Goal: Complete application form: Complete application form

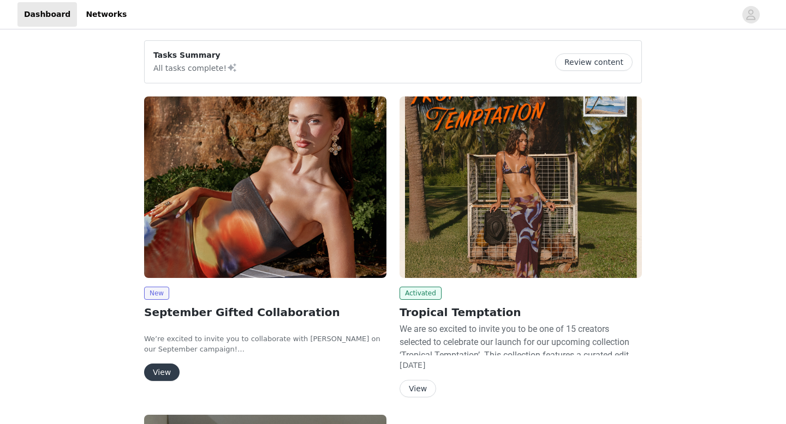
click at [165, 364] on button "View" at bounding box center [161, 372] width 35 height 17
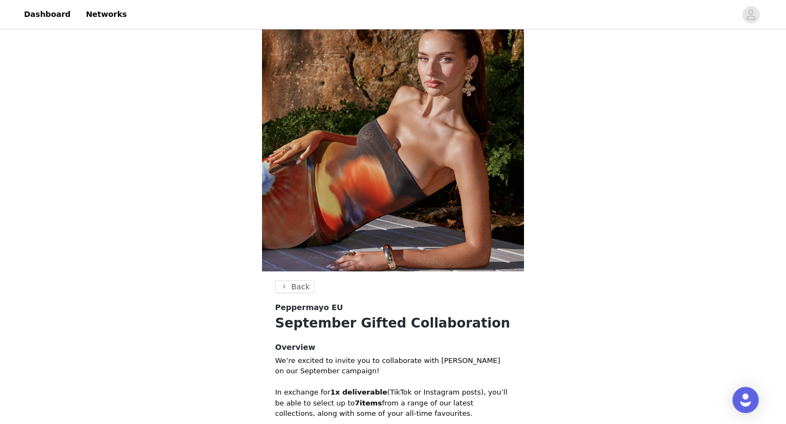
scroll to position [291, 0]
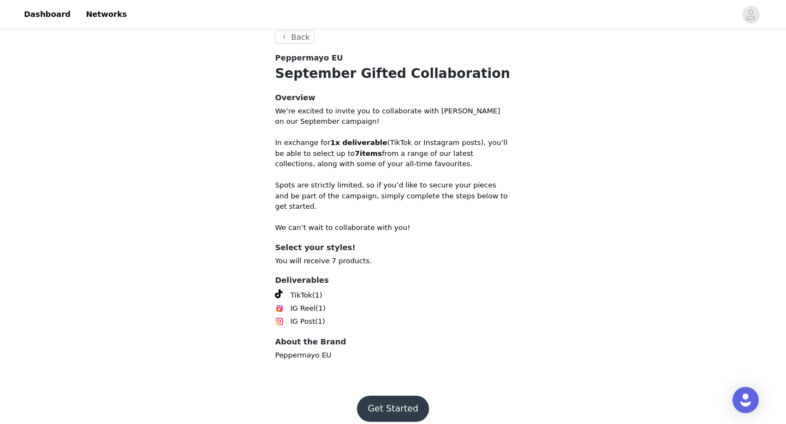
click at [400, 401] on button "Get Started" at bounding box center [393, 409] width 73 height 26
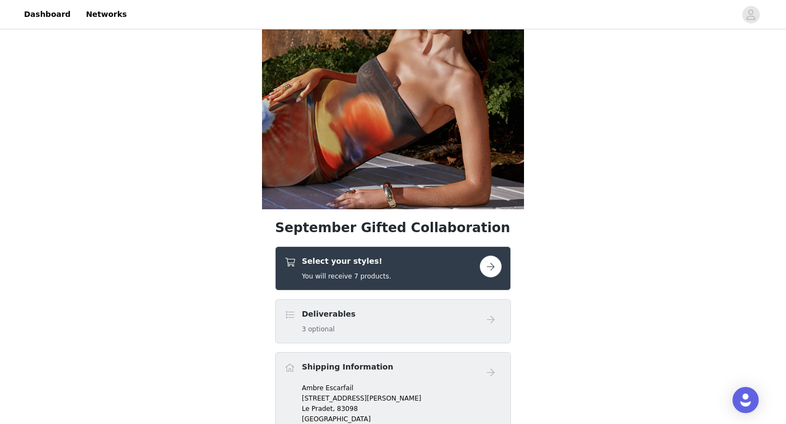
scroll to position [120, 0]
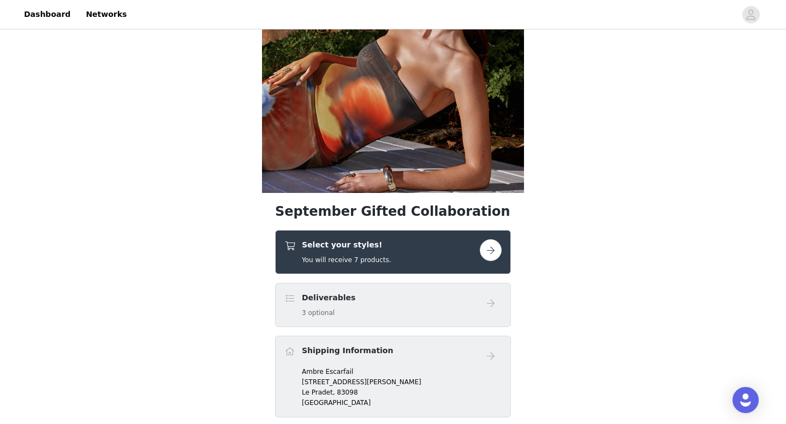
click at [492, 247] on button "button" at bounding box center [491, 251] width 22 height 22
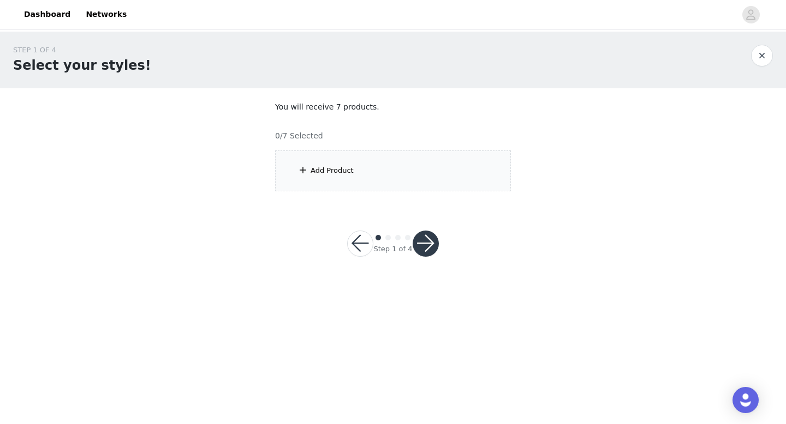
click at [421, 166] on div "Add Product" at bounding box center [393, 171] width 236 height 41
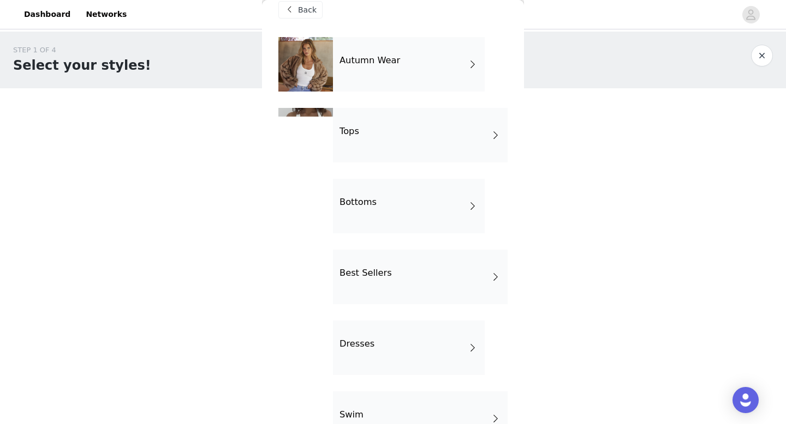
scroll to position [20, 0]
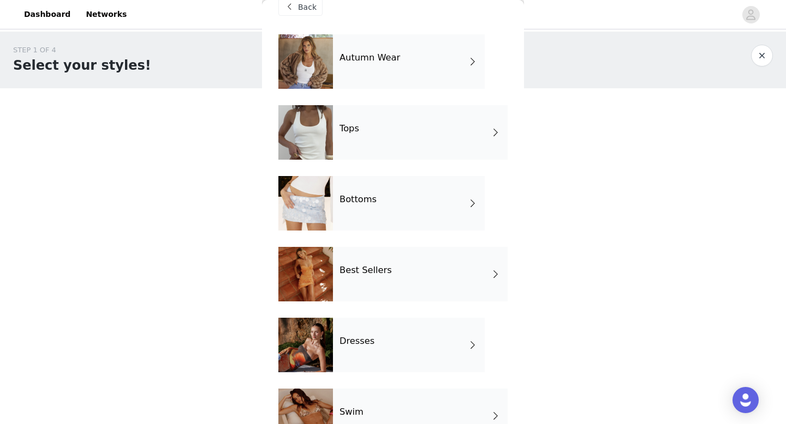
click at [424, 107] on div "Tops" at bounding box center [420, 132] width 175 height 55
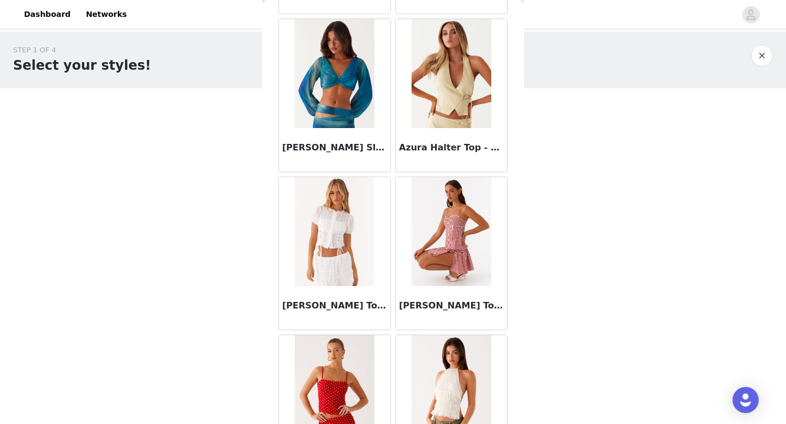
scroll to position [1245, 0]
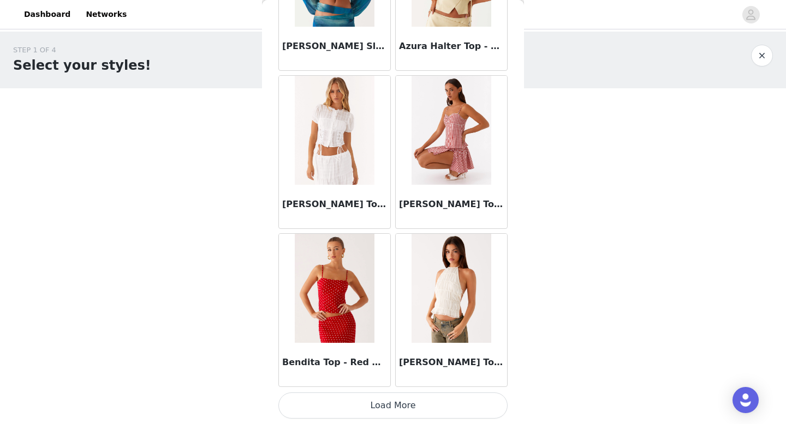
click at [355, 413] on button "Load More" at bounding box center [392, 406] width 229 height 26
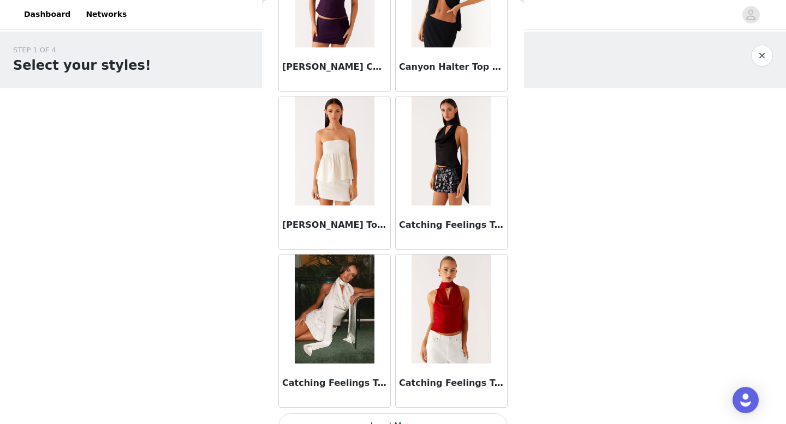
scroll to position [2827, 0]
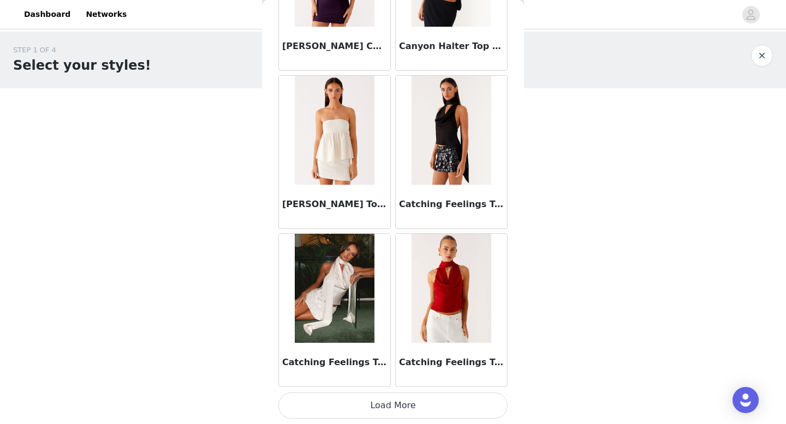
click at [385, 408] on button "Load More" at bounding box center [392, 406] width 229 height 26
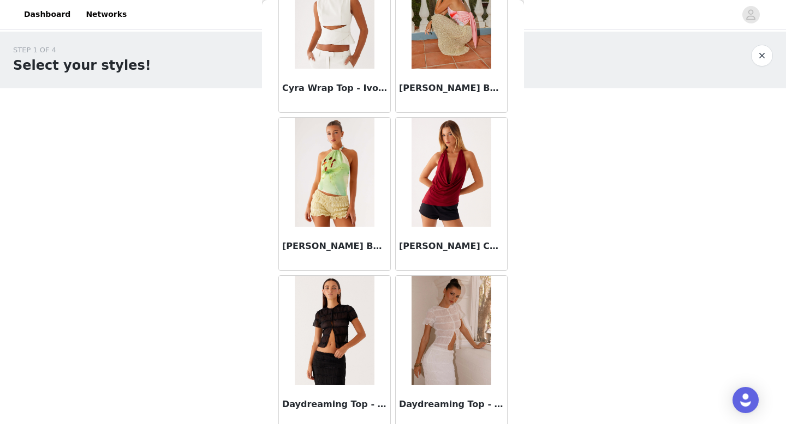
scroll to position [4409, 0]
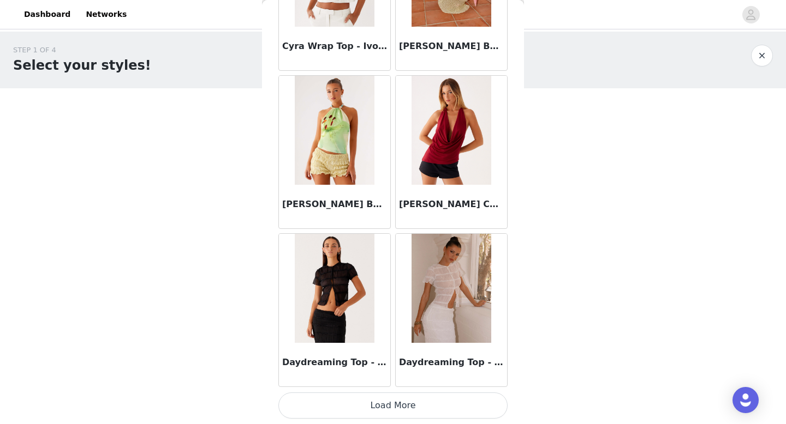
click at [393, 406] on button "Load More" at bounding box center [392, 406] width 229 height 26
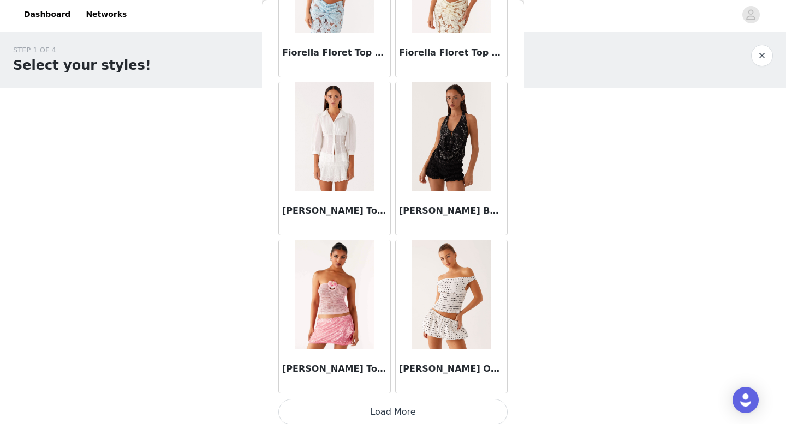
scroll to position [5992, 0]
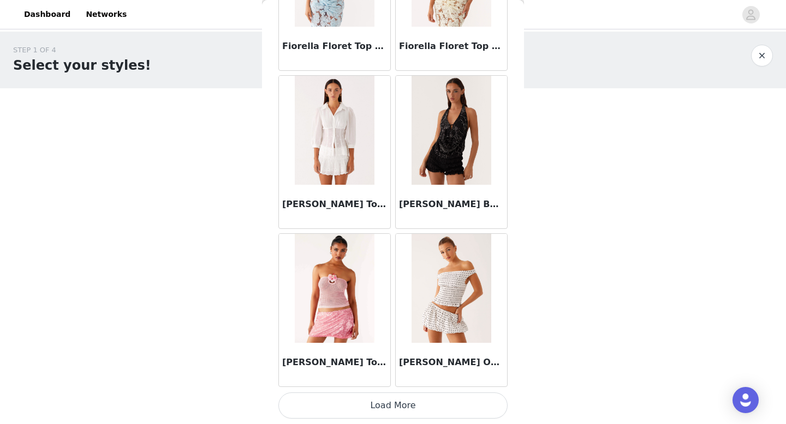
click at [388, 403] on button "Load More" at bounding box center [392, 406] width 229 height 26
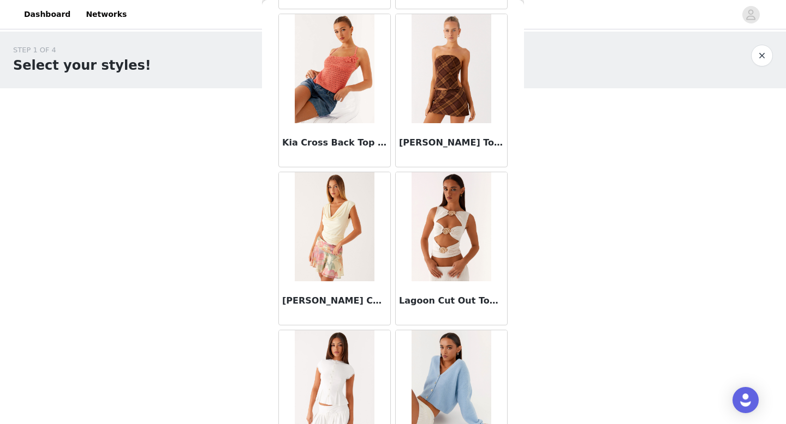
scroll to position [7574, 0]
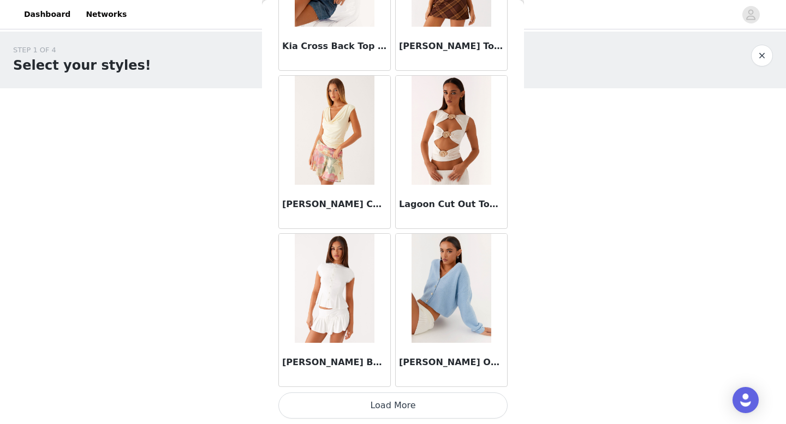
click at [387, 408] on button "Load More" at bounding box center [392, 406] width 229 height 26
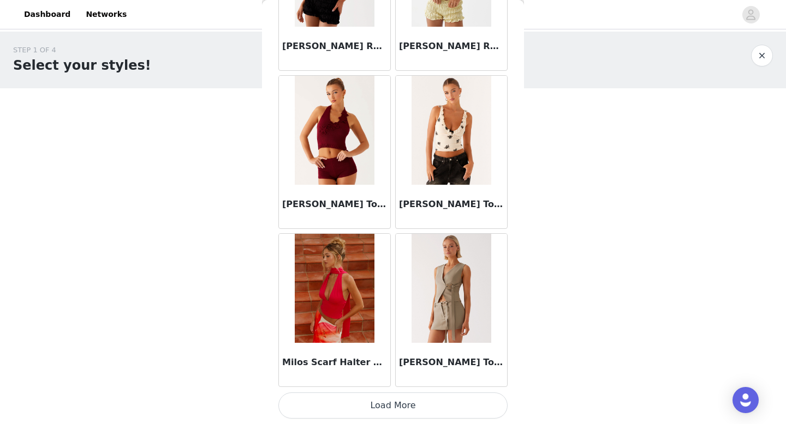
scroll to position [9156, 0]
click at [387, 408] on button "Load More" at bounding box center [392, 406] width 229 height 26
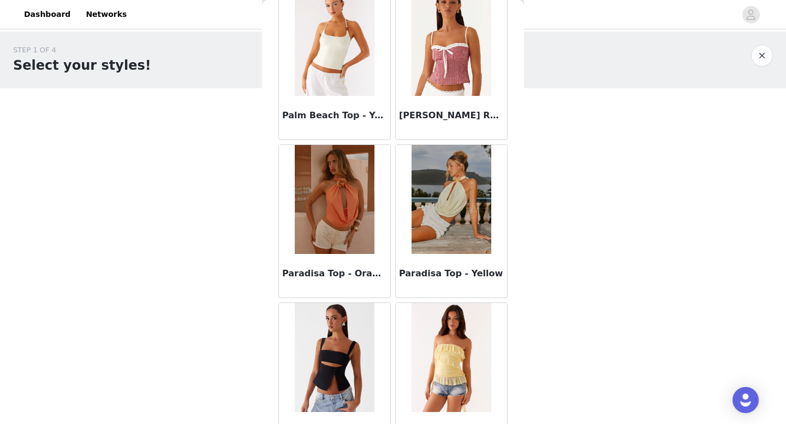
scroll to position [10738, 0]
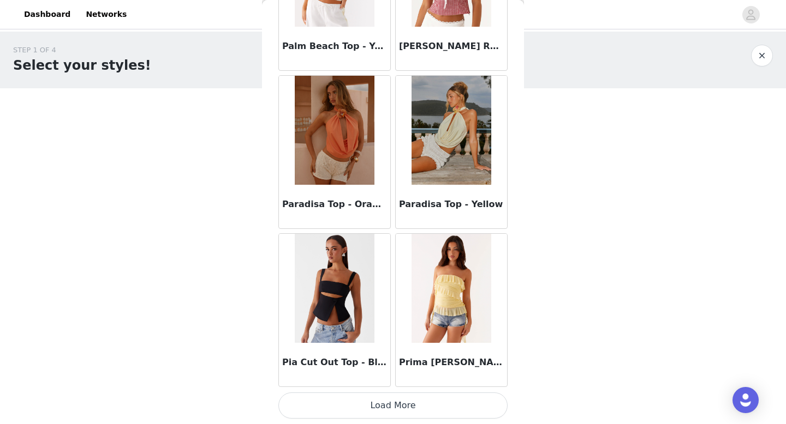
click at [391, 402] on button "Load More" at bounding box center [392, 406] width 229 height 26
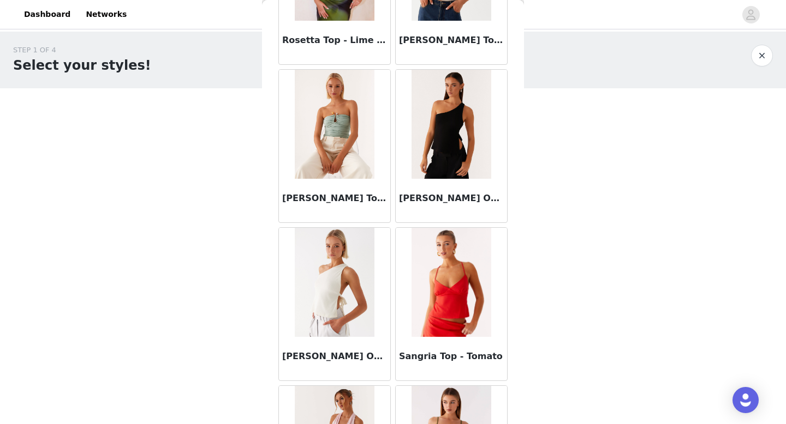
scroll to position [12321, 0]
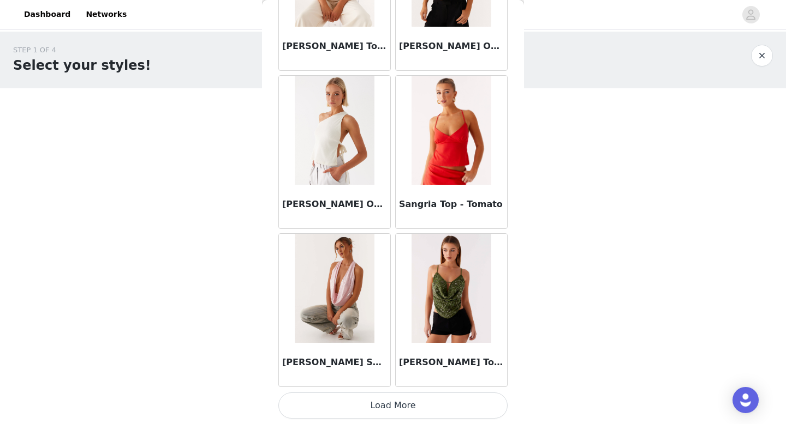
click at [391, 410] on button "Load More" at bounding box center [392, 406] width 229 height 26
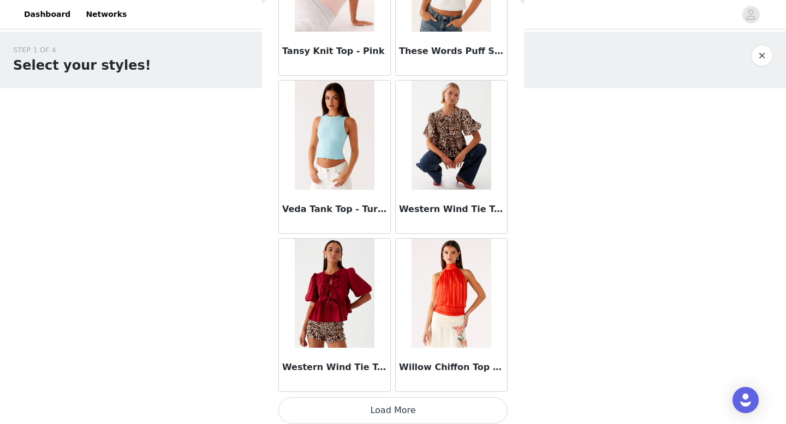
scroll to position [13903, 0]
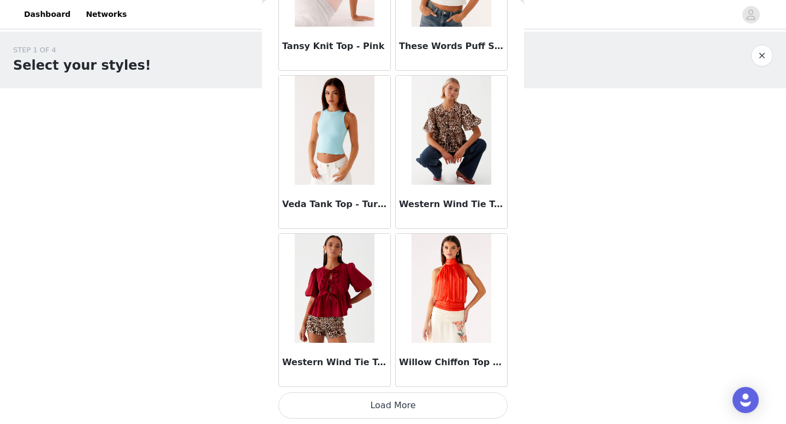
click at [392, 399] on button "Load More" at bounding box center [392, 406] width 229 height 26
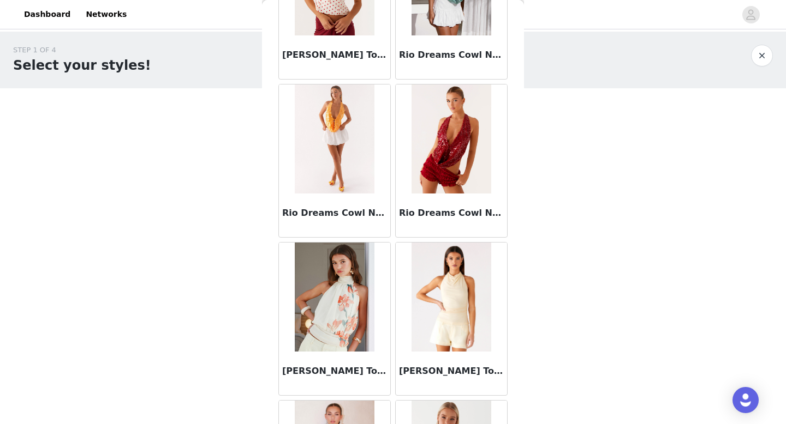
scroll to position [0, 0]
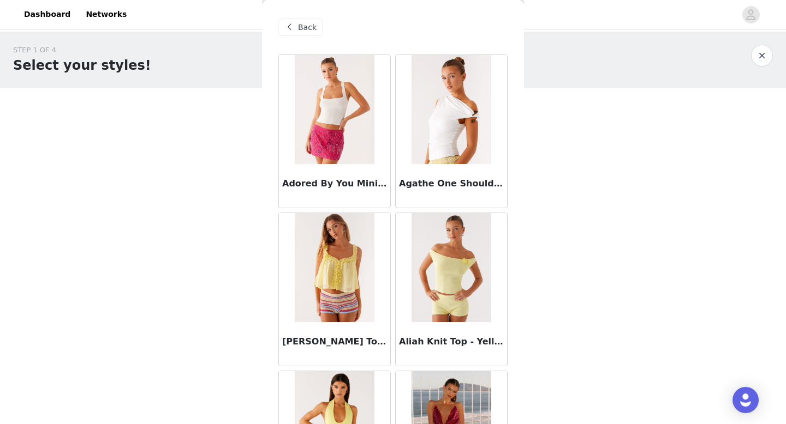
click at [302, 31] on span "Back" at bounding box center [307, 27] width 19 height 11
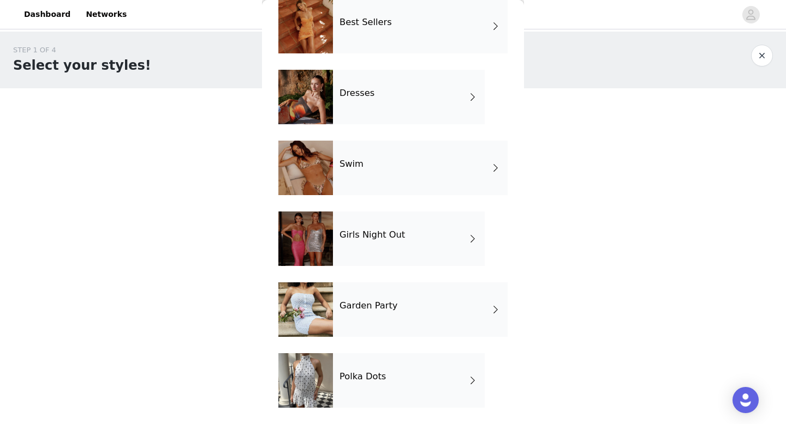
scroll to position [251, 0]
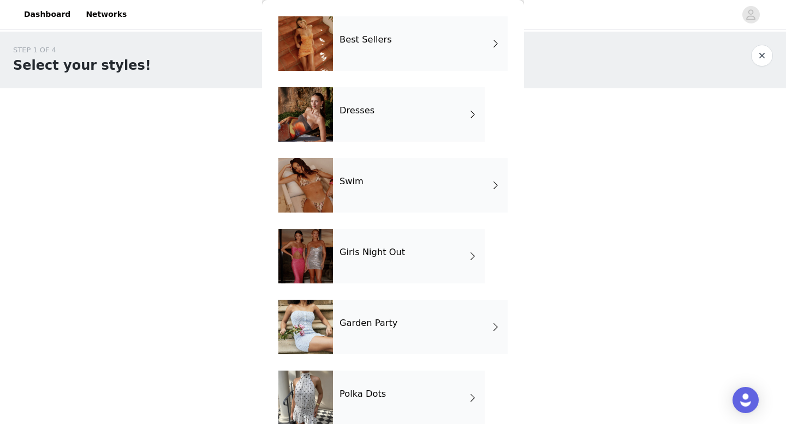
click at [388, 387] on div "Polka Dots" at bounding box center [409, 398] width 152 height 55
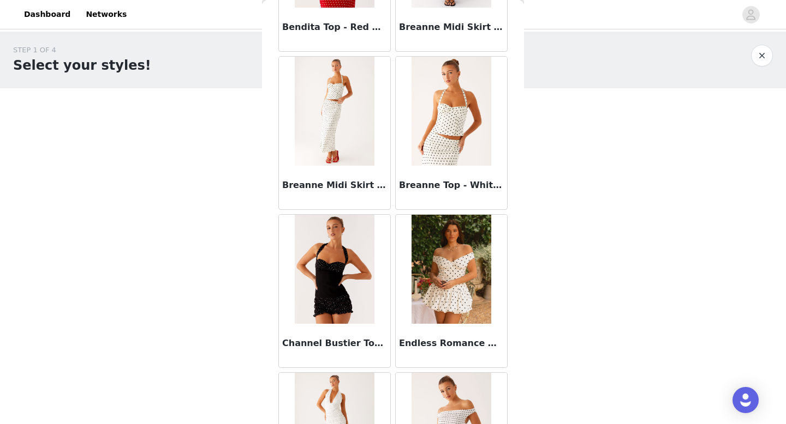
scroll to position [0, 0]
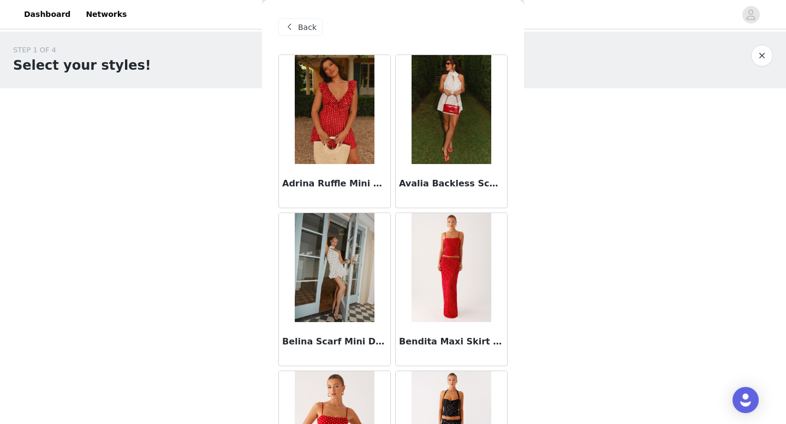
click at [307, 27] on span "Back" at bounding box center [307, 27] width 19 height 11
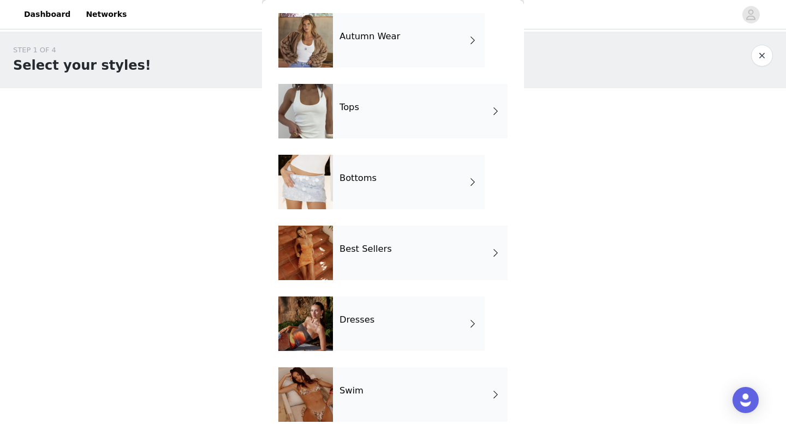
scroll to position [57, 0]
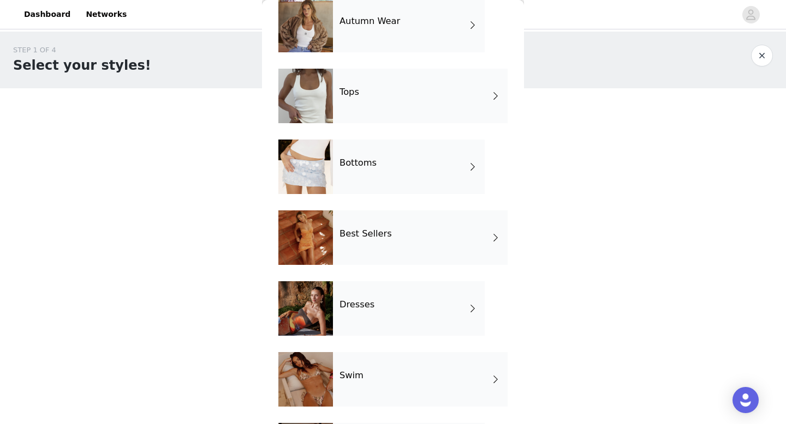
click at [381, 288] on div "Dresses" at bounding box center [409, 309] width 152 height 55
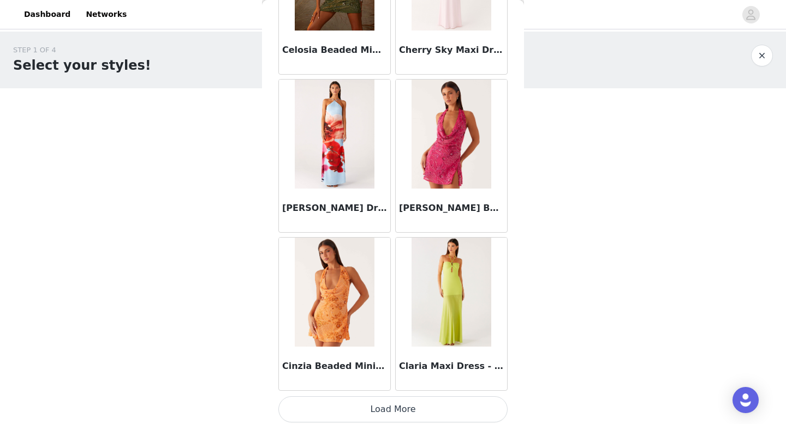
scroll to position [1245, 0]
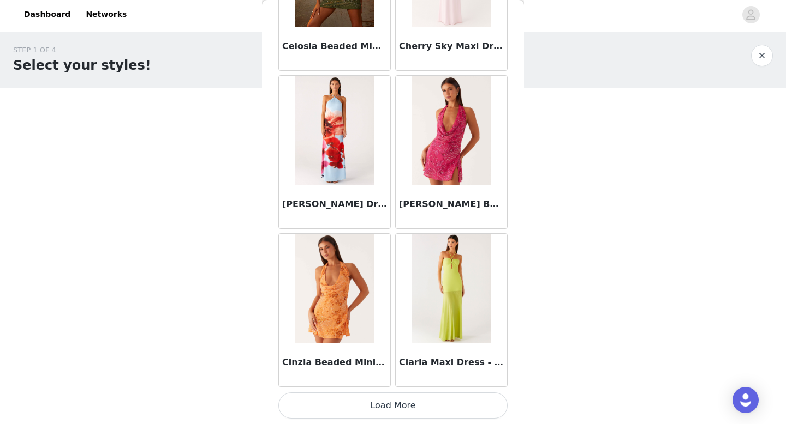
click at [395, 409] on button "Load More" at bounding box center [392, 406] width 229 height 26
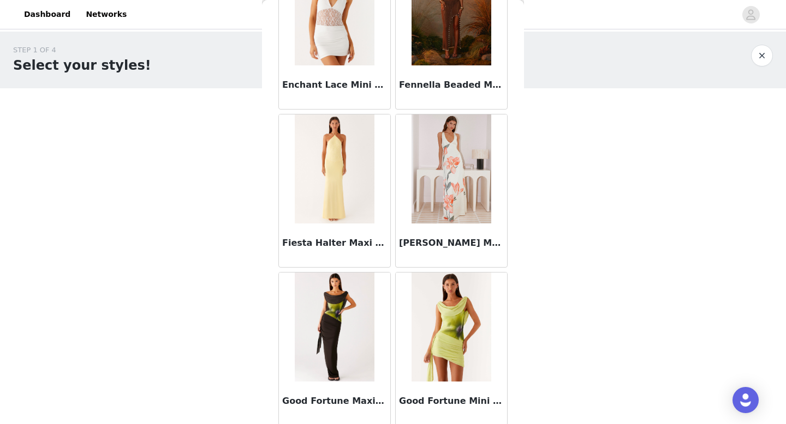
scroll to position [2827, 0]
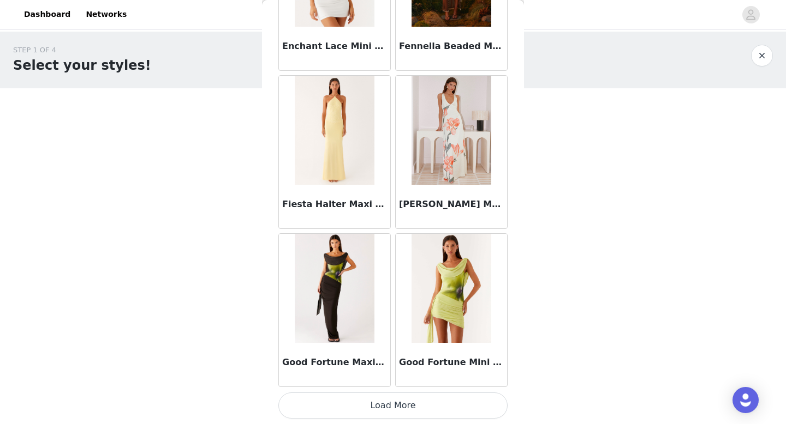
click at [397, 403] on button "Load More" at bounding box center [392, 406] width 229 height 26
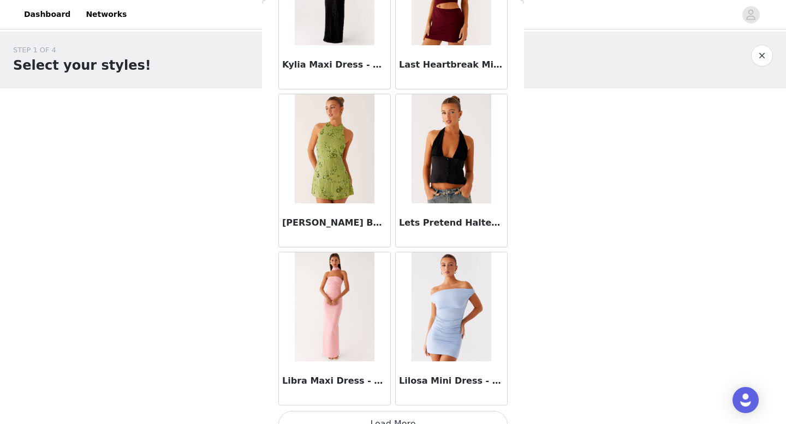
scroll to position [4409, 0]
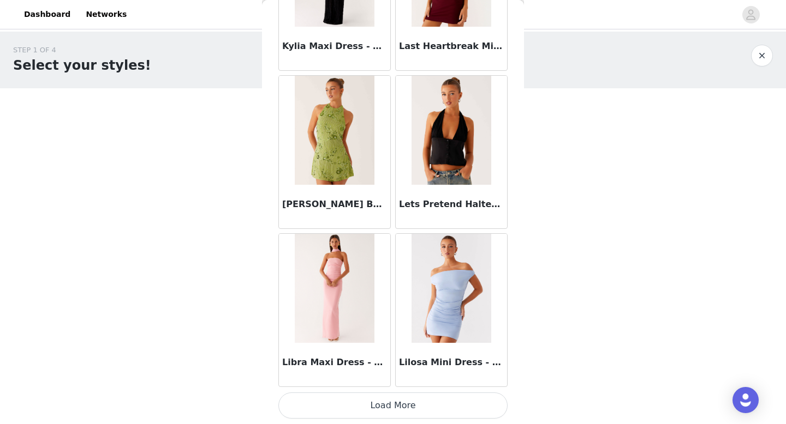
click at [376, 406] on button "Load More" at bounding box center [392, 406] width 229 height 26
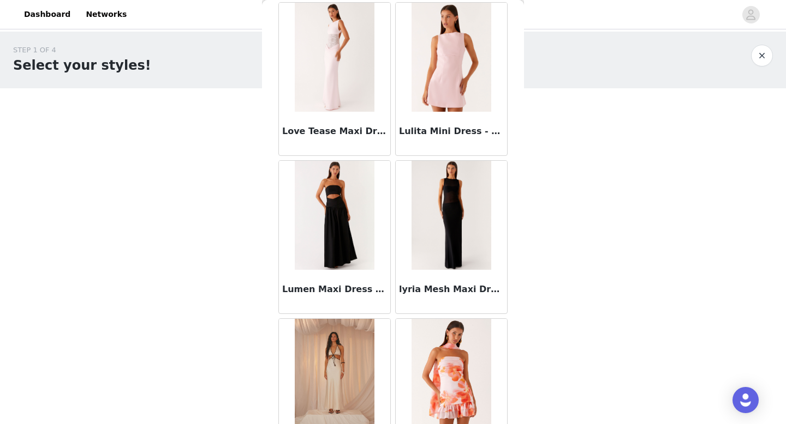
scroll to position [4807, 0]
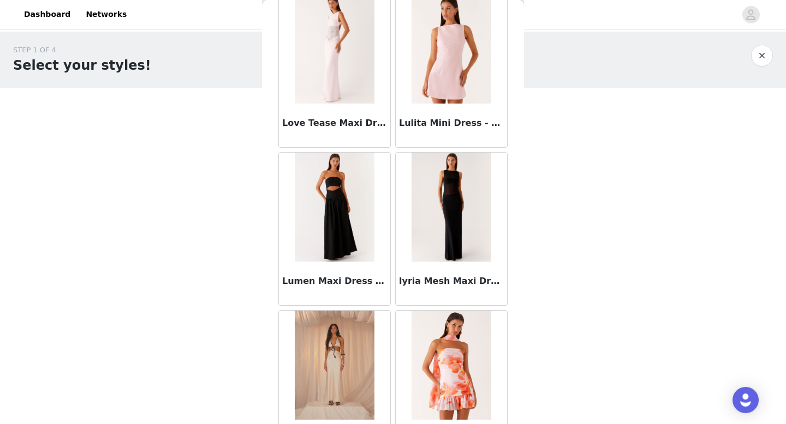
click at [463, 94] on img at bounding box center [450, 49] width 79 height 109
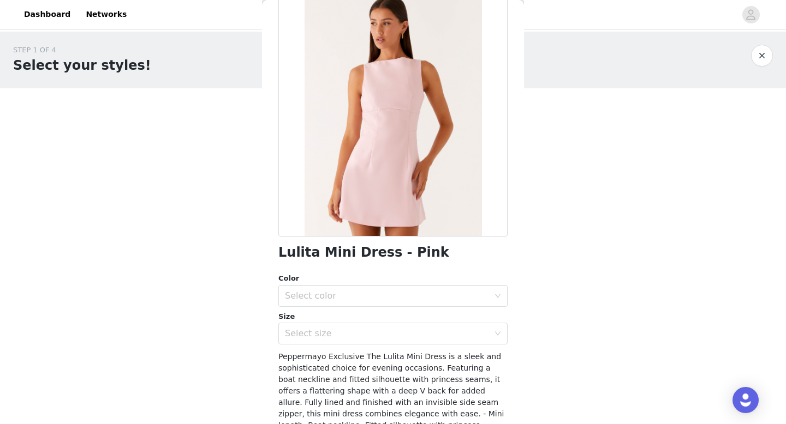
scroll to position [0, 0]
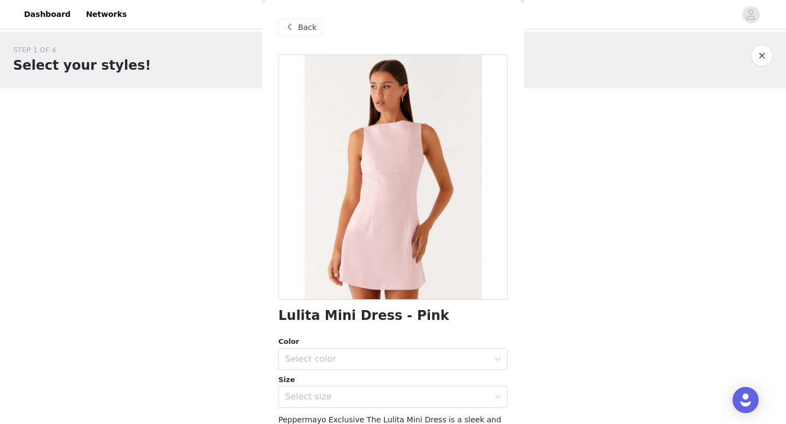
click at [290, 27] on span at bounding box center [289, 27] width 13 height 13
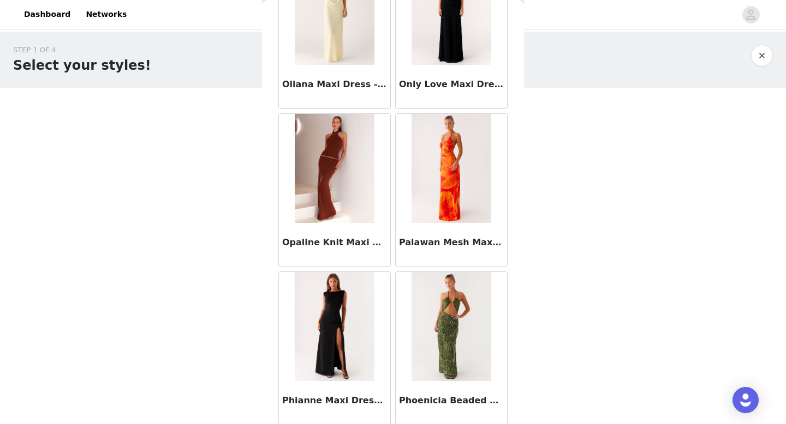
scroll to position [5992, 0]
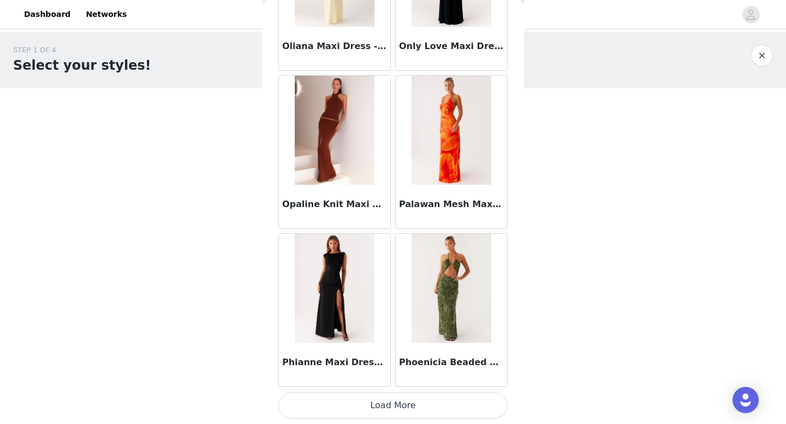
click at [393, 405] on button "Load More" at bounding box center [392, 406] width 229 height 26
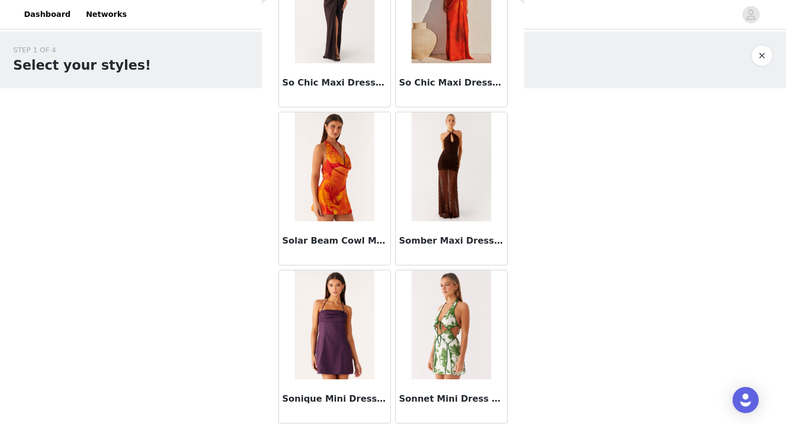
scroll to position [7574, 0]
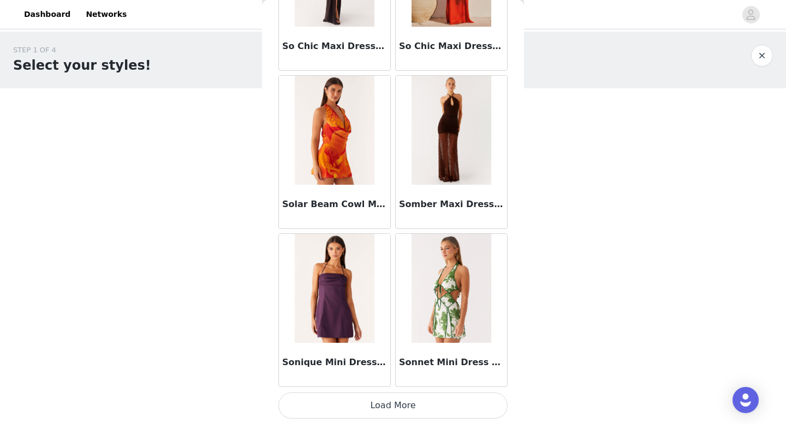
click at [392, 403] on button "Load More" at bounding box center [392, 406] width 229 height 26
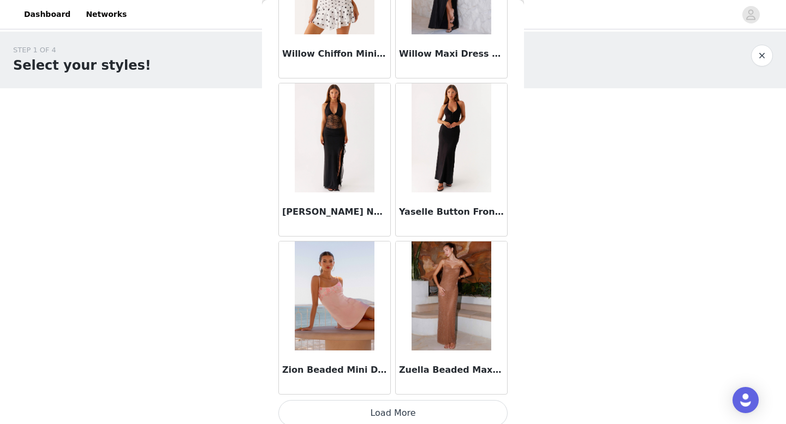
scroll to position [9156, 0]
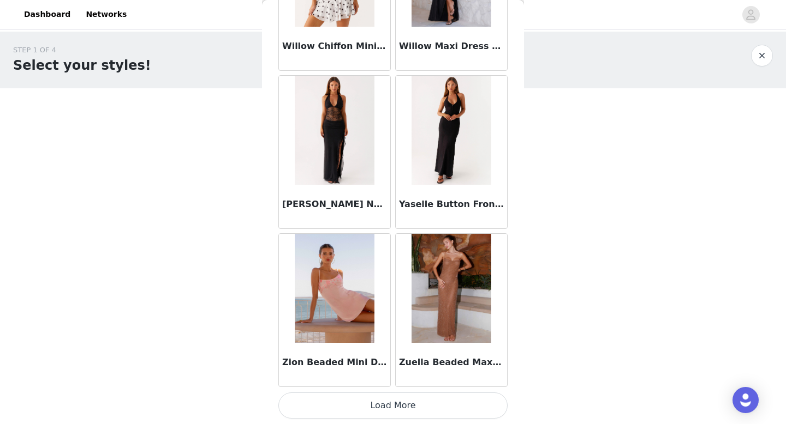
click at [391, 404] on button "Load More" at bounding box center [392, 406] width 229 height 26
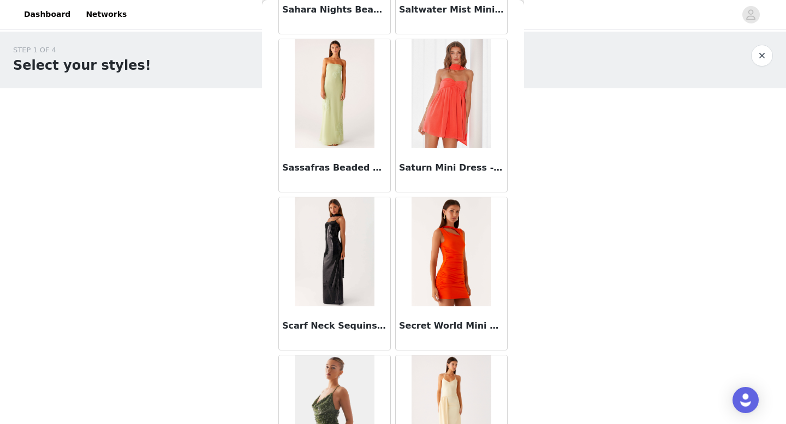
scroll to position [0, 0]
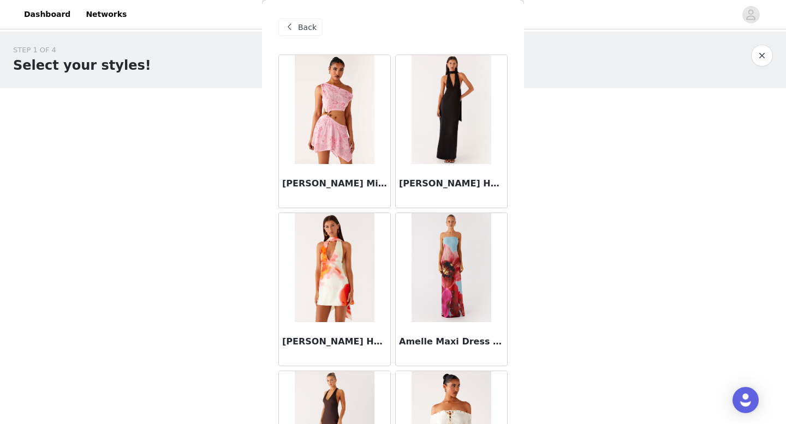
click at [301, 25] on span "Back" at bounding box center [307, 27] width 19 height 11
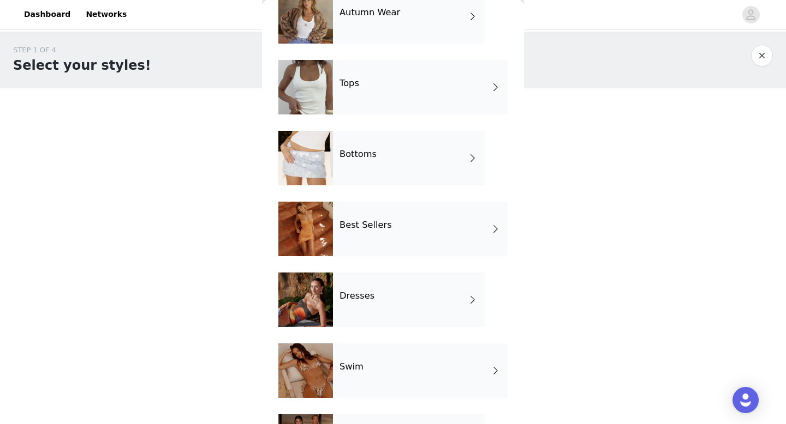
scroll to position [58, 0]
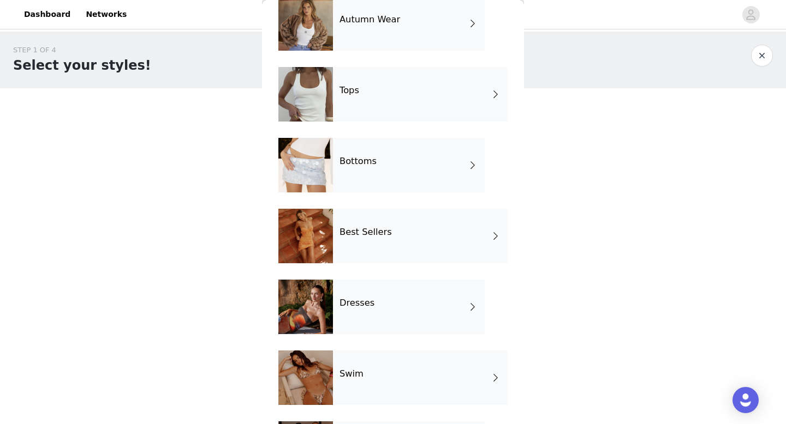
click at [385, 170] on div "Bottoms" at bounding box center [409, 165] width 152 height 55
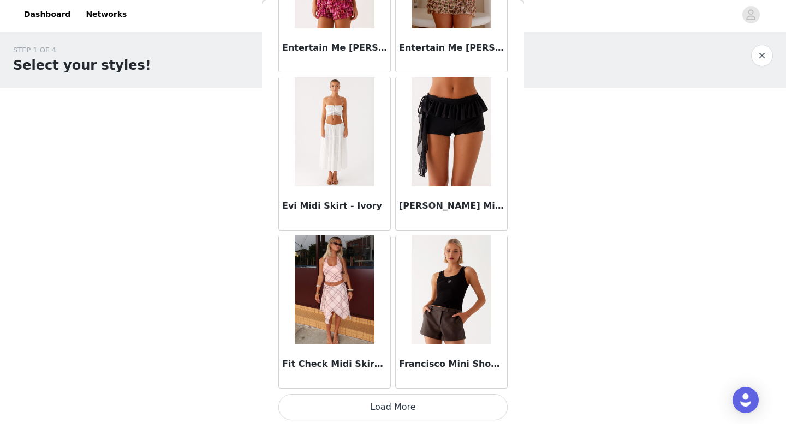
scroll to position [1245, 0]
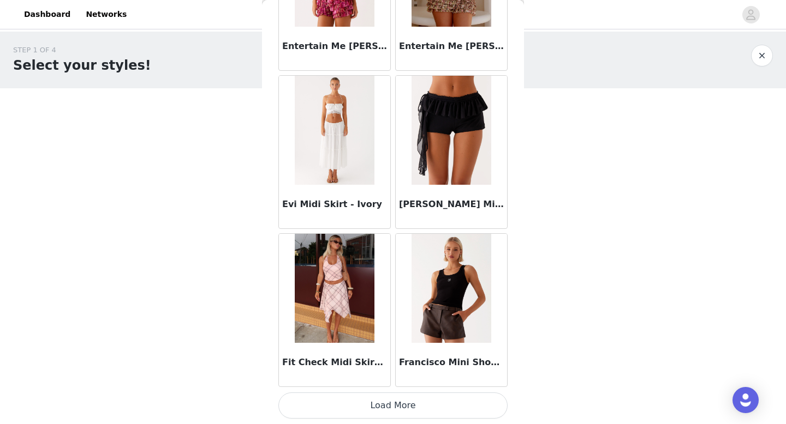
click at [388, 402] on button "Load More" at bounding box center [392, 406] width 229 height 26
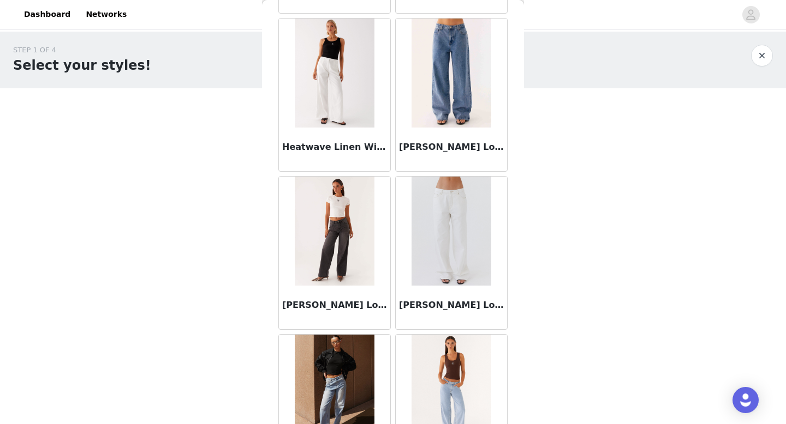
scroll to position [2096, 0]
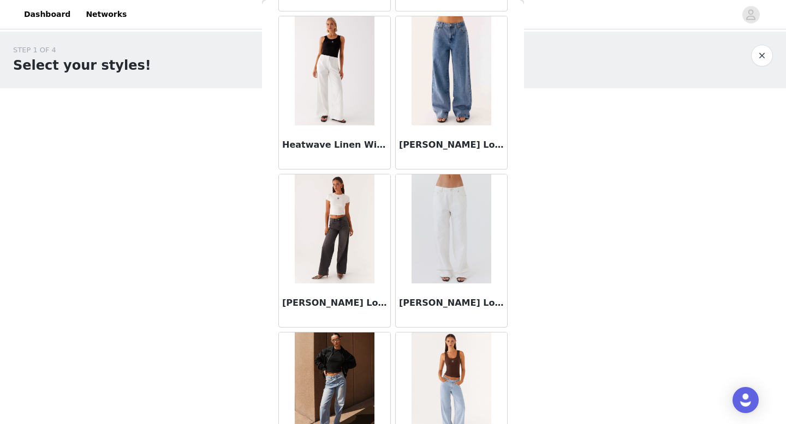
click at [455, 295] on div "[PERSON_NAME] Low Rise Denim Jeans - Ivory" at bounding box center [451, 306] width 111 height 44
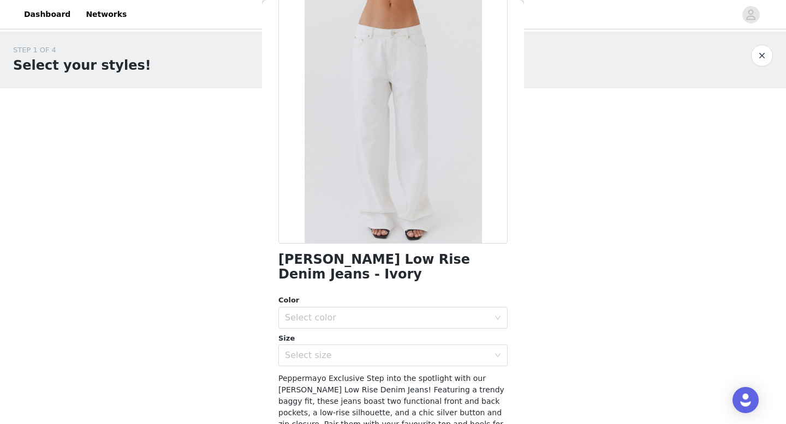
scroll to position [69, 0]
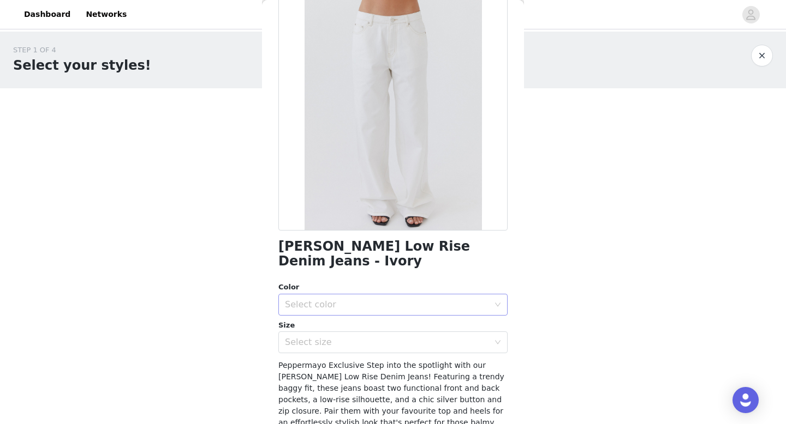
click at [356, 300] on div "Select color" at bounding box center [387, 305] width 204 height 11
click at [346, 306] on li "Ivory" at bounding box center [392, 314] width 229 height 17
click at [338, 337] on div "Select size" at bounding box center [387, 342] width 204 height 11
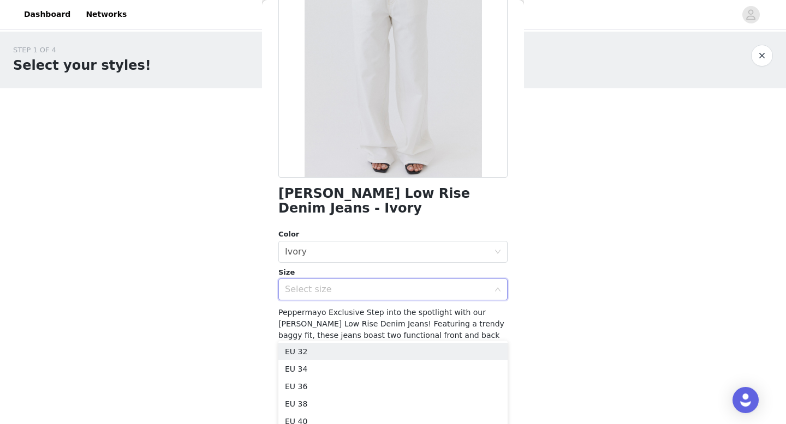
scroll to position [139, 0]
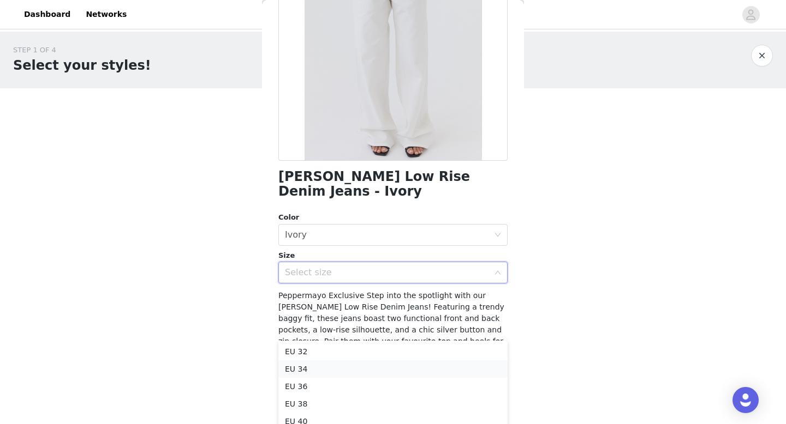
click at [315, 366] on li "EU 34" at bounding box center [392, 369] width 229 height 17
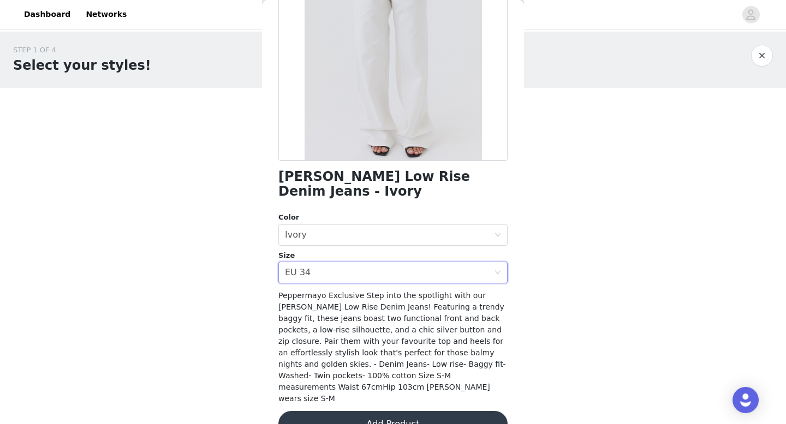
click at [357, 411] on button "Add Product" at bounding box center [392, 424] width 229 height 26
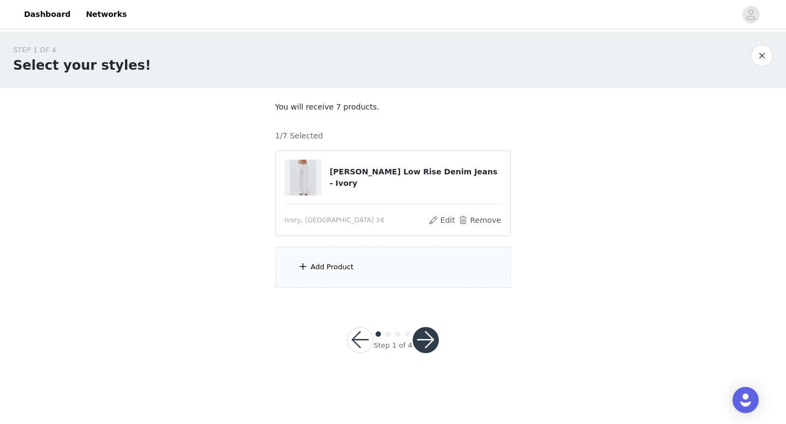
click at [332, 265] on div "Add Product" at bounding box center [331, 267] width 43 height 11
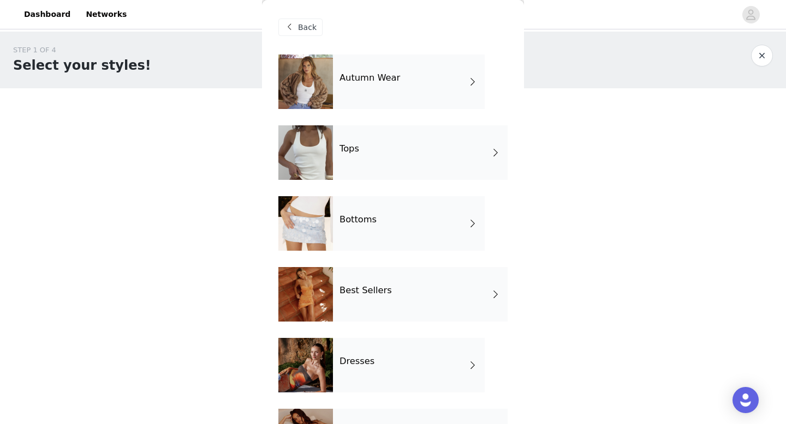
click at [368, 224] on h4 "Bottoms" at bounding box center [357, 220] width 37 height 10
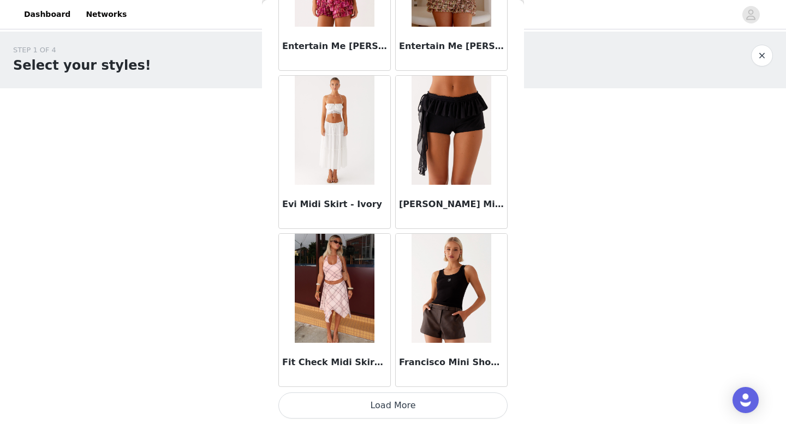
click at [390, 410] on button "Load More" at bounding box center [392, 406] width 229 height 26
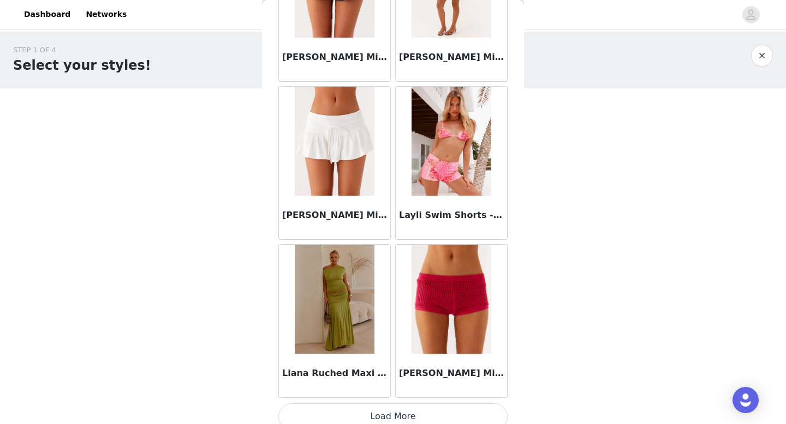
scroll to position [2827, 0]
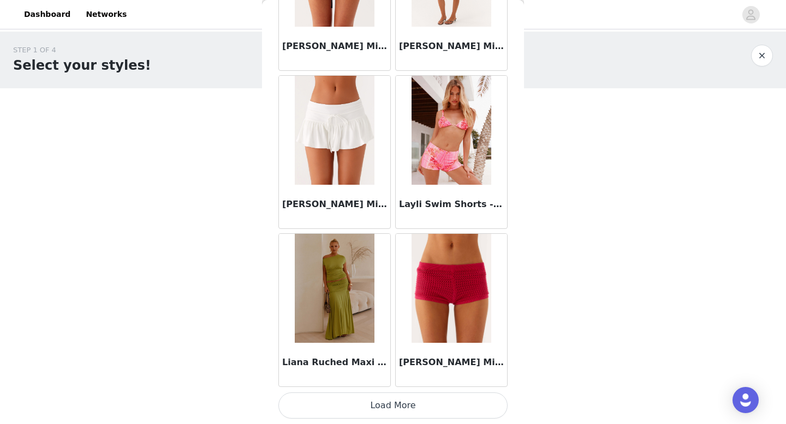
click at [385, 411] on button "Load More" at bounding box center [392, 406] width 229 height 26
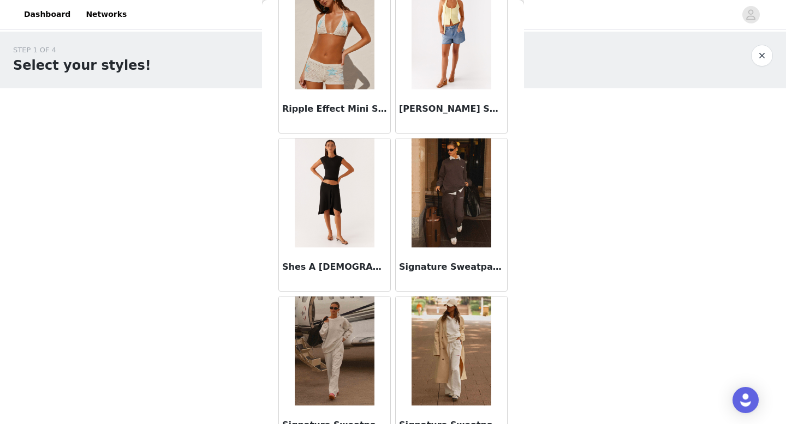
scroll to position [4409, 0]
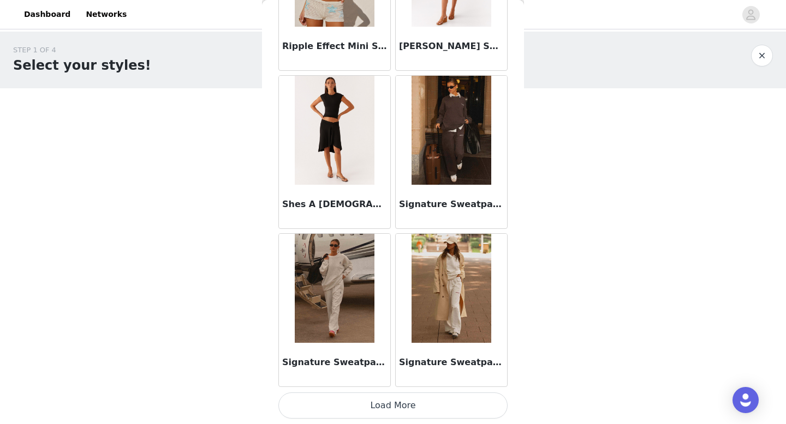
click at [363, 190] on div "Shes A [DEMOGRAPHIC_DATA] Midi Skirt - Black" at bounding box center [334, 207] width 111 height 44
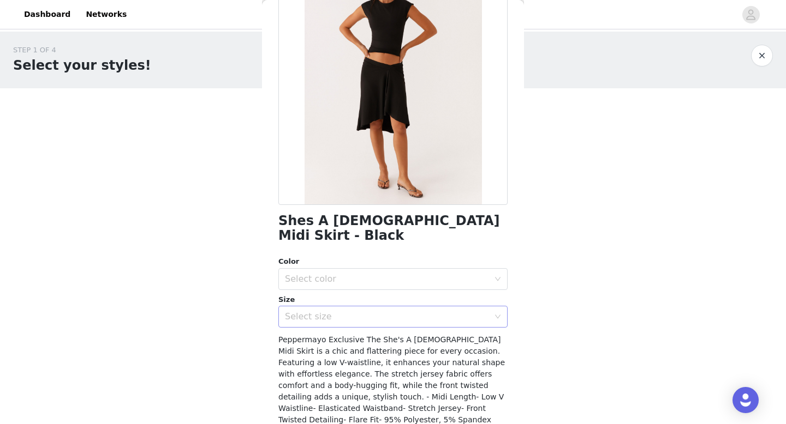
scroll to position [151, 0]
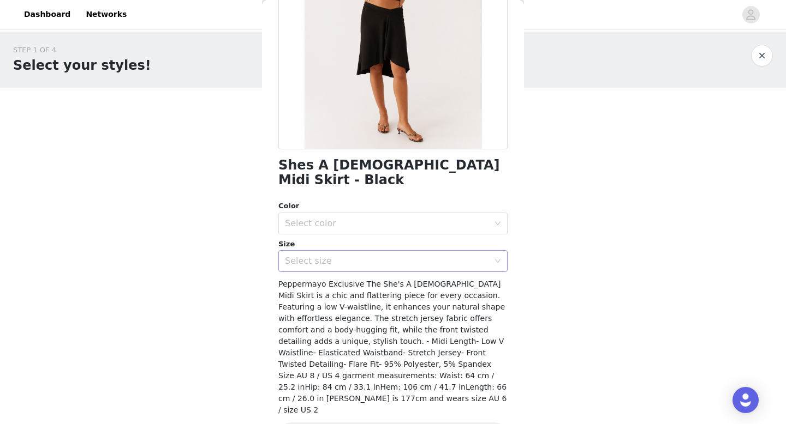
click at [342, 257] on div "Select size" at bounding box center [392, 261] width 229 height 22
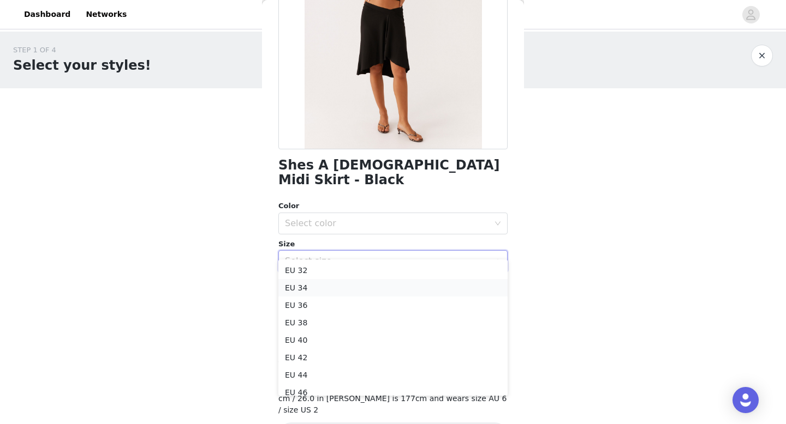
click at [324, 286] on li "EU 34" at bounding box center [392, 287] width 229 height 17
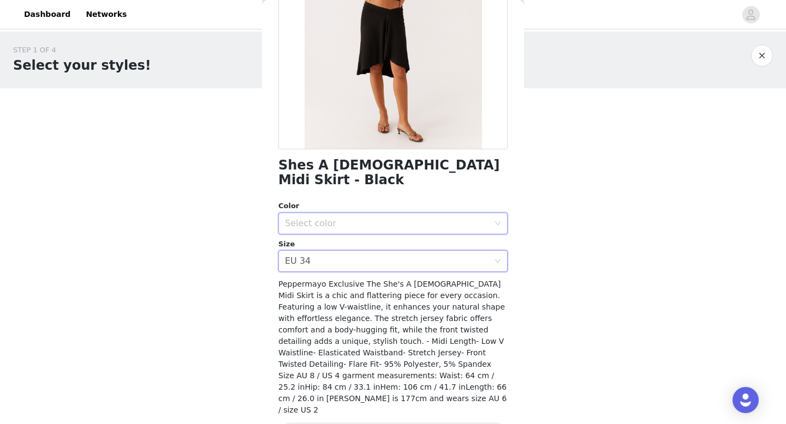
click at [345, 214] on div "Select color" at bounding box center [389, 223] width 209 height 21
click at [337, 234] on li "Black" at bounding box center [392, 232] width 229 height 17
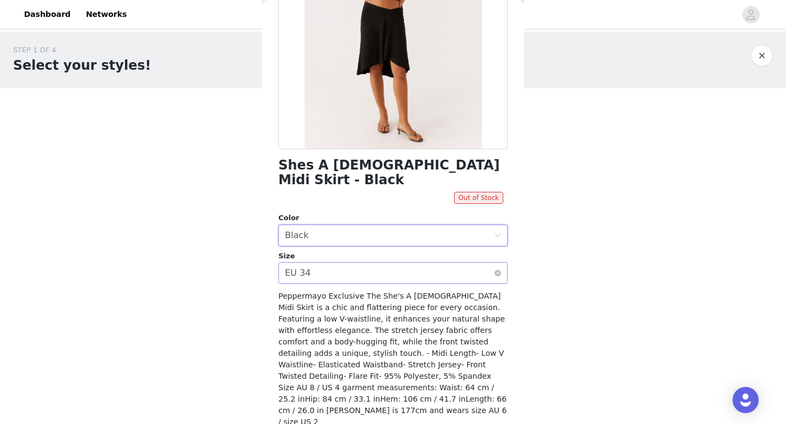
click at [362, 264] on div "Select size EU 34" at bounding box center [389, 273] width 209 height 21
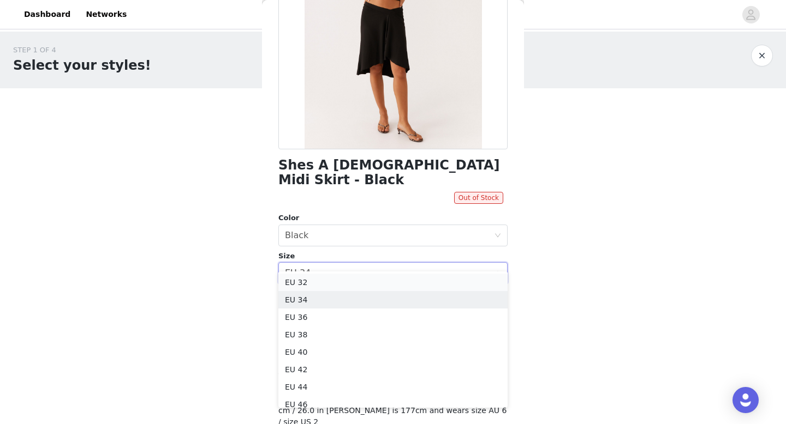
click at [346, 284] on li "EU 32" at bounding box center [392, 282] width 229 height 17
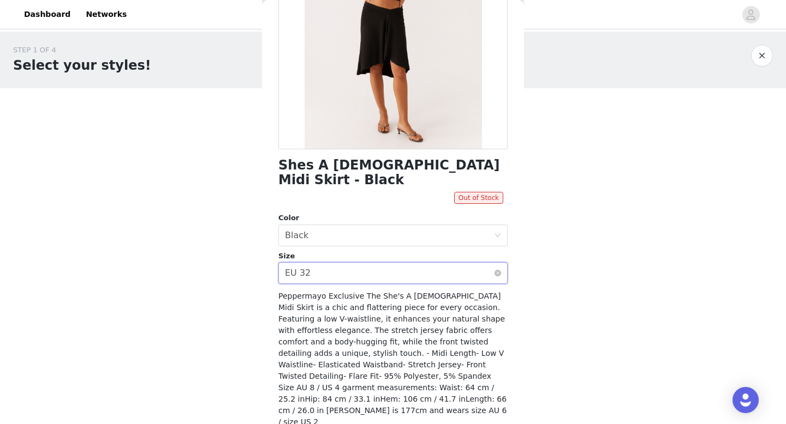
click at [361, 263] on div "Select size EU 32" at bounding box center [389, 273] width 209 height 21
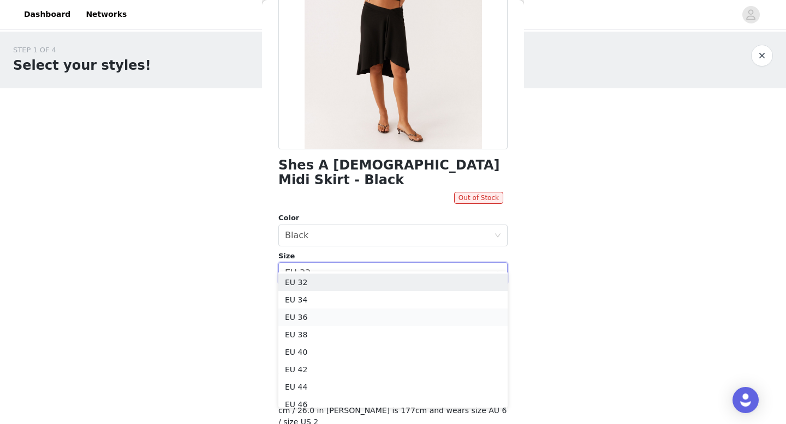
click at [340, 315] on li "EU 36" at bounding box center [392, 317] width 229 height 17
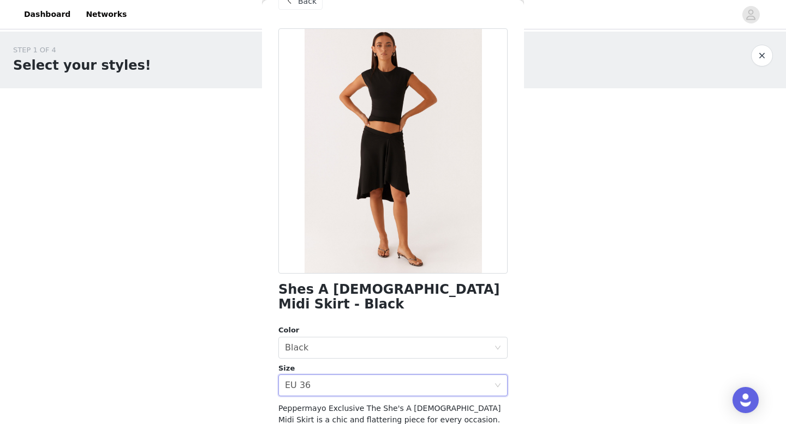
scroll to position [0, 0]
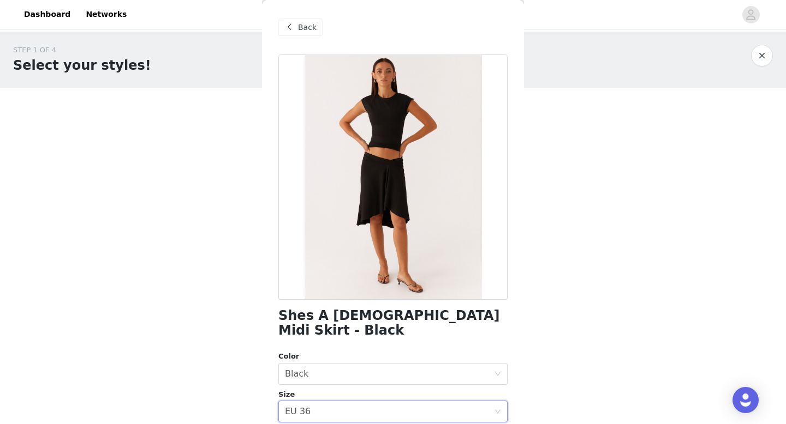
click at [306, 31] on span "Back" at bounding box center [307, 27] width 19 height 11
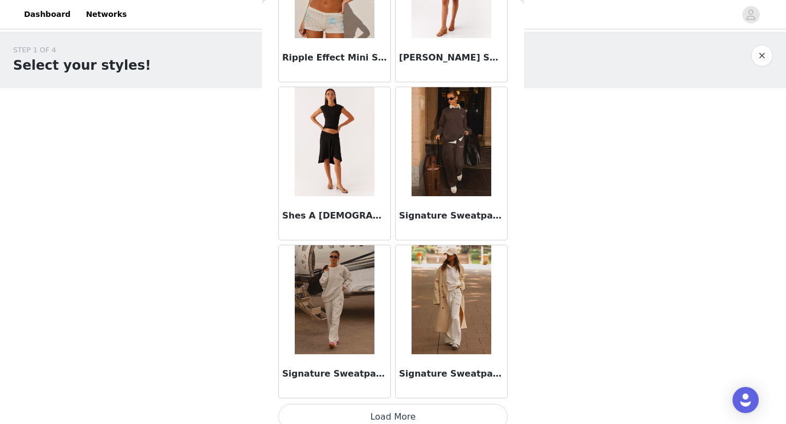
scroll to position [4409, 0]
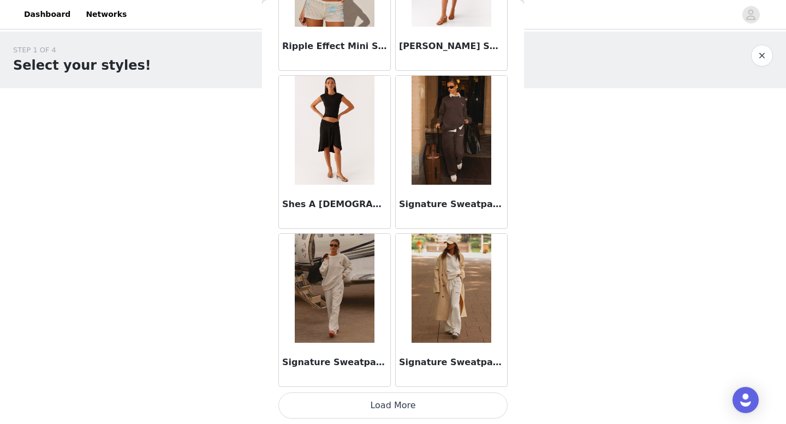
click at [392, 400] on button "Load More" at bounding box center [392, 406] width 229 height 26
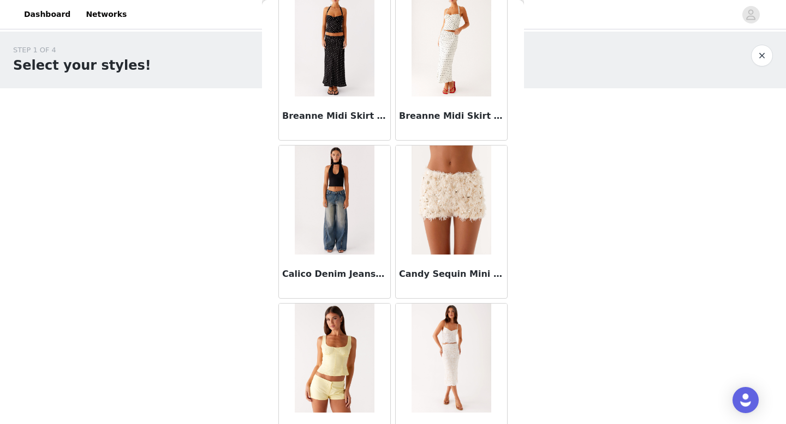
scroll to position [0, 0]
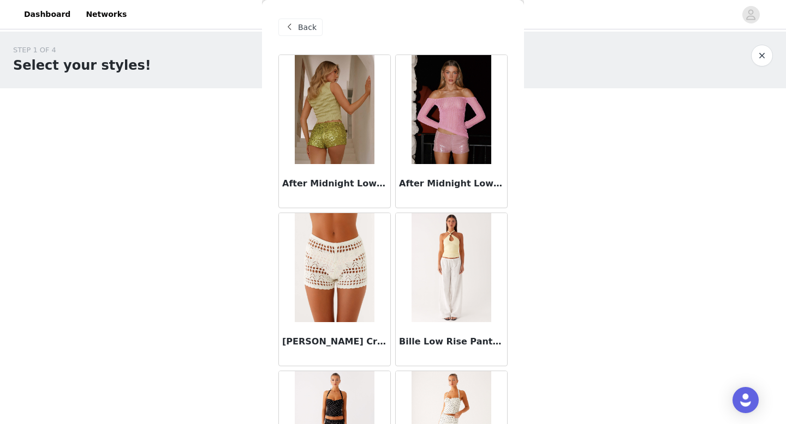
click at [298, 29] on span "Back" at bounding box center [307, 27] width 19 height 11
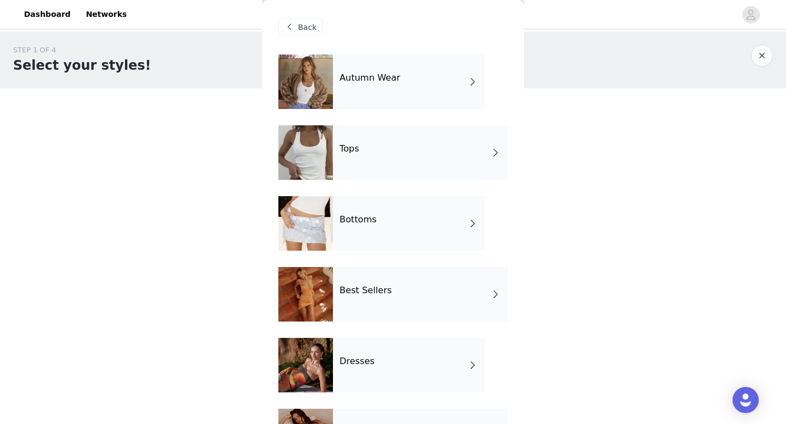
click at [378, 217] on div "Bottoms" at bounding box center [409, 223] width 152 height 55
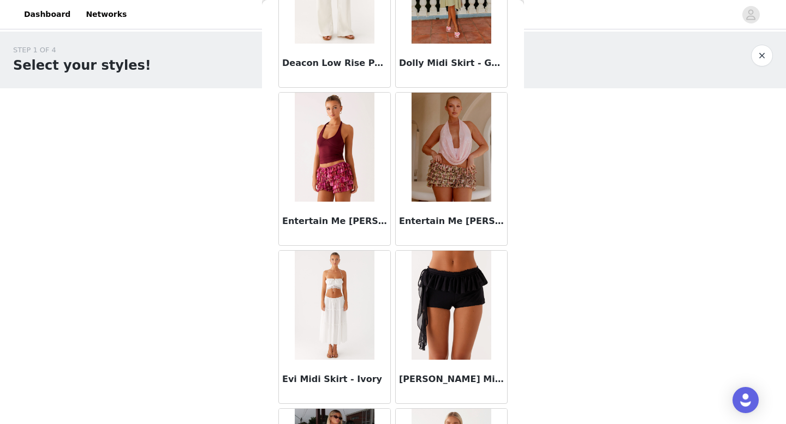
scroll to position [1245, 0]
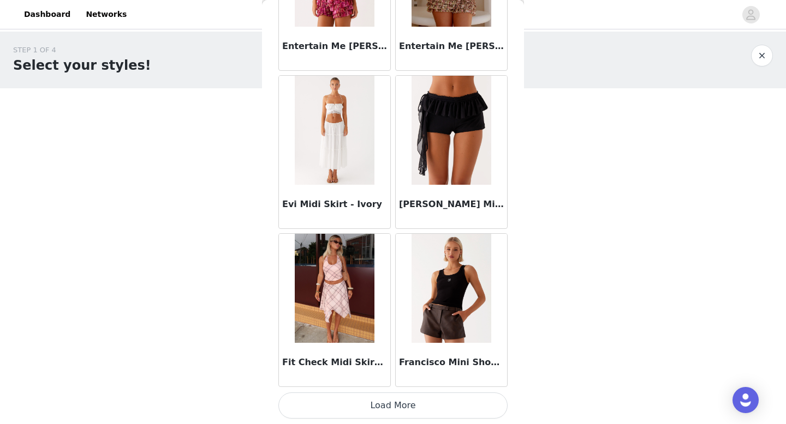
click at [375, 406] on button "Load More" at bounding box center [392, 406] width 229 height 26
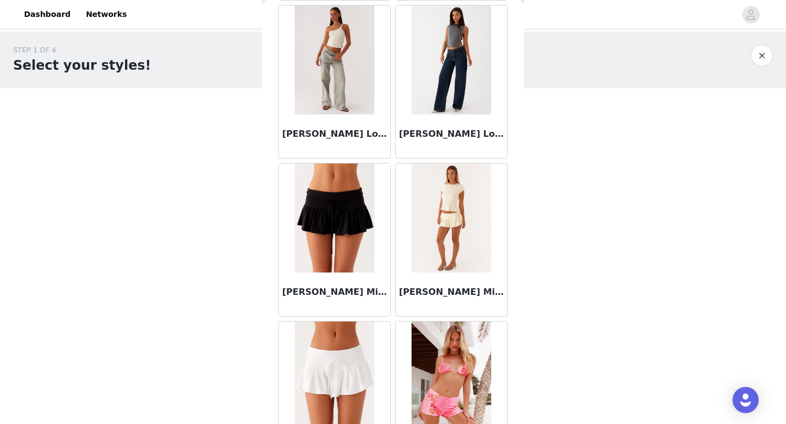
scroll to position [2827, 0]
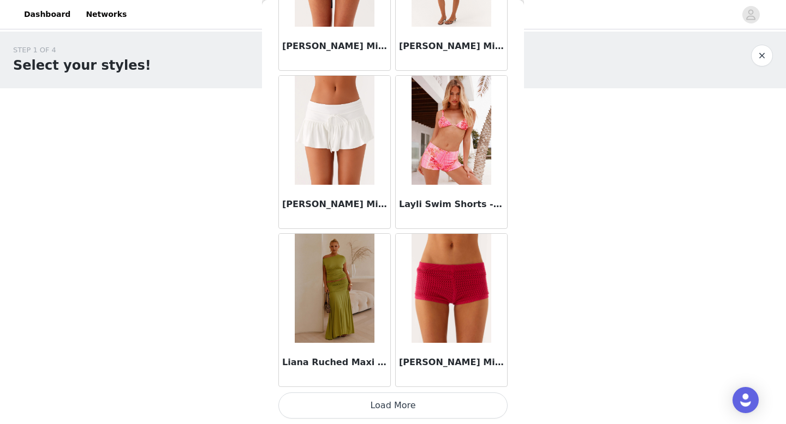
click at [384, 399] on button "Load More" at bounding box center [392, 406] width 229 height 26
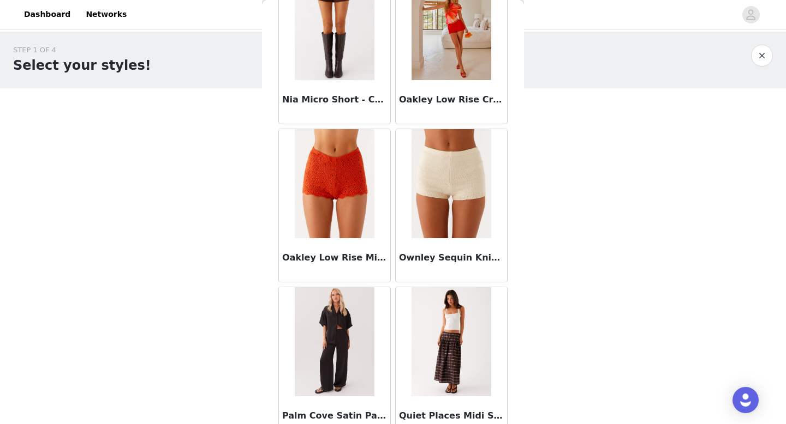
scroll to position [3453, 0]
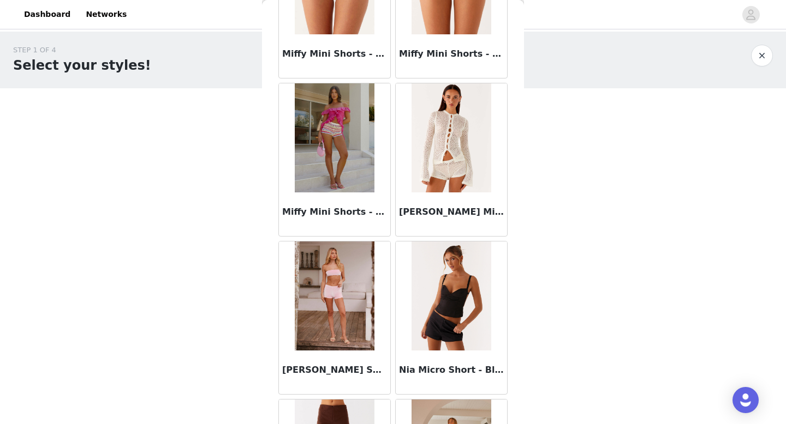
click at [450, 213] on h3 "[PERSON_NAME] Mini Shorts - Ivory" at bounding box center [451, 212] width 105 height 13
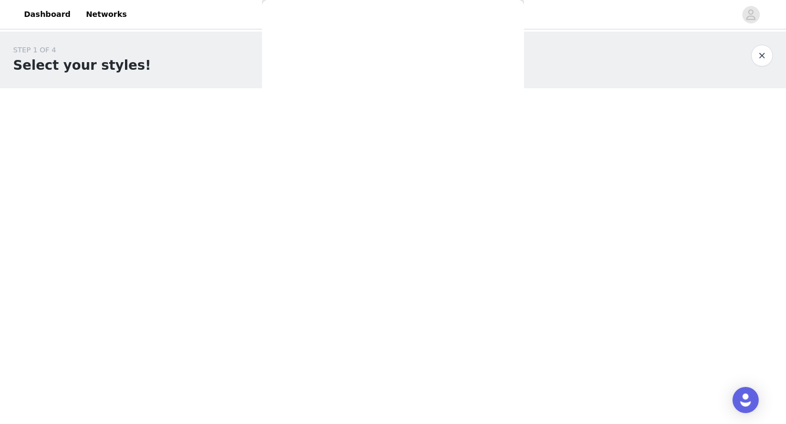
scroll to position [0, 0]
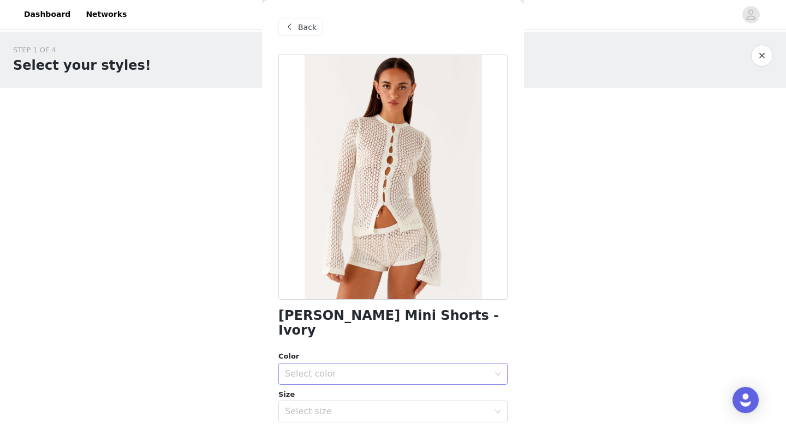
click at [357, 369] on div "Select color" at bounding box center [387, 374] width 204 height 11
click at [349, 381] on li "Ivory" at bounding box center [392, 383] width 229 height 17
click at [340, 406] on div "Select size" at bounding box center [387, 411] width 204 height 11
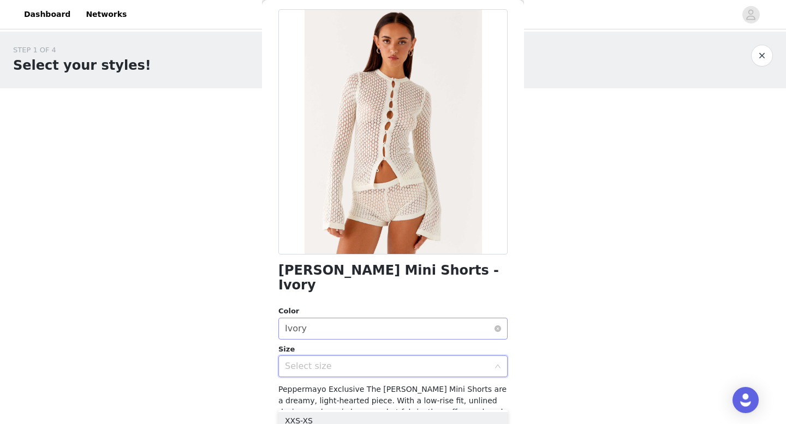
scroll to position [50, 0]
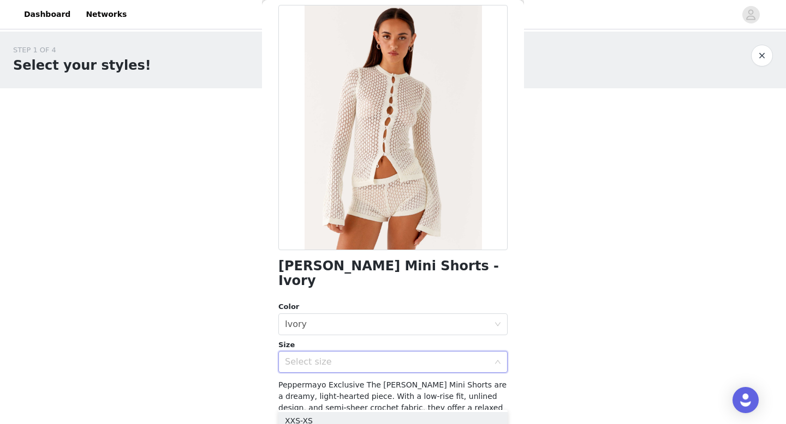
click at [344, 357] on div "Select size" at bounding box center [387, 362] width 204 height 11
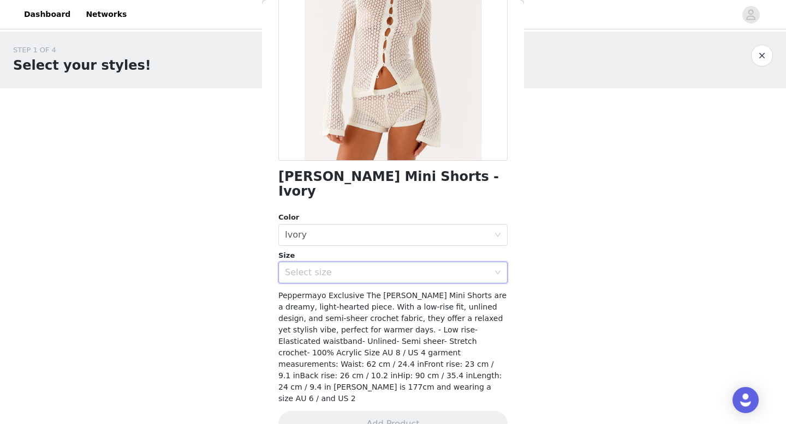
click at [342, 267] on div "Select size" at bounding box center [387, 272] width 204 height 11
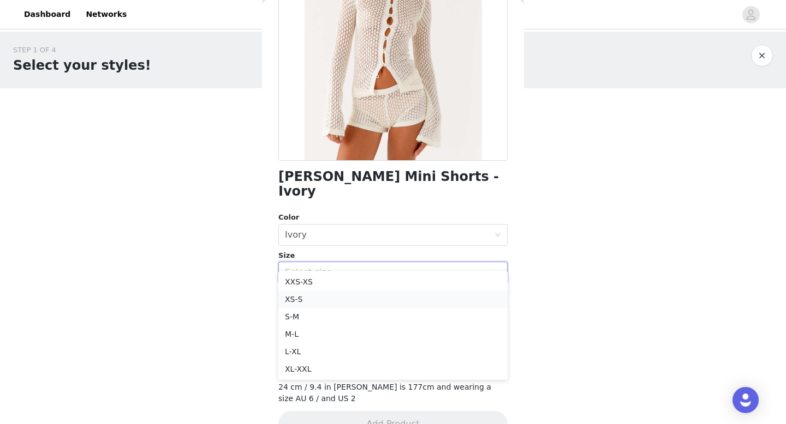
click at [325, 298] on li "XS-S" at bounding box center [392, 299] width 229 height 17
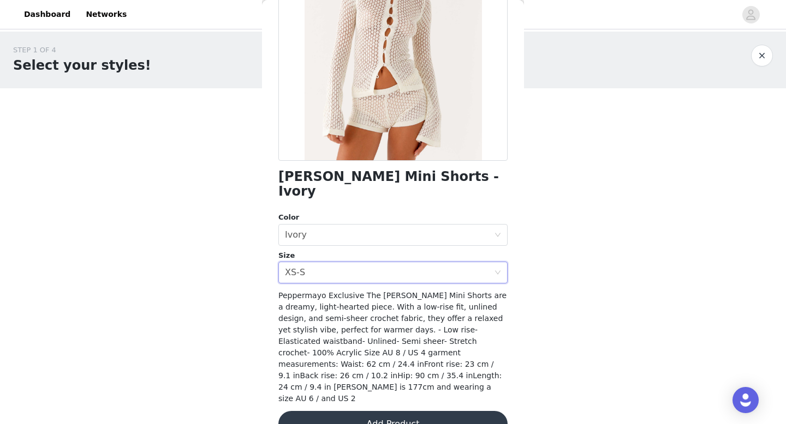
click at [332, 411] on button "Add Product" at bounding box center [392, 424] width 229 height 26
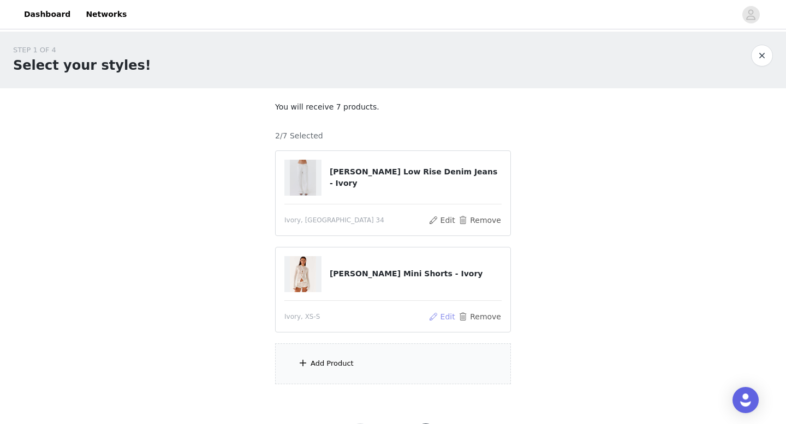
click at [445, 315] on button "Edit" at bounding box center [442, 316] width 28 height 13
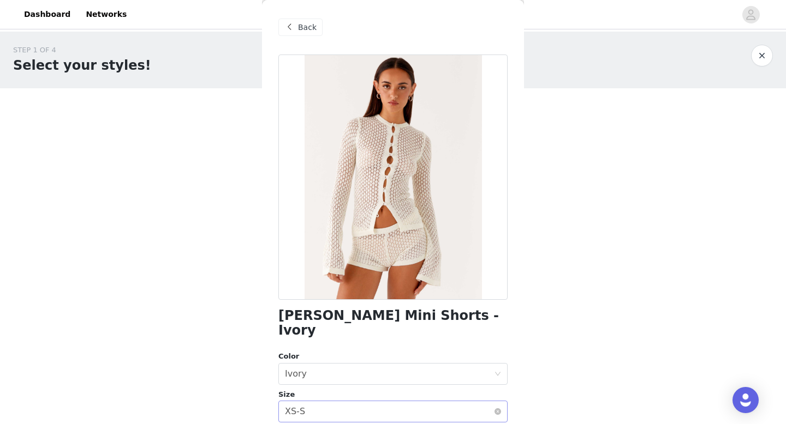
click at [346, 402] on div "Select size XS-S" at bounding box center [389, 412] width 209 height 21
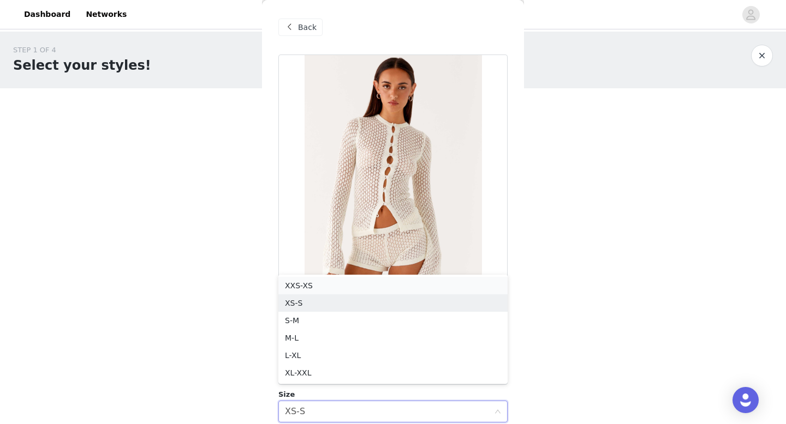
click at [343, 290] on li "XXS-XS" at bounding box center [392, 285] width 229 height 17
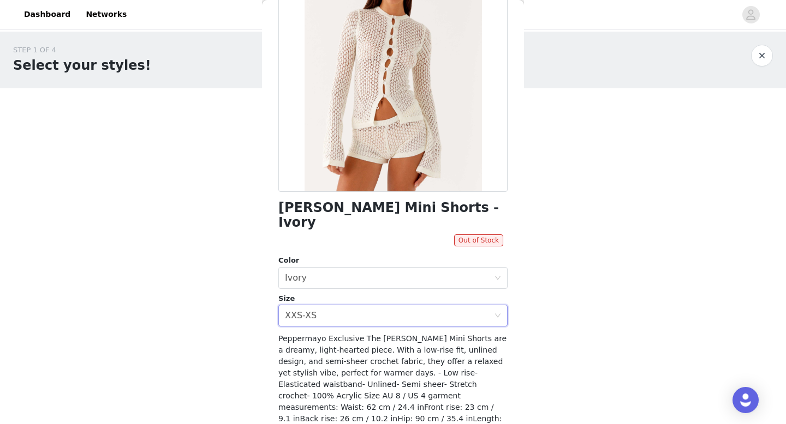
scroll to position [140, 0]
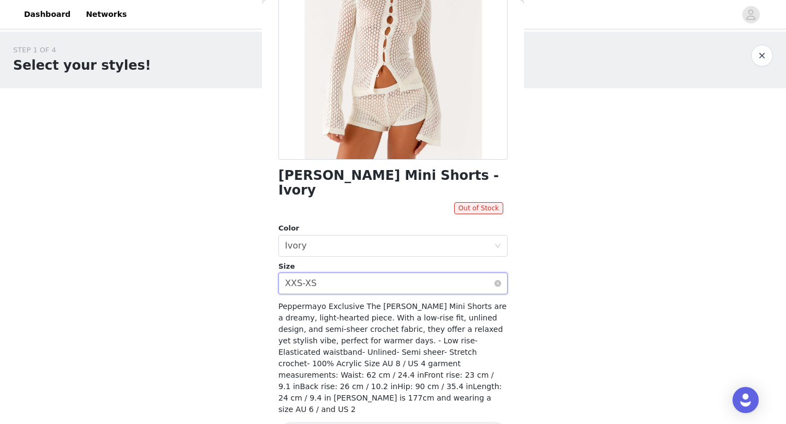
click at [358, 273] on div "Select size XXS-XS" at bounding box center [389, 283] width 209 height 21
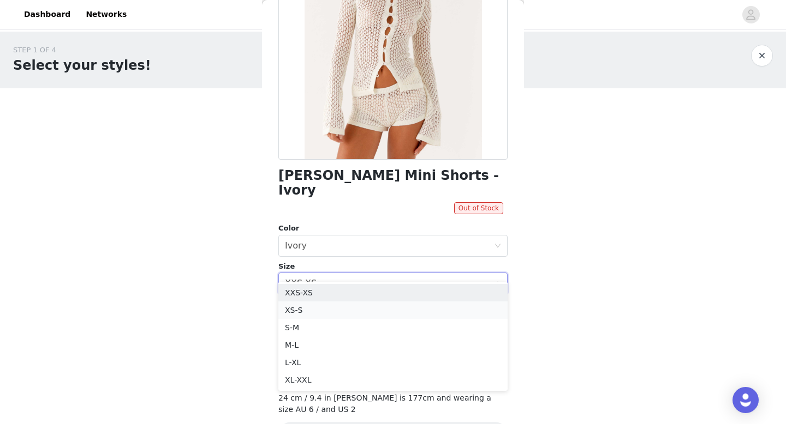
click at [329, 308] on li "XS-S" at bounding box center [392, 310] width 229 height 17
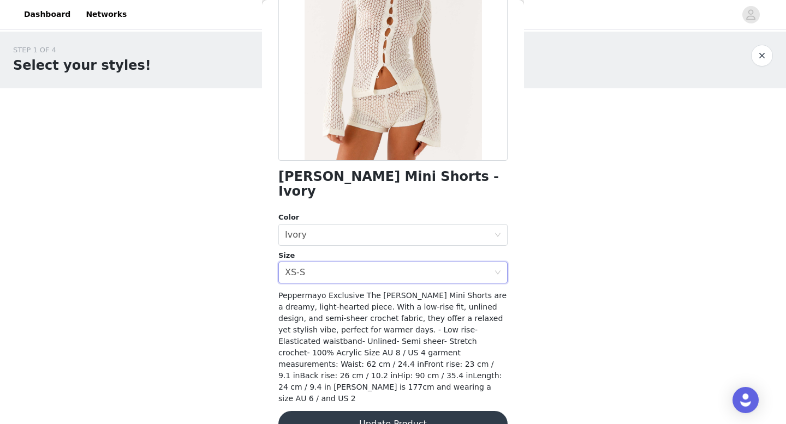
click at [338, 411] on button "Update Product" at bounding box center [392, 424] width 229 height 26
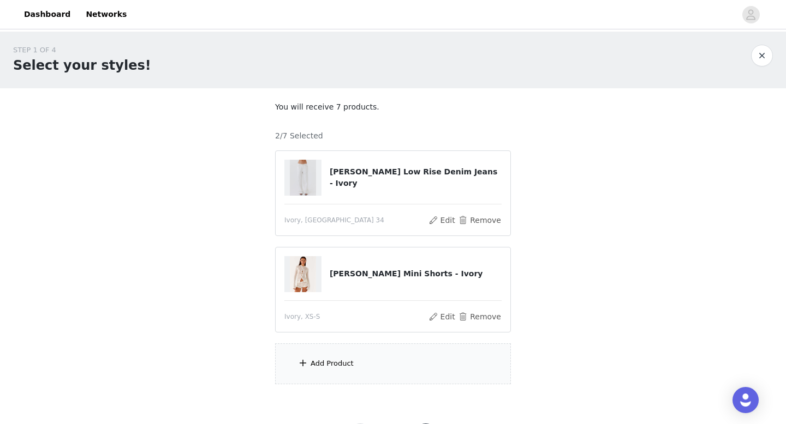
click at [318, 369] on div "Add Product" at bounding box center [393, 364] width 236 height 41
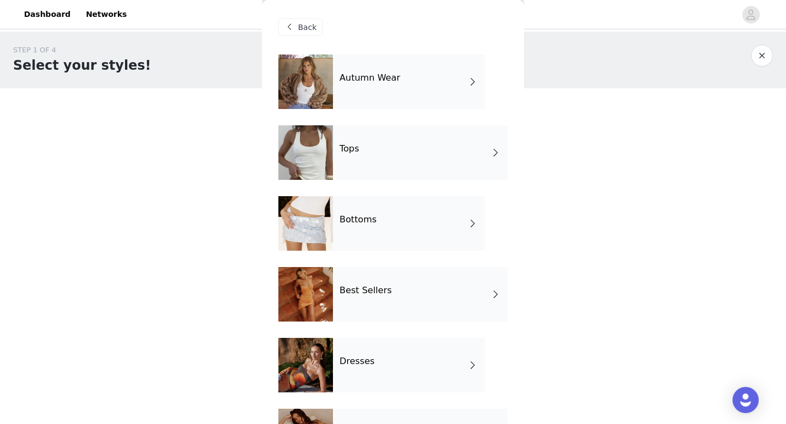
click at [411, 148] on div "Tops" at bounding box center [420, 152] width 175 height 55
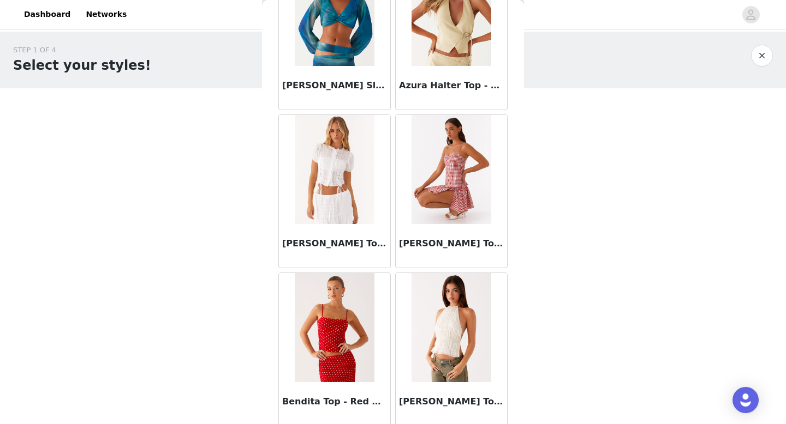
scroll to position [1245, 0]
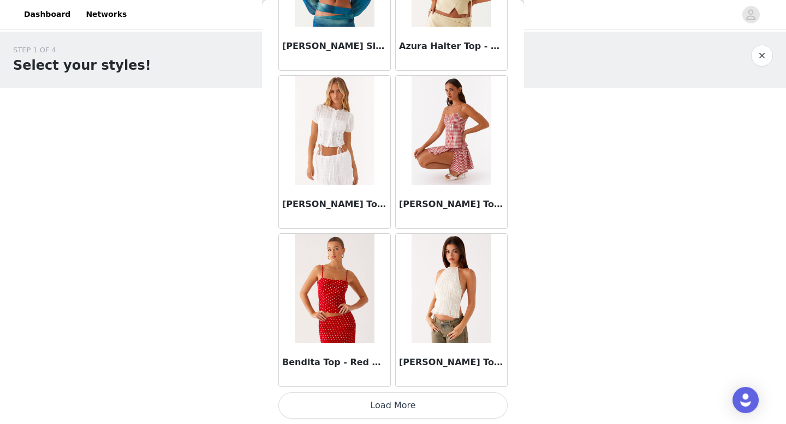
click at [372, 223] on div "[PERSON_NAME] Top - White" at bounding box center [334, 207] width 111 height 44
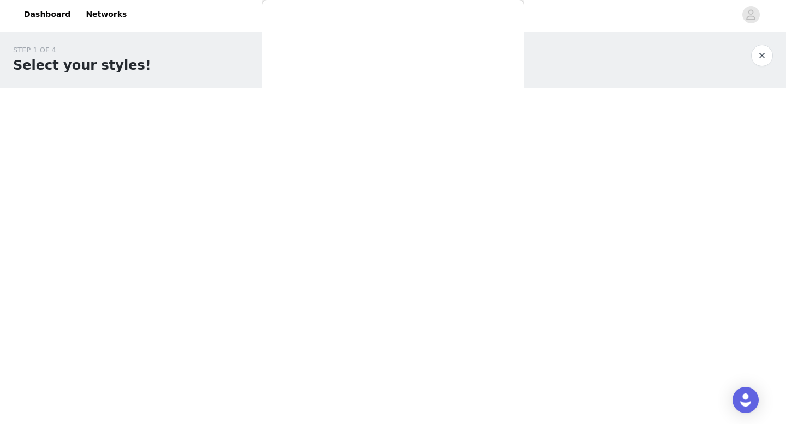
scroll to position [0, 0]
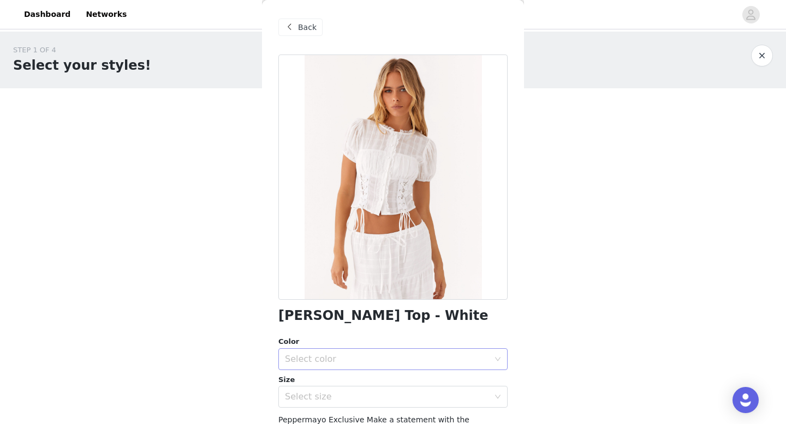
click at [348, 357] on div "Select color" at bounding box center [387, 359] width 204 height 11
click at [342, 382] on li "White" at bounding box center [392, 383] width 229 height 17
click at [340, 400] on div "Select size" at bounding box center [387, 397] width 204 height 11
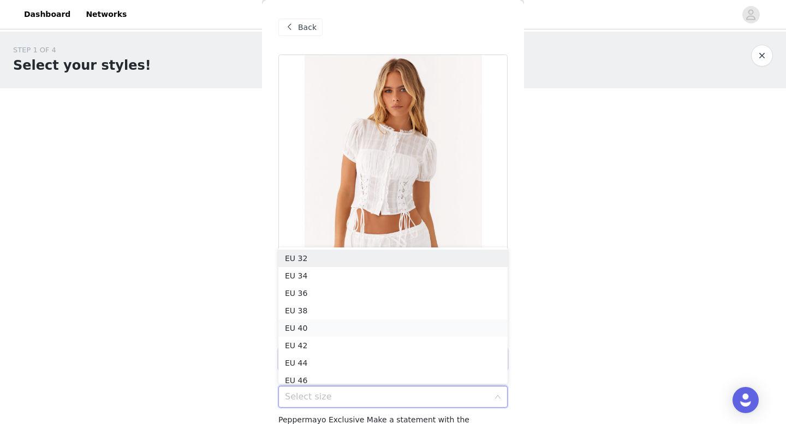
scroll to position [5, 0]
click at [357, 271] on li "EU 34" at bounding box center [392, 270] width 229 height 17
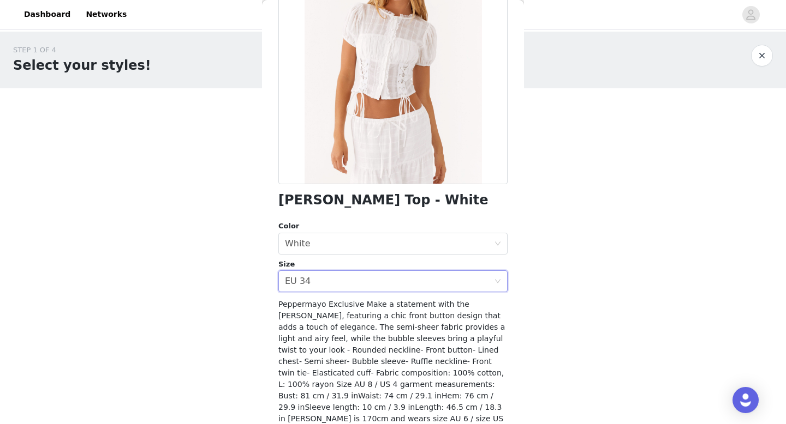
scroll to position [162, 0]
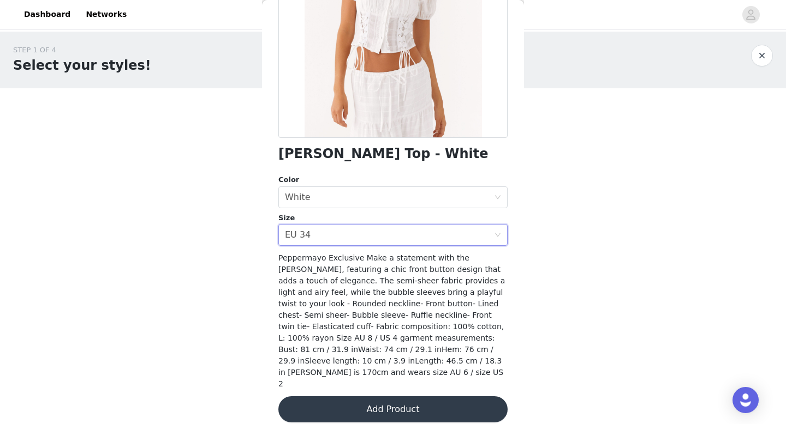
click at [347, 400] on button "Add Product" at bounding box center [392, 410] width 229 height 26
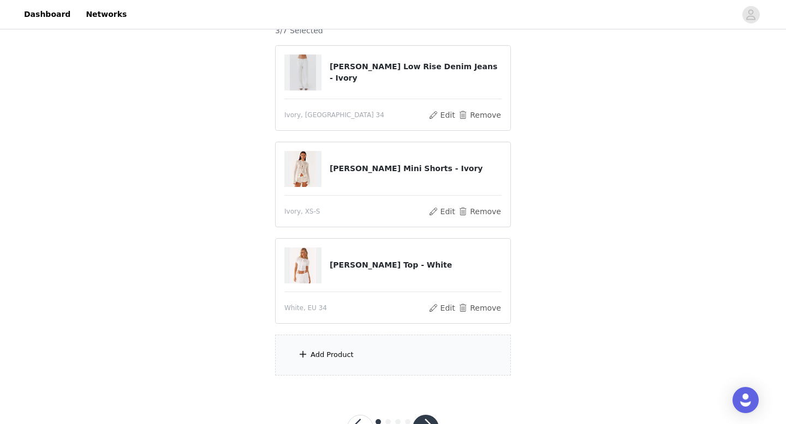
scroll to position [148, 0]
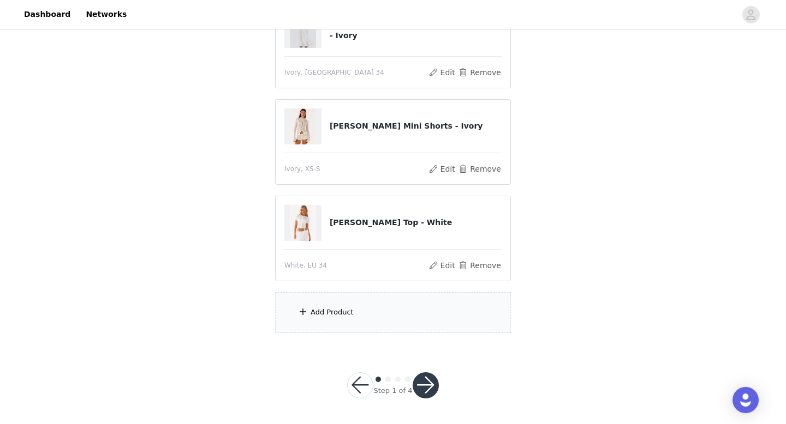
click at [344, 307] on div "Add Product" at bounding box center [331, 312] width 43 height 11
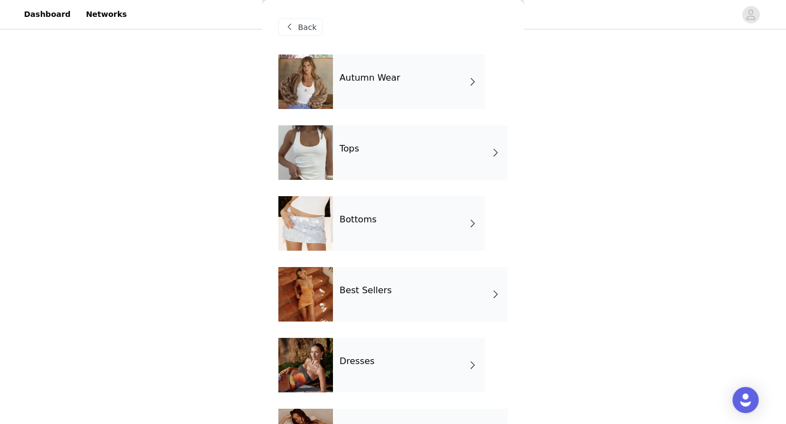
click at [387, 146] on div "Tops" at bounding box center [420, 152] width 175 height 55
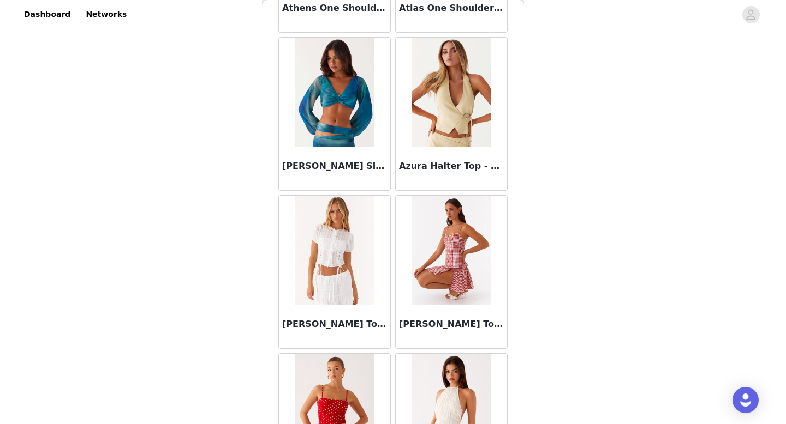
scroll to position [1245, 0]
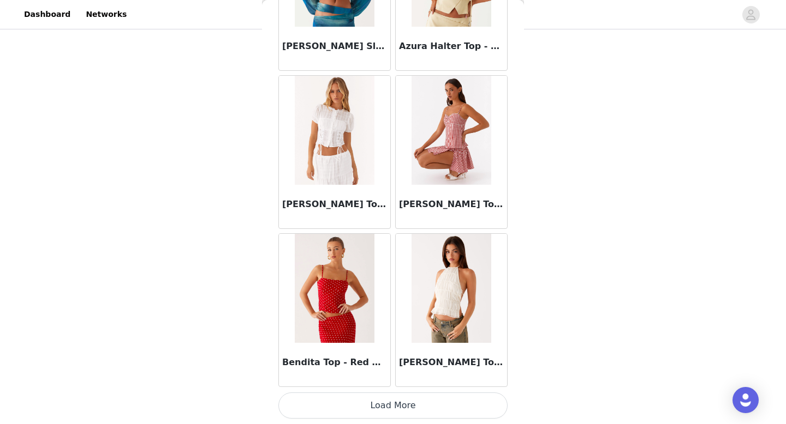
click at [392, 408] on button "Load More" at bounding box center [392, 406] width 229 height 26
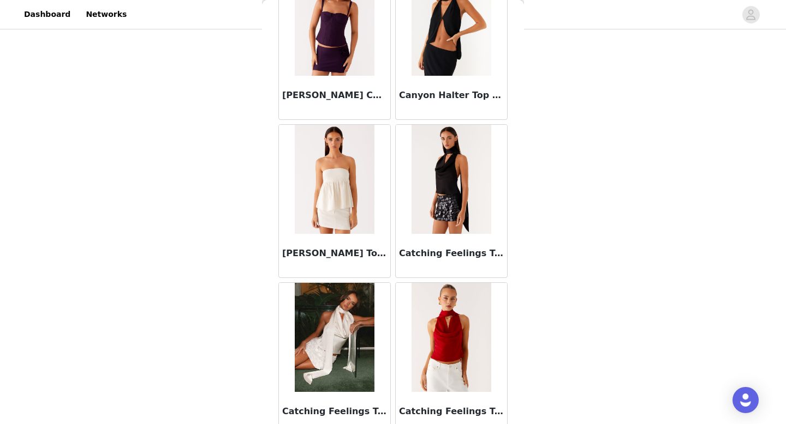
scroll to position [2827, 0]
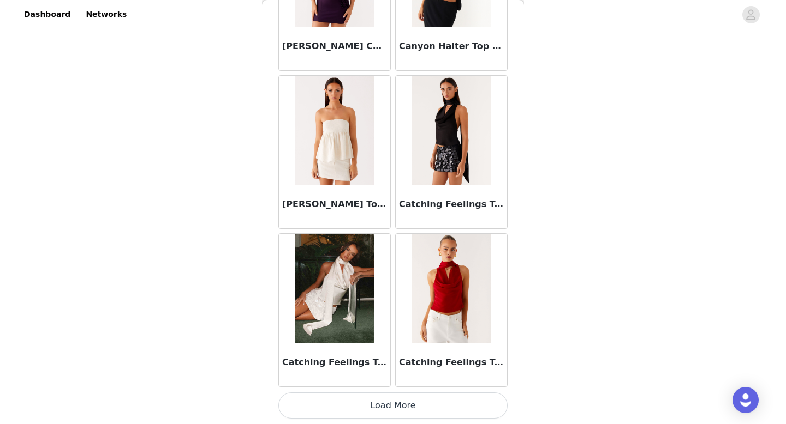
click at [394, 403] on button "Load More" at bounding box center [392, 406] width 229 height 26
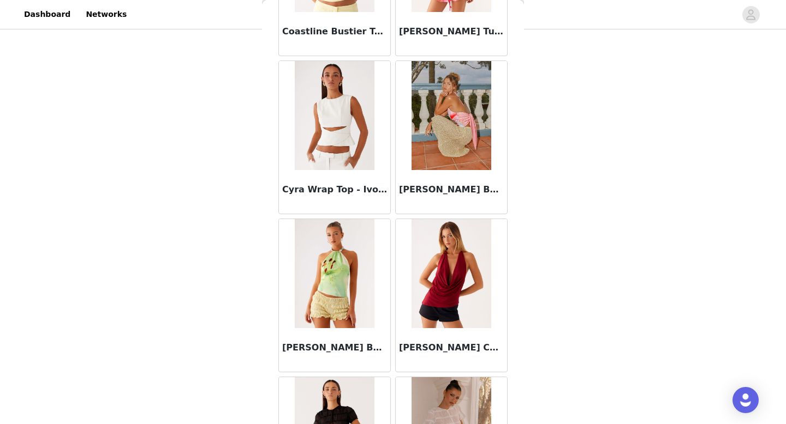
scroll to position [4409, 0]
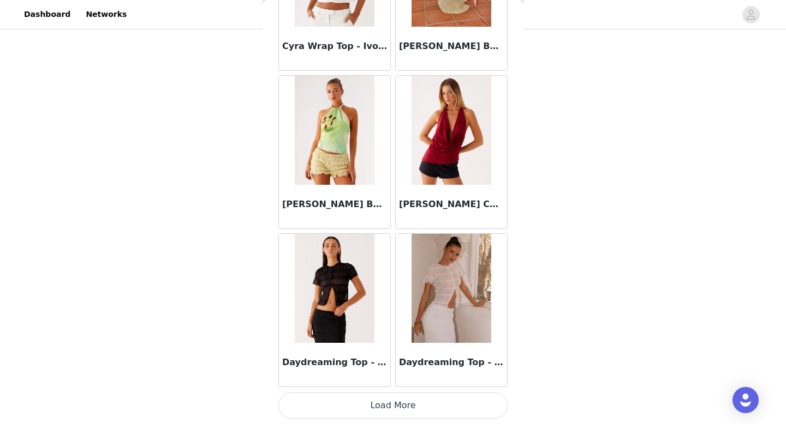
click at [392, 398] on button "Load More" at bounding box center [392, 406] width 229 height 26
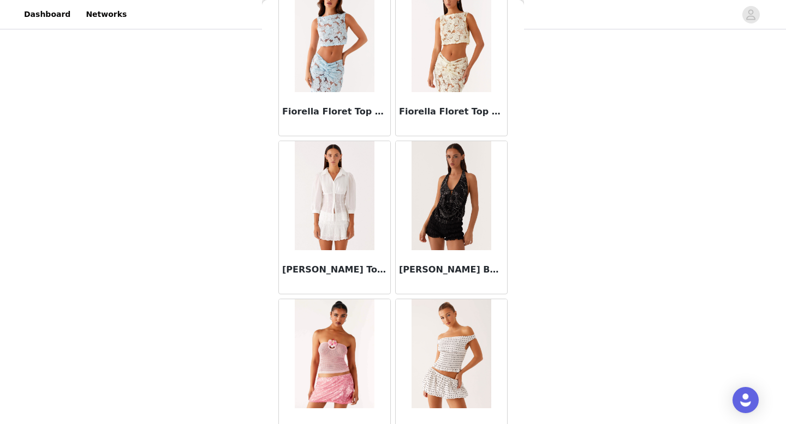
scroll to position [5992, 0]
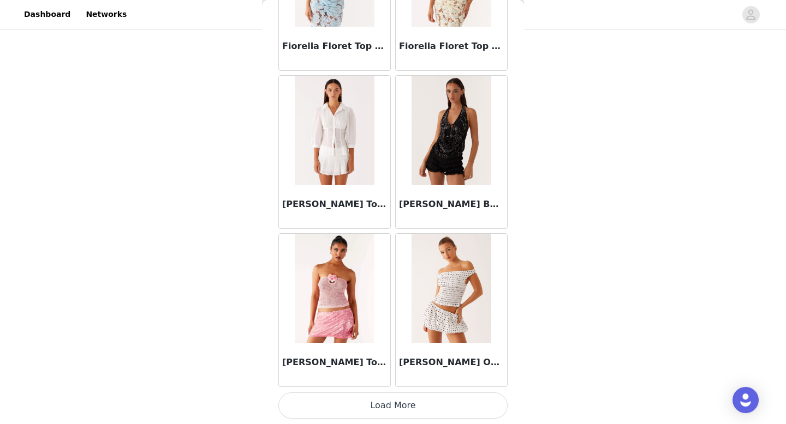
click at [391, 397] on button "Load More" at bounding box center [392, 406] width 229 height 26
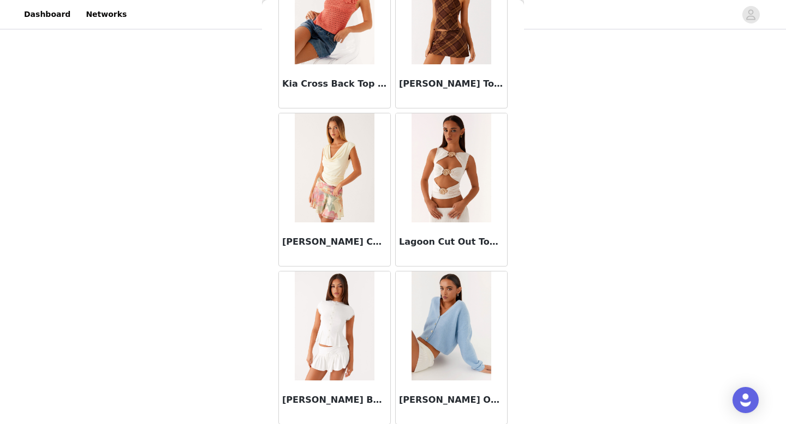
scroll to position [7574, 0]
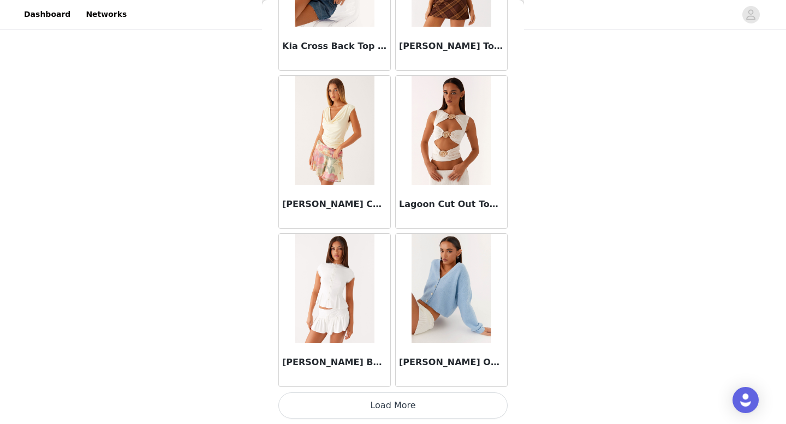
click at [393, 400] on button "Load More" at bounding box center [392, 406] width 229 height 26
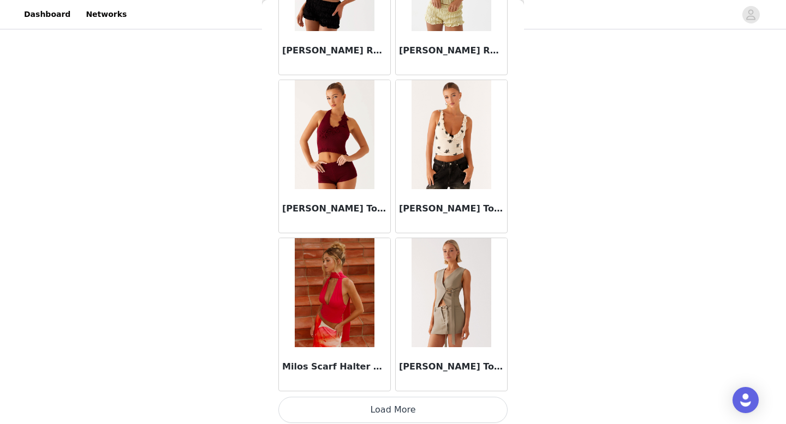
scroll to position [9156, 0]
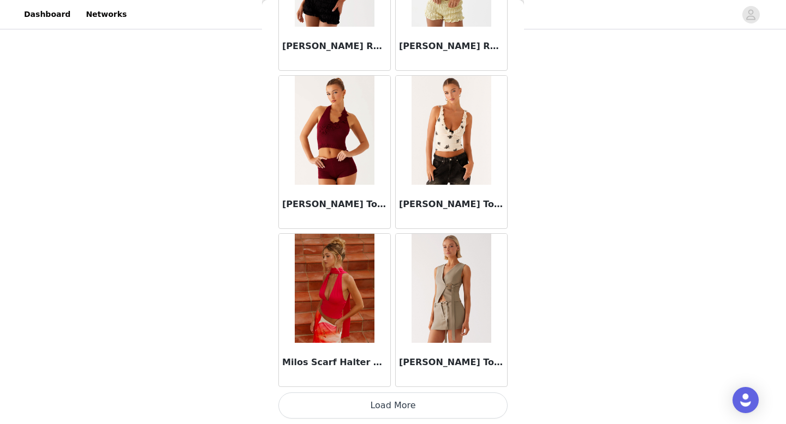
click at [396, 406] on button "Load More" at bounding box center [392, 406] width 229 height 26
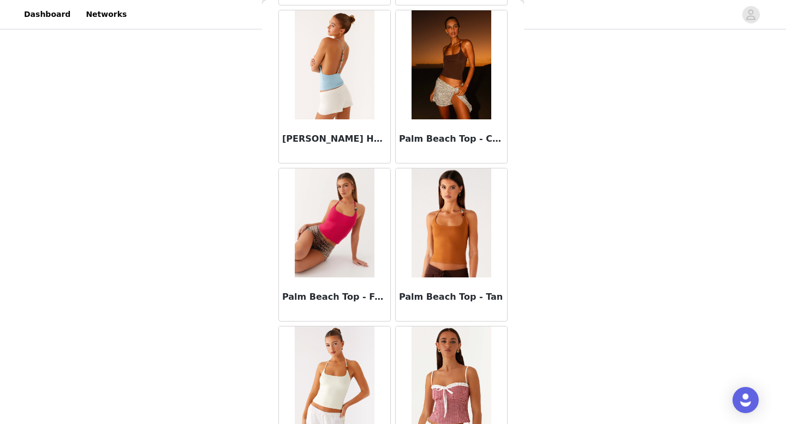
scroll to position [10337, 0]
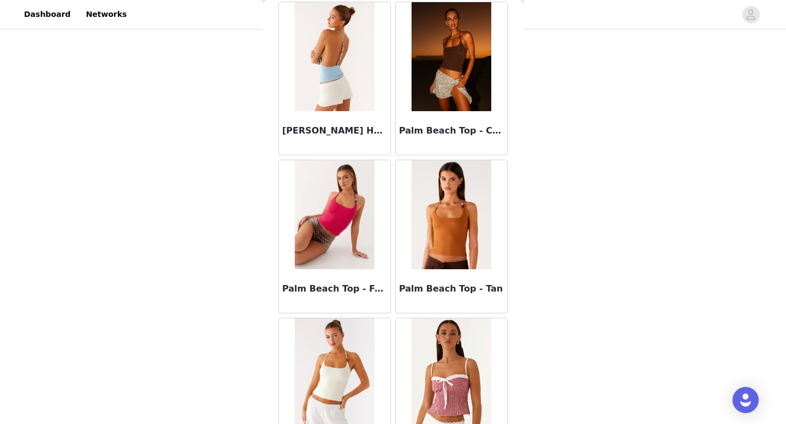
click at [464, 111] on img at bounding box center [450, 56] width 79 height 109
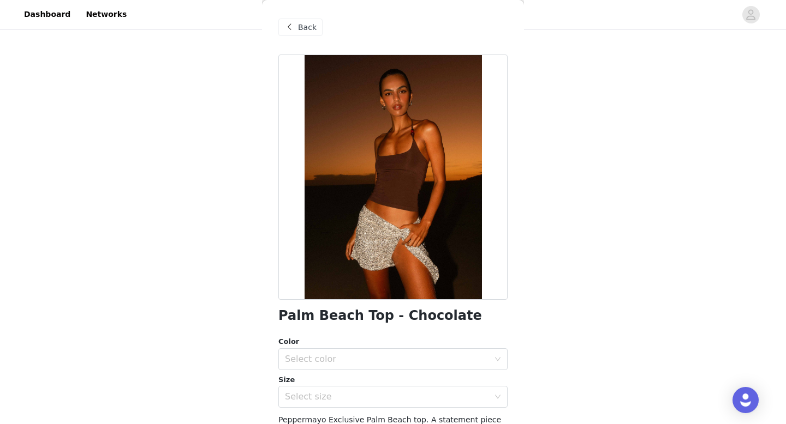
scroll to position [39, 0]
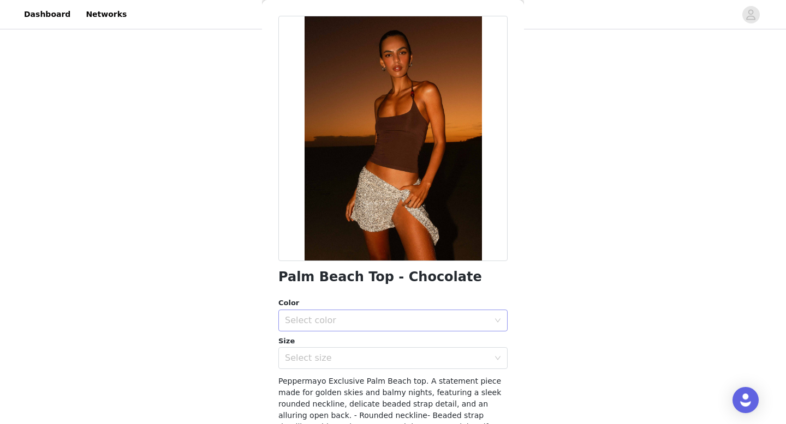
click at [363, 323] on div "Select color" at bounding box center [387, 320] width 204 height 11
click at [354, 340] on li "Chocolate" at bounding box center [392, 344] width 229 height 17
click at [349, 361] on div "Select size" at bounding box center [387, 358] width 204 height 11
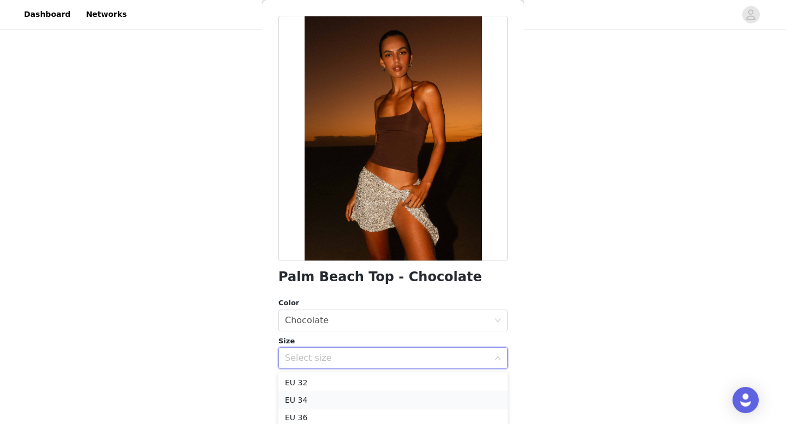
click at [327, 399] on li "EU 34" at bounding box center [392, 400] width 229 height 17
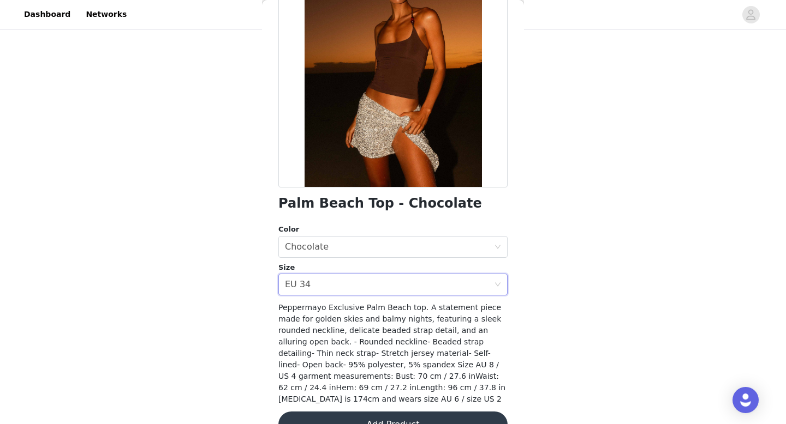
scroll to position [128, 0]
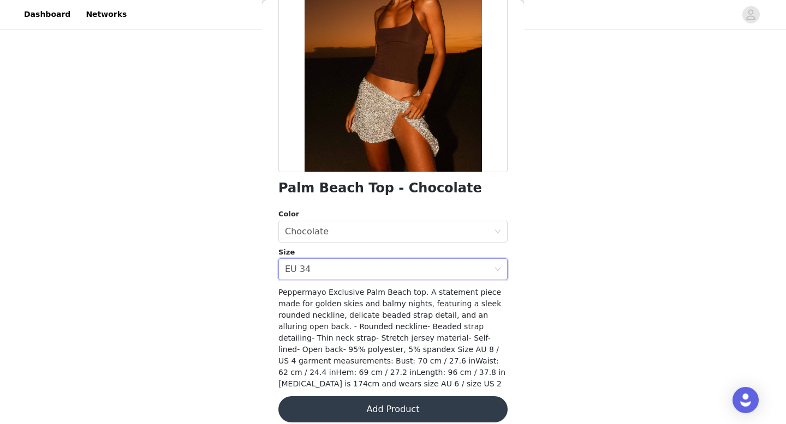
click at [341, 397] on button "Add Product" at bounding box center [392, 410] width 229 height 26
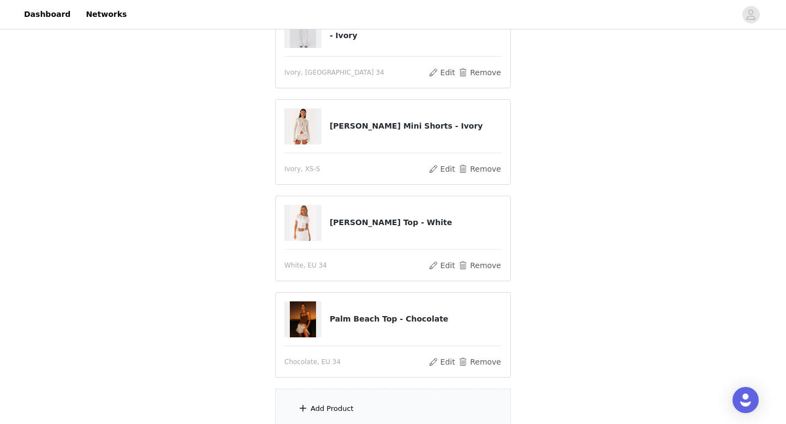
click at [328, 413] on div "Add Product" at bounding box center [331, 409] width 43 height 11
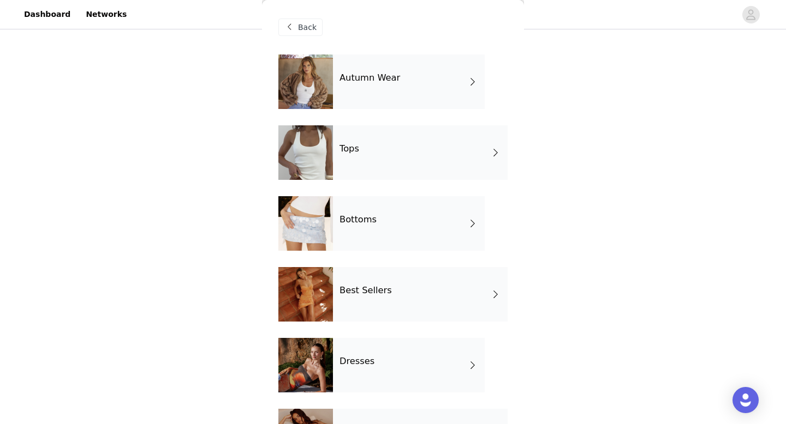
click at [410, 157] on div "Tops" at bounding box center [420, 152] width 175 height 55
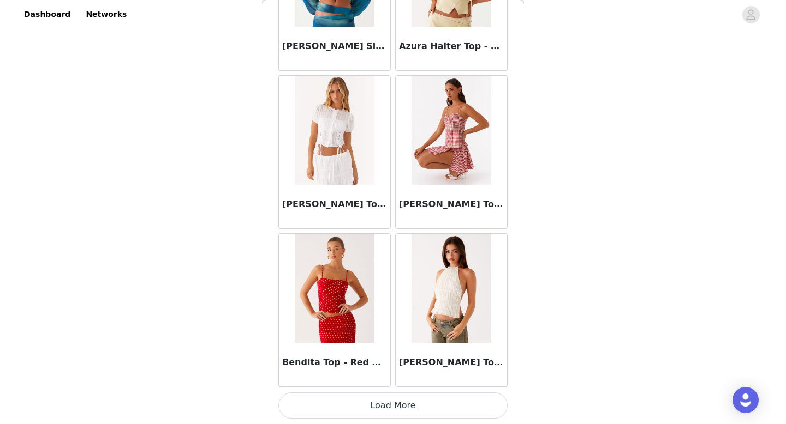
scroll to position [244, 0]
click at [390, 410] on button "Load More" at bounding box center [392, 406] width 229 height 26
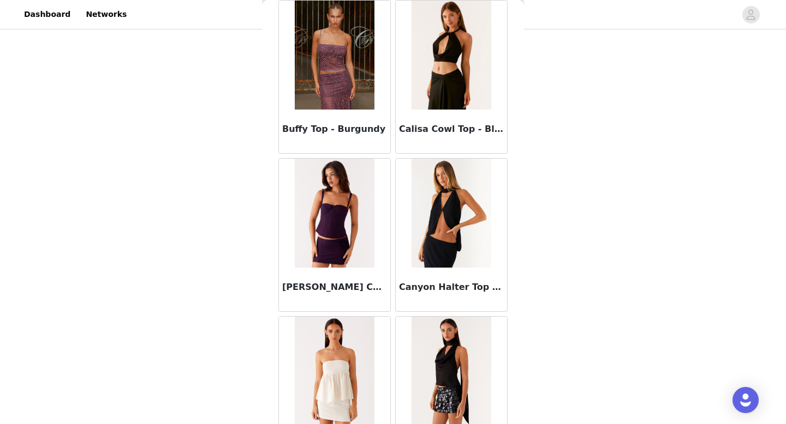
scroll to position [2827, 0]
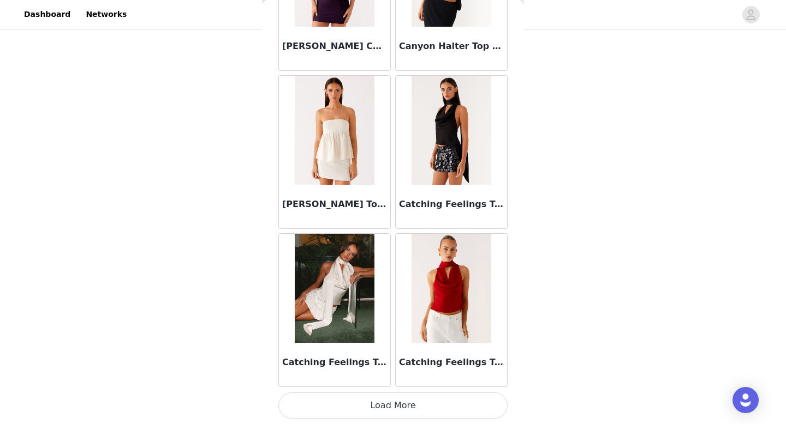
click at [390, 404] on button "Load More" at bounding box center [392, 406] width 229 height 26
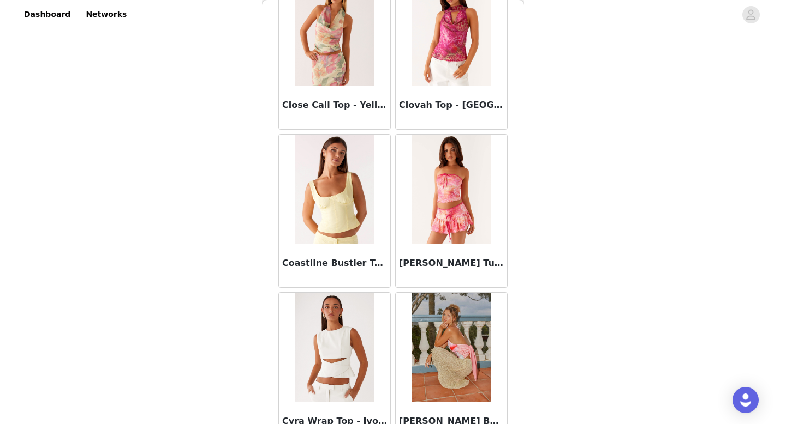
scroll to position [4409, 0]
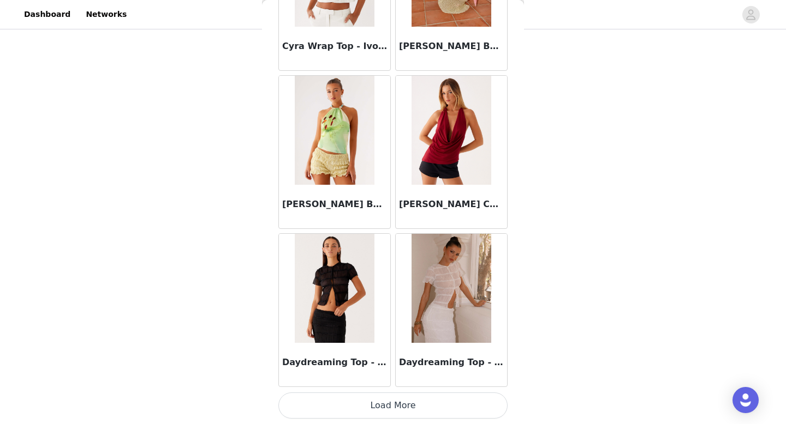
click at [403, 403] on button "Load More" at bounding box center [392, 406] width 229 height 26
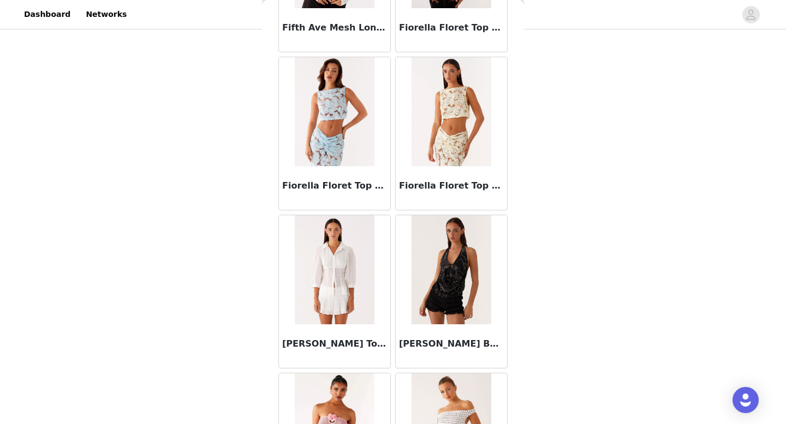
scroll to position [5992, 0]
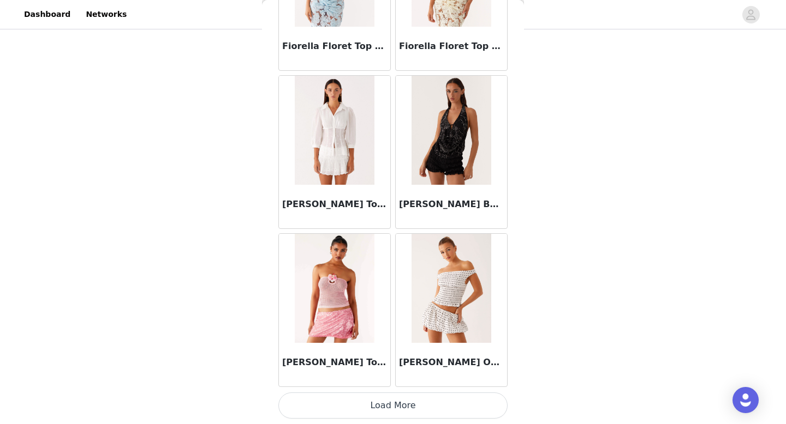
click at [399, 406] on button "Load More" at bounding box center [392, 406] width 229 height 26
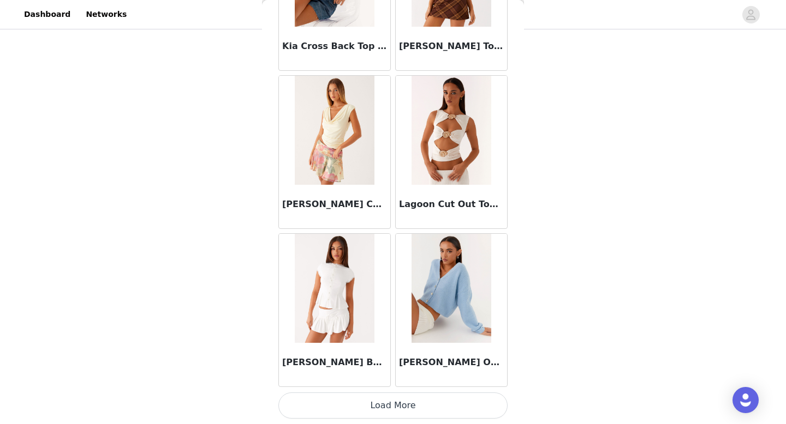
click at [392, 414] on button "Load More" at bounding box center [392, 406] width 229 height 26
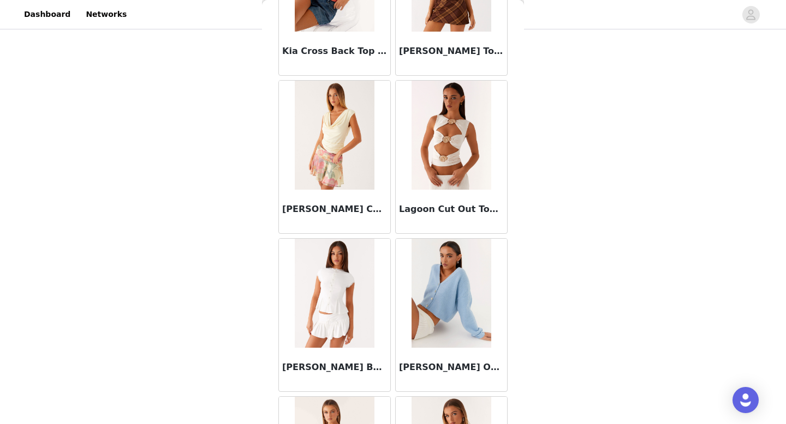
scroll to position [7574, 0]
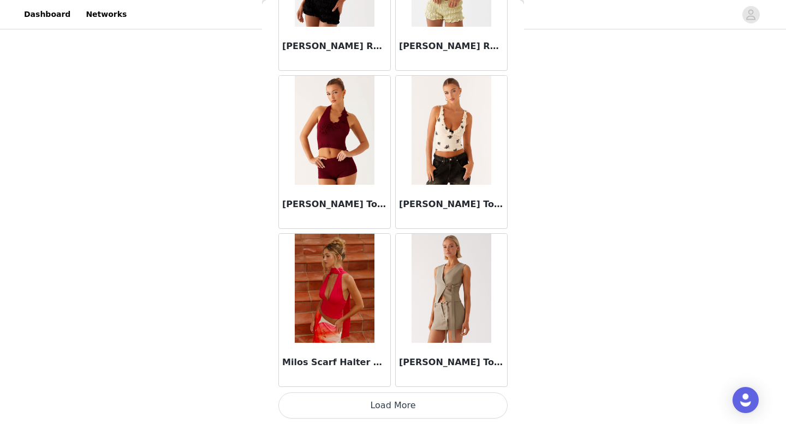
click at [389, 402] on button "Load More" at bounding box center [392, 406] width 229 height 26
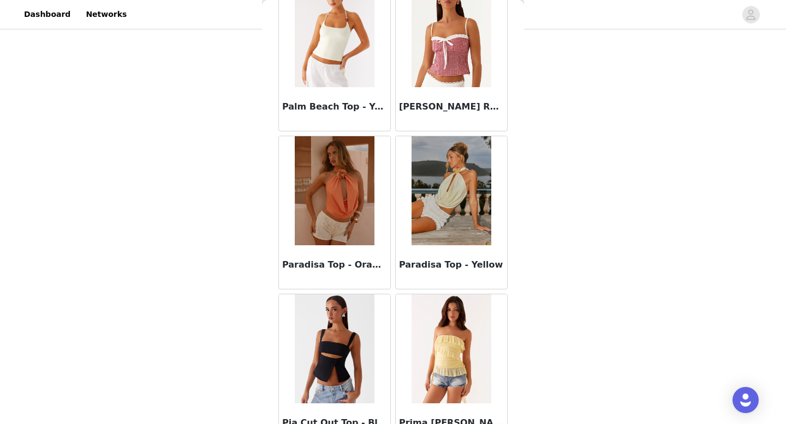
scroll to position [10738, 0]
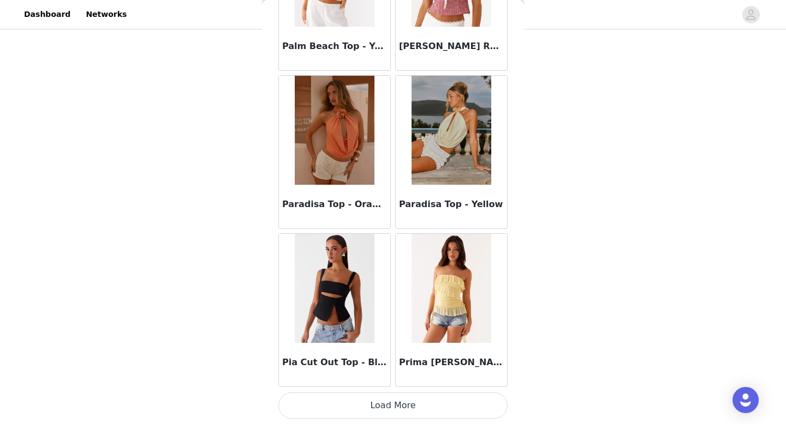
click at [389, 402] on button "Load More" at bounding box center [392, 406] width 229 height 26
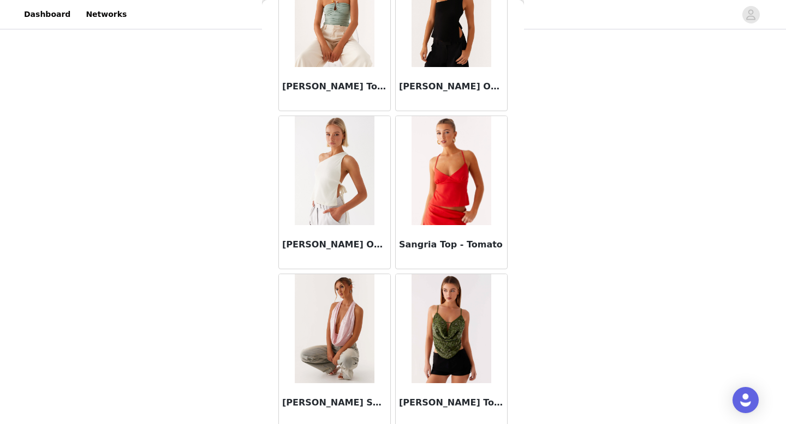
scroll to position [12321, 0]
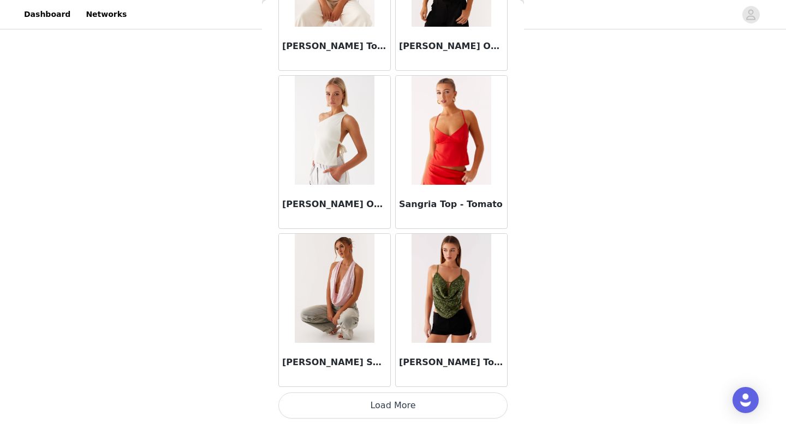
click at [400, 412] on button "Load More" at bounding box center [392, 406] width 229 height 26
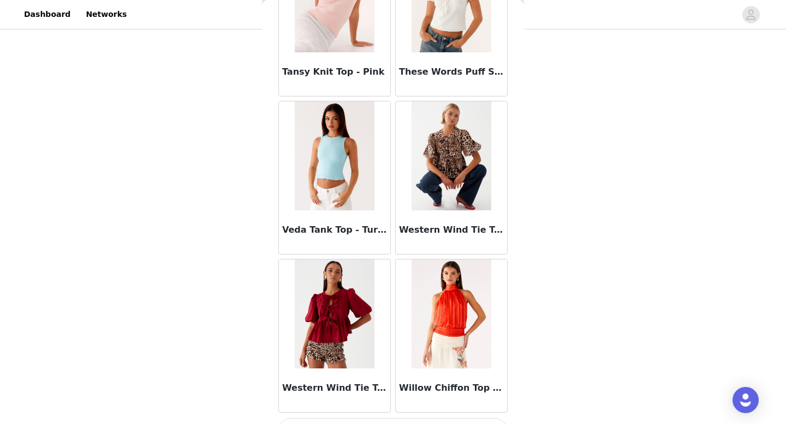
scroll to position [13903, 0]
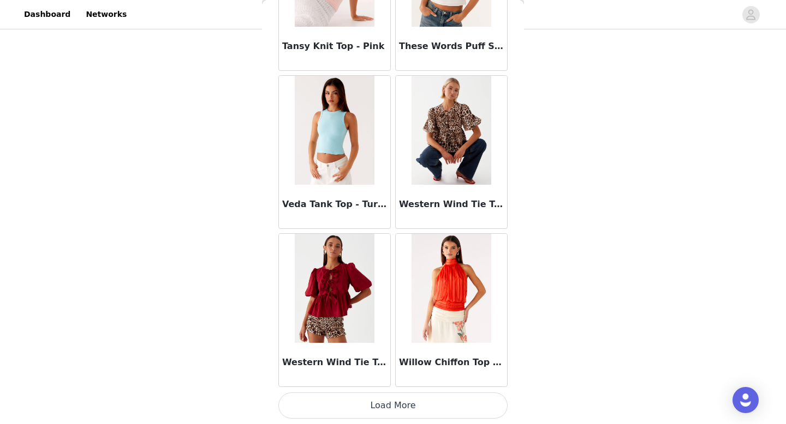
click at [392, 415] on button "Load More" at bounding box center [392, 406] width 229 height 26
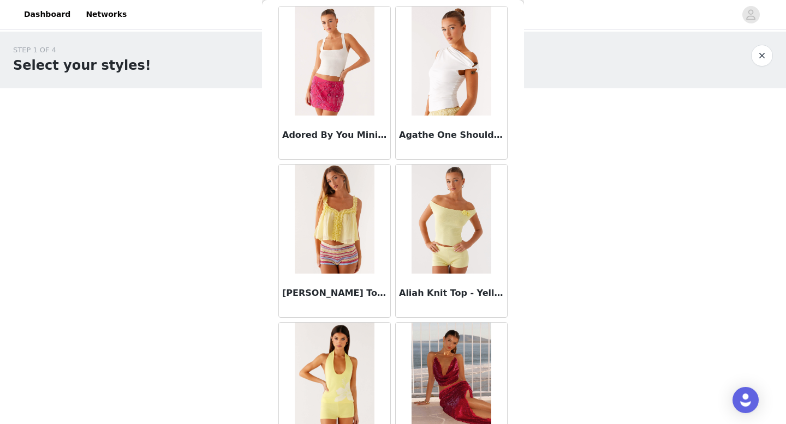
scroll to position [0, 0]
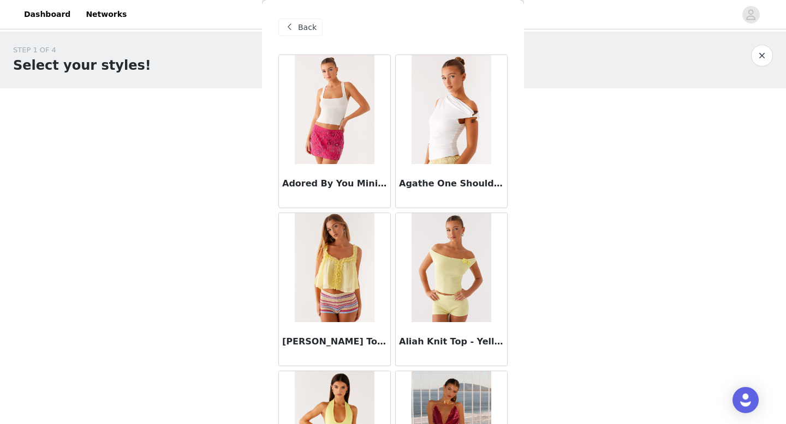
click at [296, 32] on div "Back" at bounding box center [300, 27] width 44 height 17
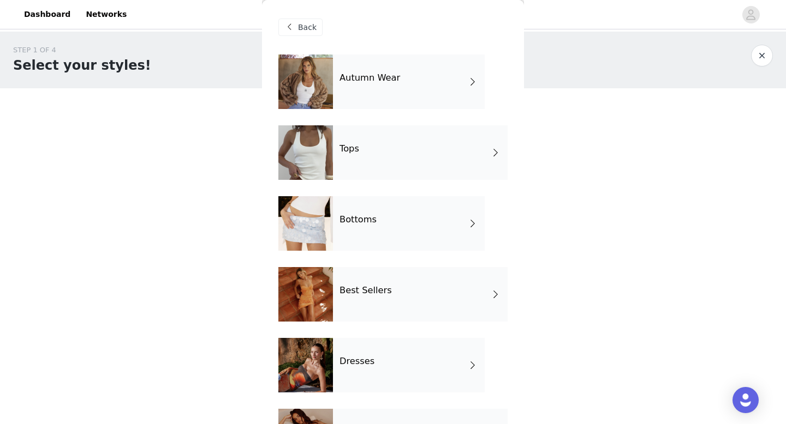
click at [425, 90] on div "Autumn Wear" at bounding box center [409, 82] width 152 height 55
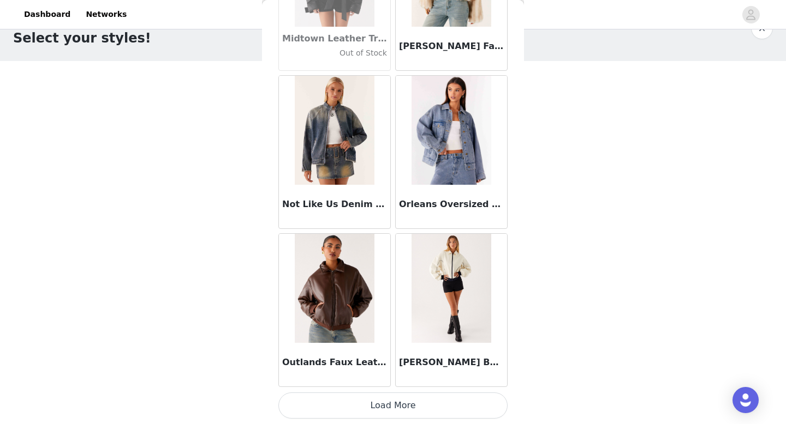
scroll to position [57, 0]
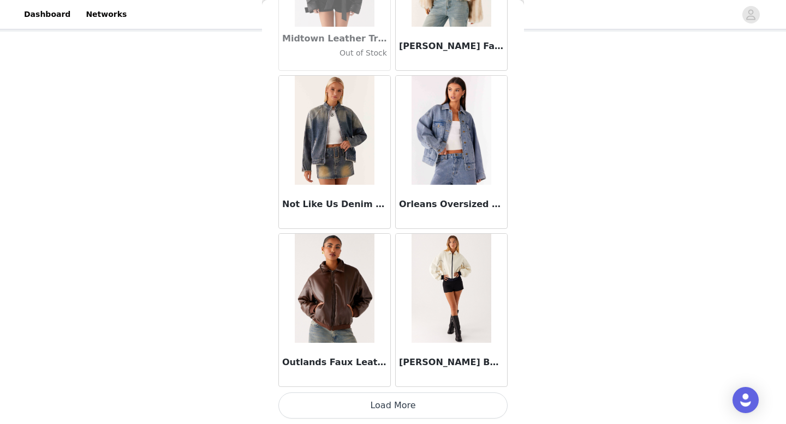
click at [418, 405] on button "Load More" at bounding box center [392, 406] width 229 height 26
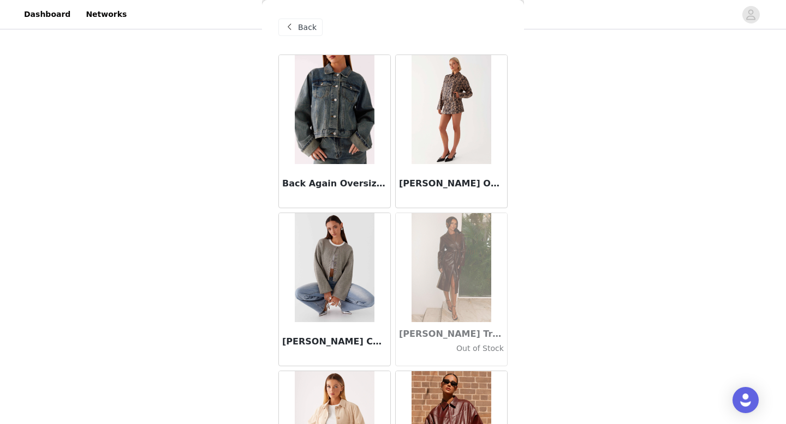
scroll to position [0, 0]
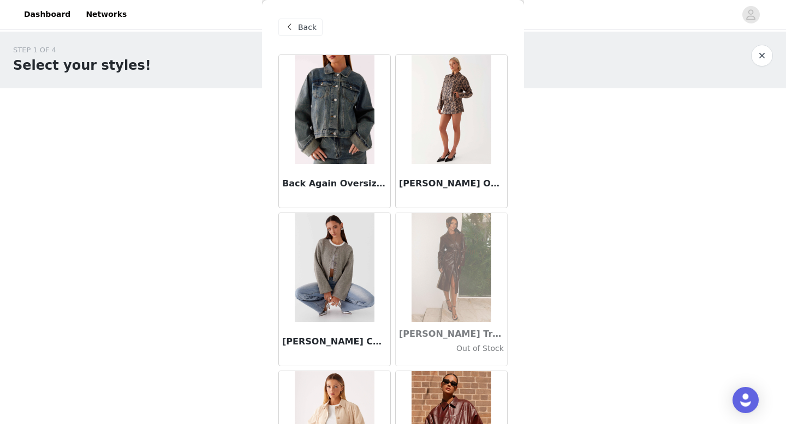
click at [295, 27] on span at bounding box center [289, 27] width 13 height 13
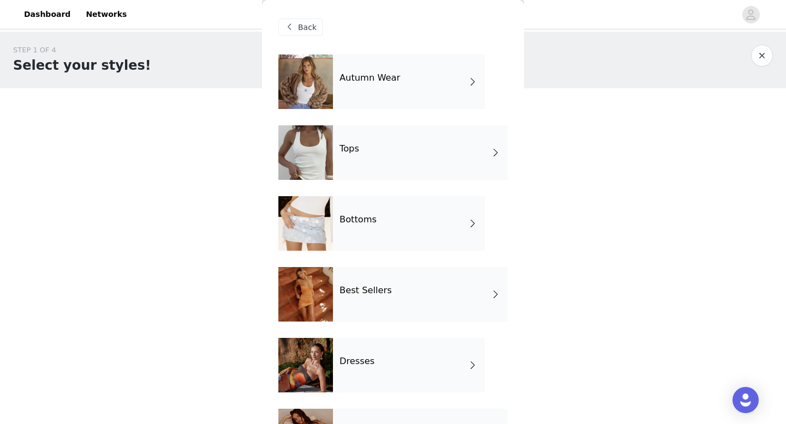
click at [394, 290] on div "Best Sellers" at bounding box center [420, 294] width 175 height 55
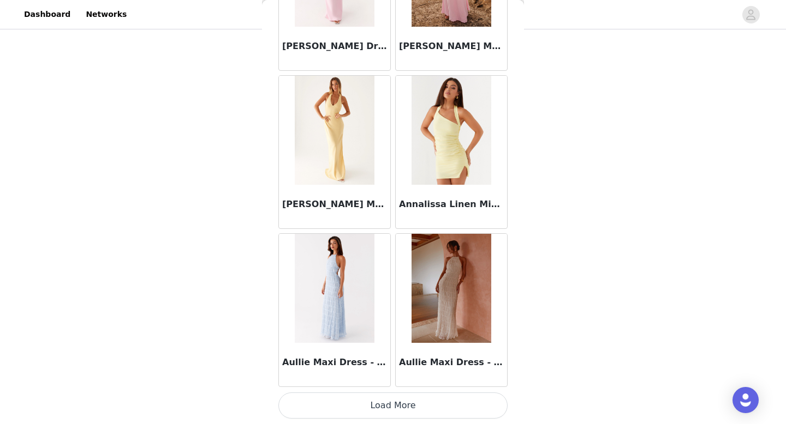
scroll to position [123, 0]
click at [394, 408] on button "Load More" at bounding box center [392, 406] width 229 height 26
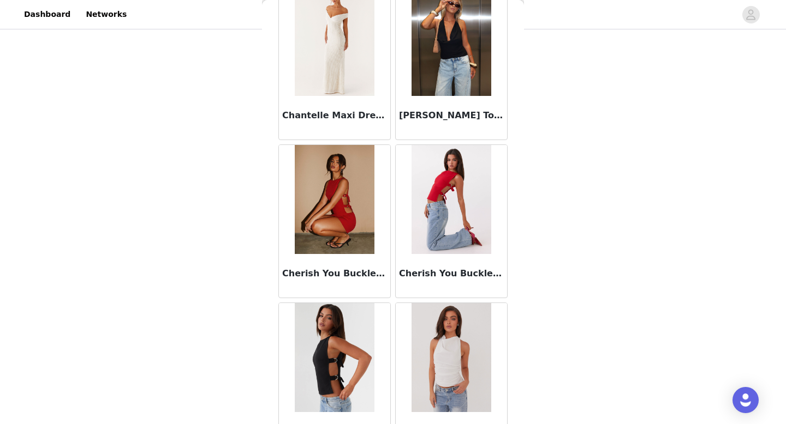
scroll to position [2827, 0]
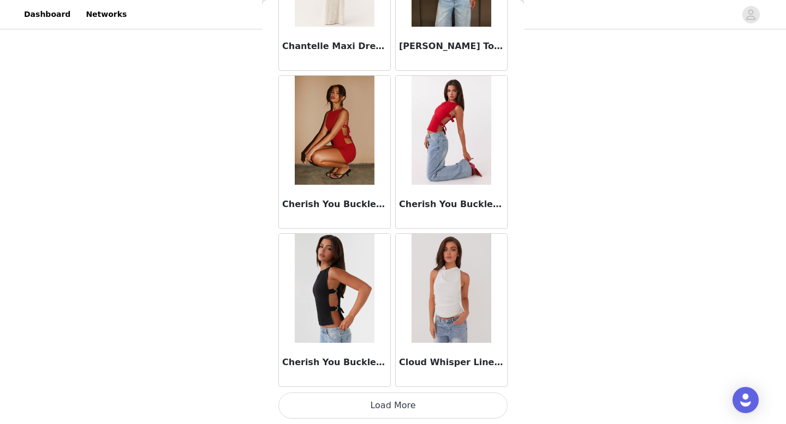
click at [384, 405] on button "Load More" at bounding box center [392, 406] width 229 height 26
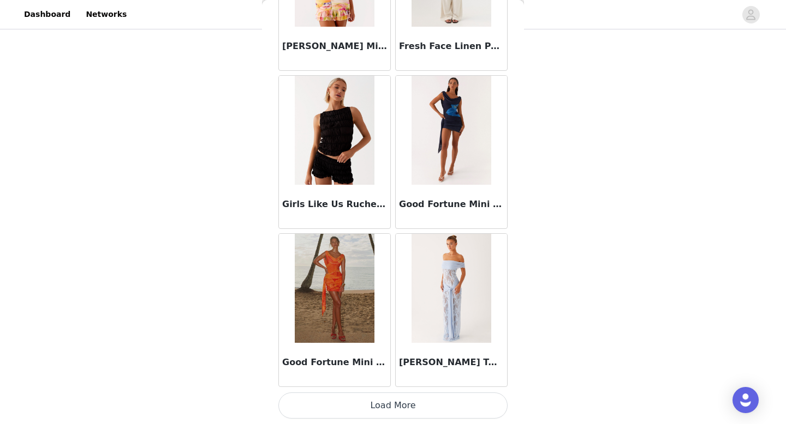
scroll to position [127, 0]
click at [394, 400] on button "Load More" at bounding box center [392, 406] width 229 height 26
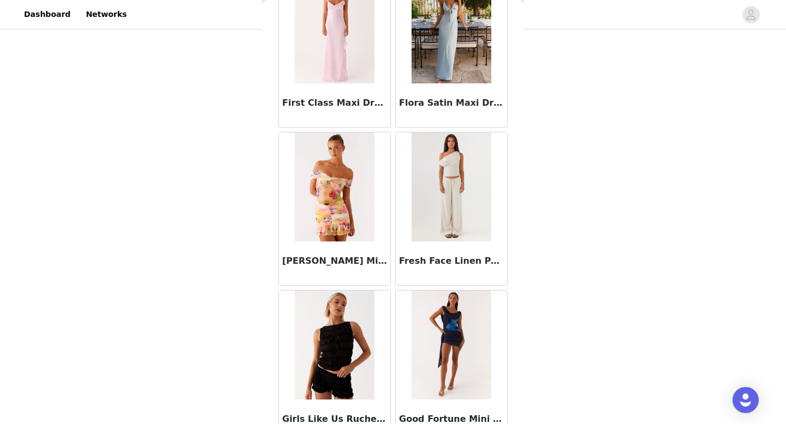
scroll to position [4187, 0]
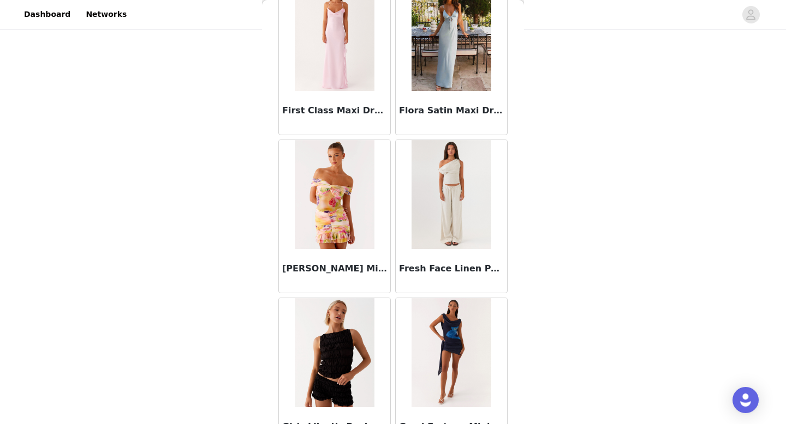
click at [440, 226] on img at bounding box center [450, 194] width 79 height 109
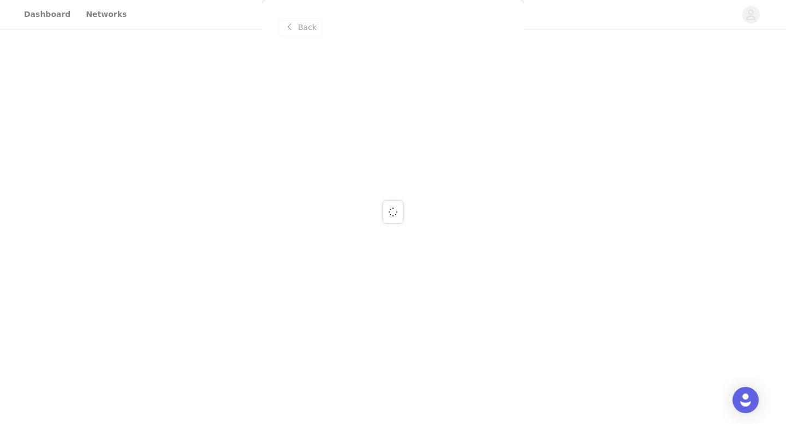
scroll to position [0, 0]
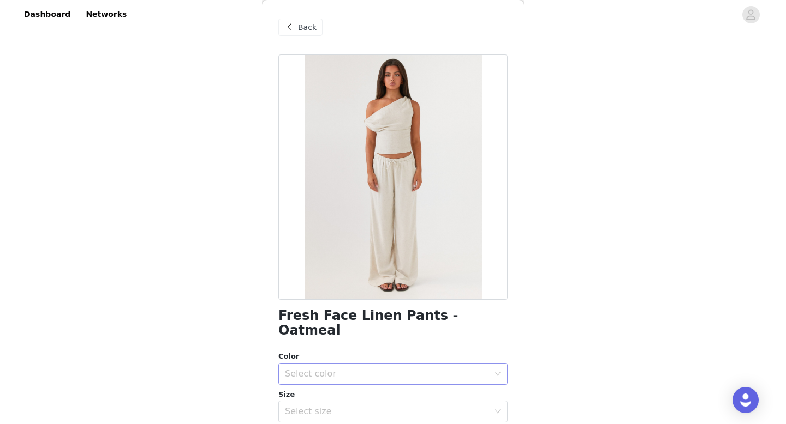
click at [352, 367] on div "Select color" at bounding box center [389, 374] width 209 height 21
click at [328, 387] on li "Oatmeal" at bounding box center [392, 383] width 229 height 17
click at [327, 406] on div "Select size" at bounding box center [387, 411] width 204 height 11
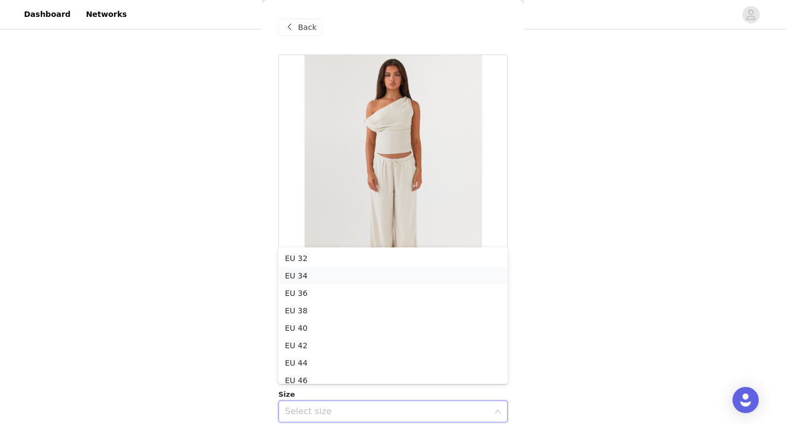
click at [326, 277] on li "EU 34" at bounding box center [392, 275] width 229 height 17
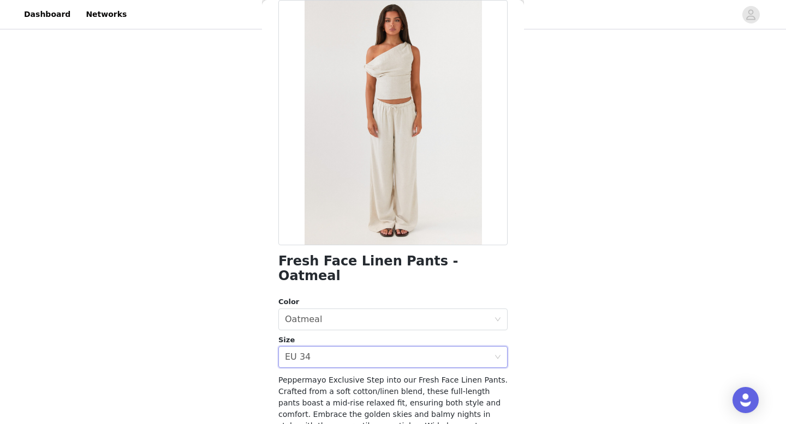
scroll to position [139, 0]
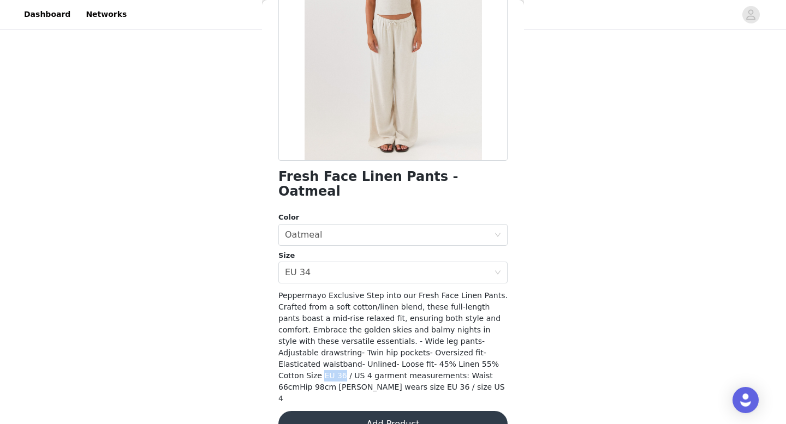
drag, startPoint x: 417, startPoint y: 350, endPoint x: 436, endPoint y: 349, distance: 19.7
click at [436, 349] on span "Peppermayo Exclusive Step into our Fresh Face Linen Pants. Crafted from a soft …" at bounding box center [392, 347] width 229 height 112
click at [434, 411] on button "Add Product" at bounding box center [392, 424] width 229 height 26
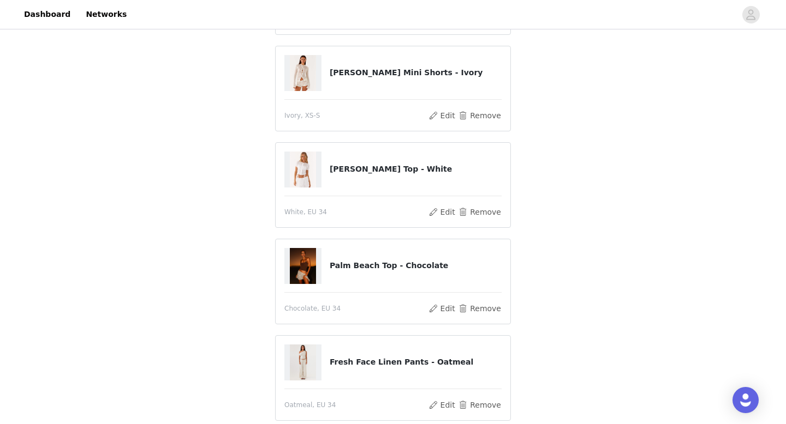
scroll to position [210, 0]
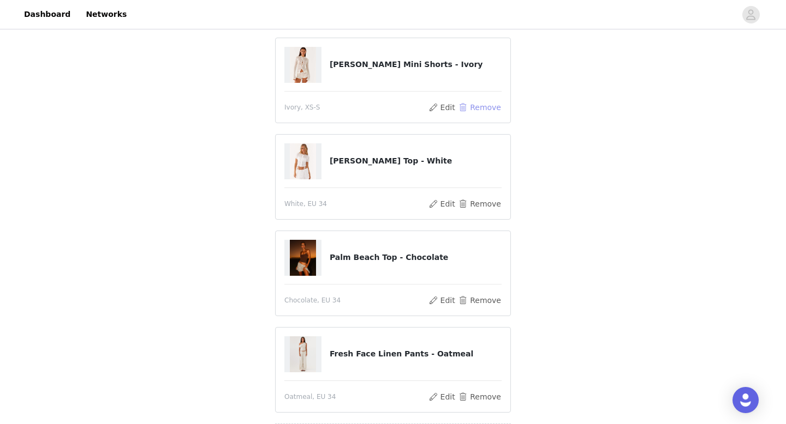
click at [479, 107] on button "Remove" at bounding box center [480, 107] width 44 height 13
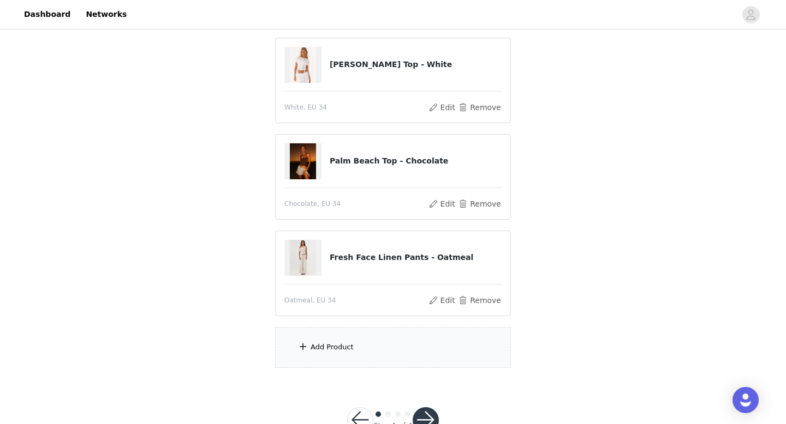
scroll to position [244, 0]
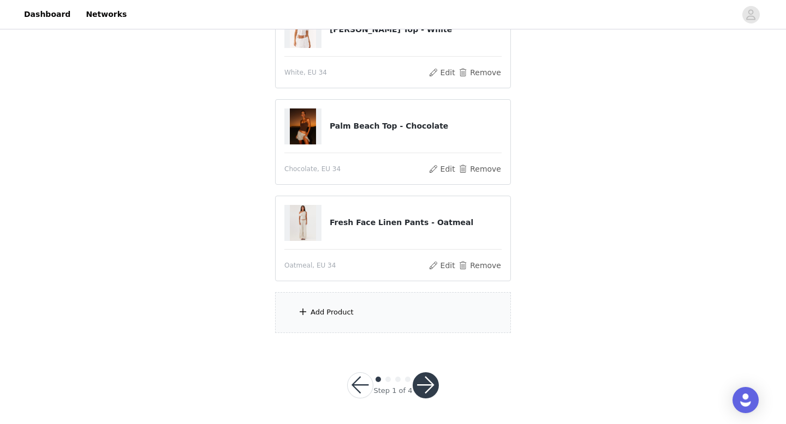
click at [391, 306] on div "Add Product" at bounding box center [393, 312] width 236 height 41
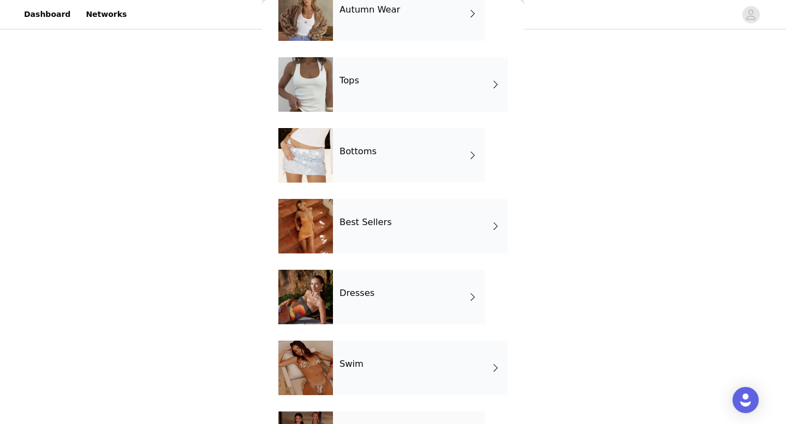
scroll to position [69, 0]
click at [422, 236] on div "Best Sellers" at bounding box center [420, 226] width 175 height 55
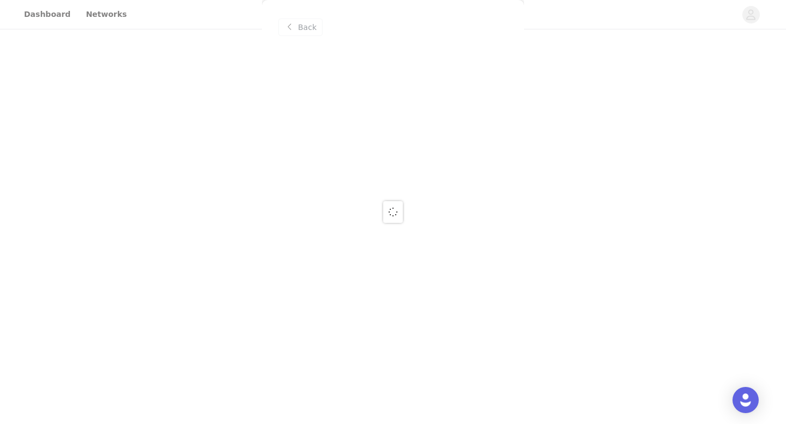
scroll to position [0, 0]
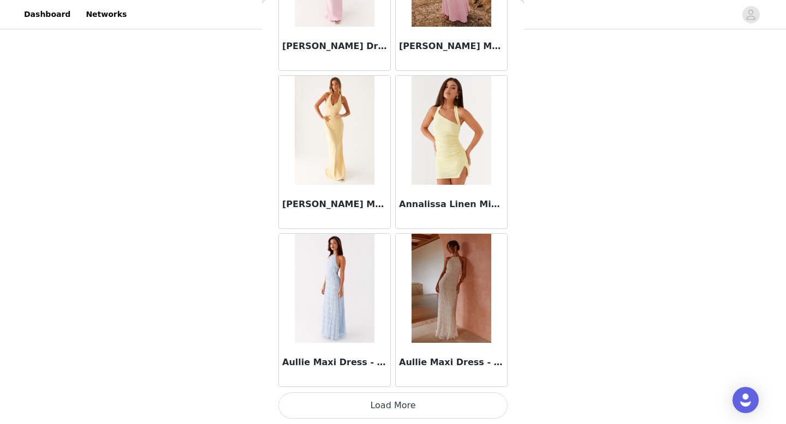
click at [392, 399] on button "Load More" at bounding box center [392, 406] width 229 height 26
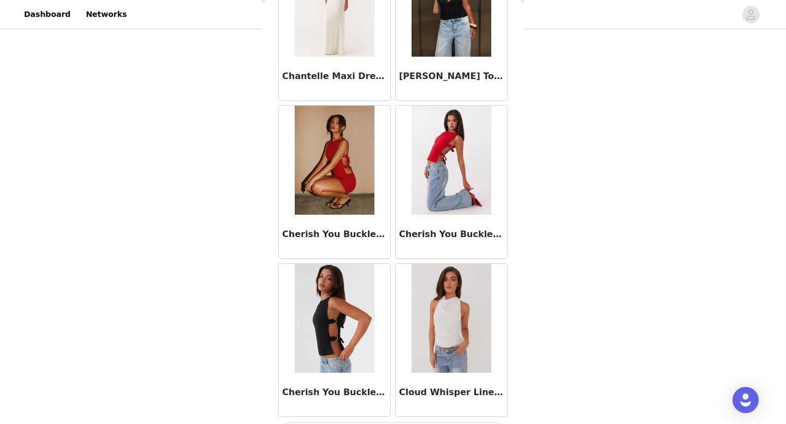
scroll to position [2827, 0]
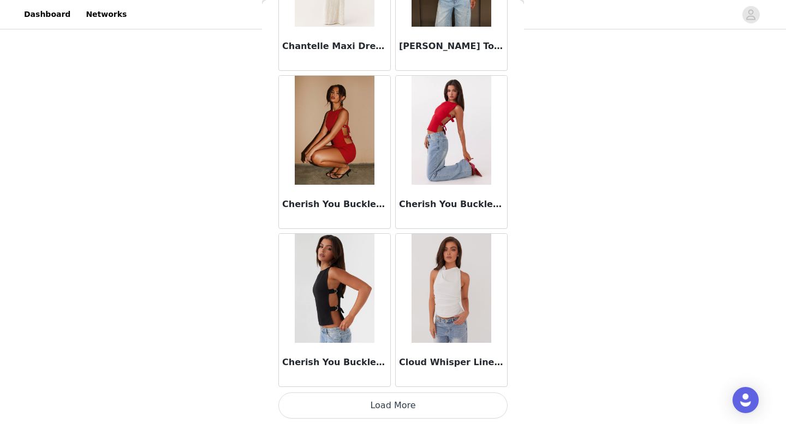
click at [385, 404] on button "Load More" at bounding box center [392, 406] width 229 height 26
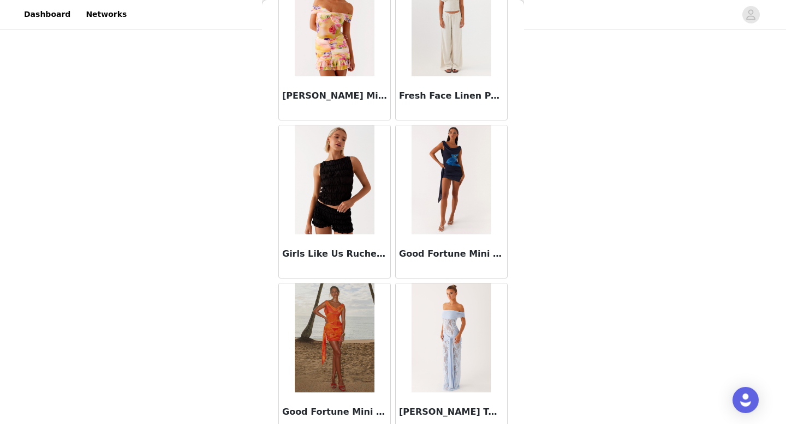
scroll to position [4409, 0]
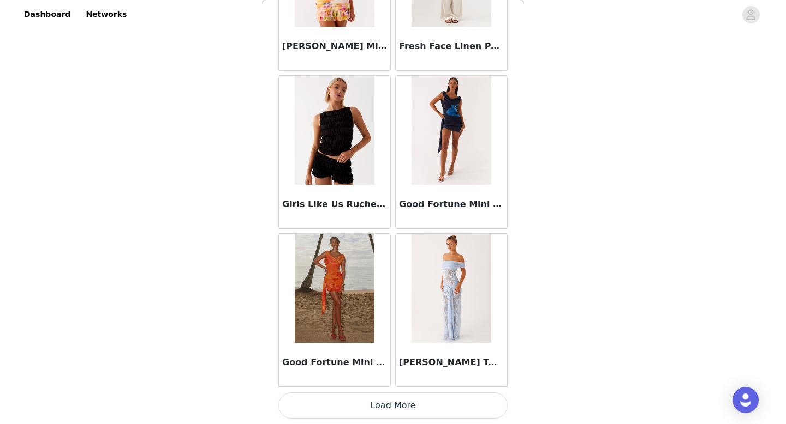
click at [387, 409] on button "Load More" at bounding box center [392, 406] width 229 height 26
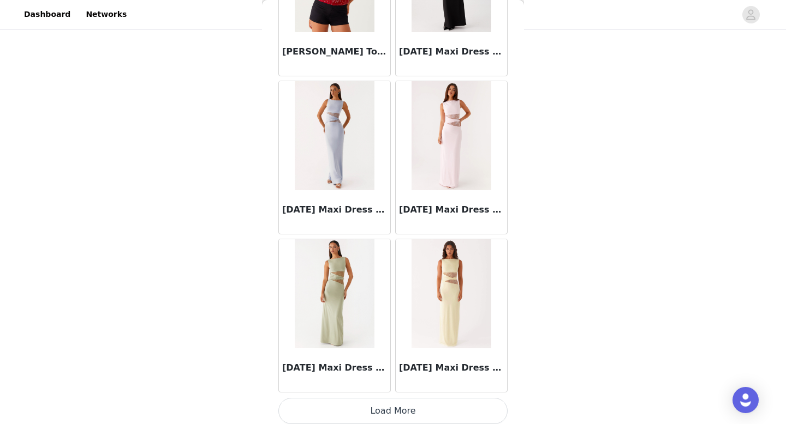
scroll to position [5992, 0]
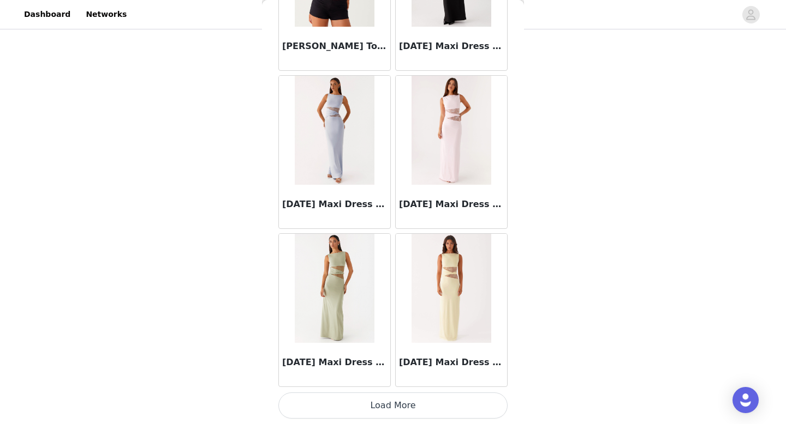
click at [388, 404] on button "Load More" at bounding box center [392, 406] width 229 height 26
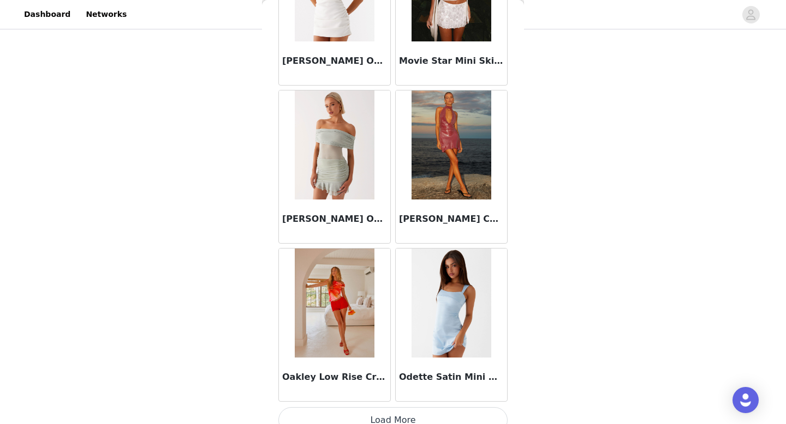
scroll to position [7574, 0]
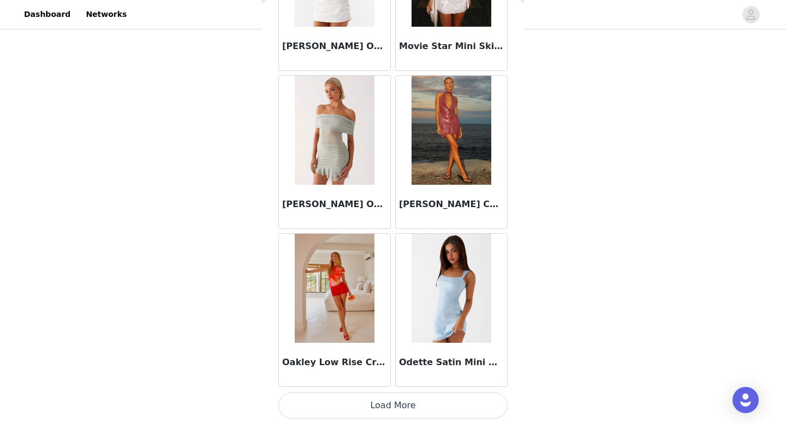
click at [390, 398] on button "Load More" at bounding box center [392, 406] width 229 height 26
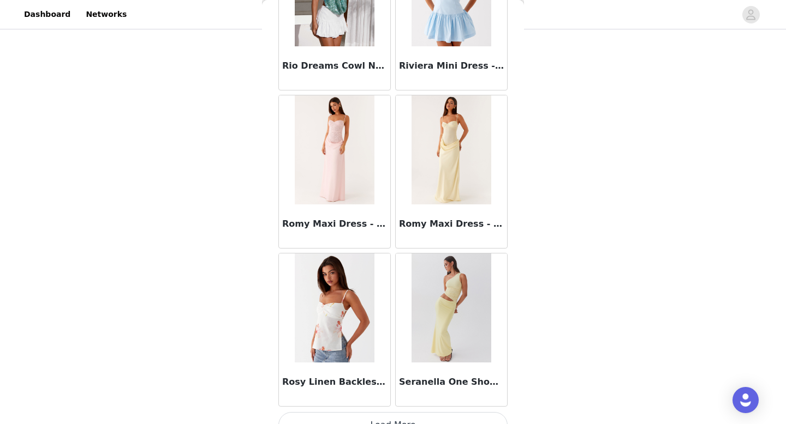
scroll to position [9156, 0]
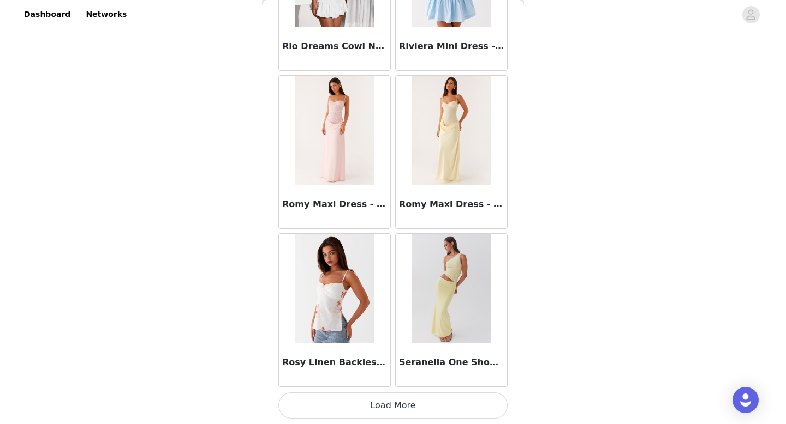
click at [387, 405] on button "Load More" at bounding box center [392, 406] width 229 height 26
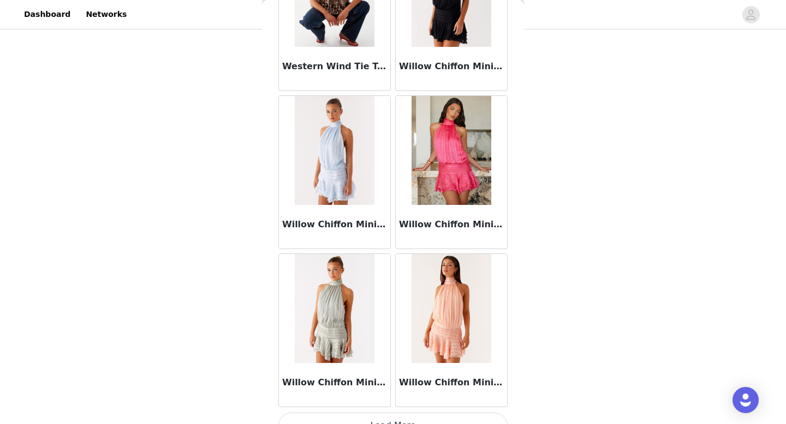
scroll to position [10738, 0]
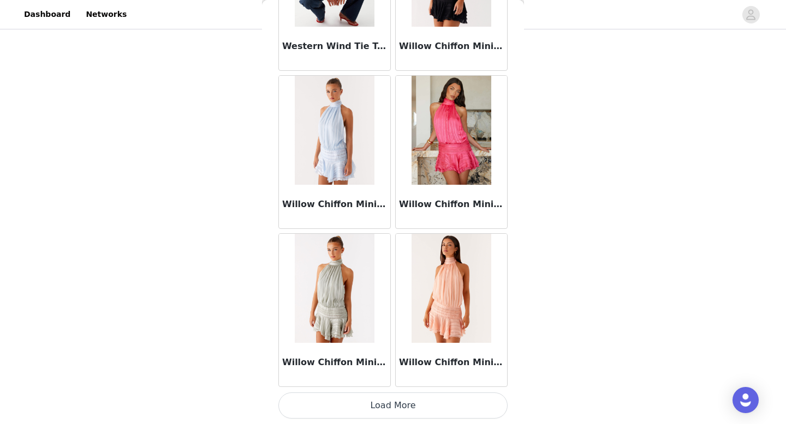
click at [392, 402] on button "Load More" at bounding box center [392, 406] width 229 height 26
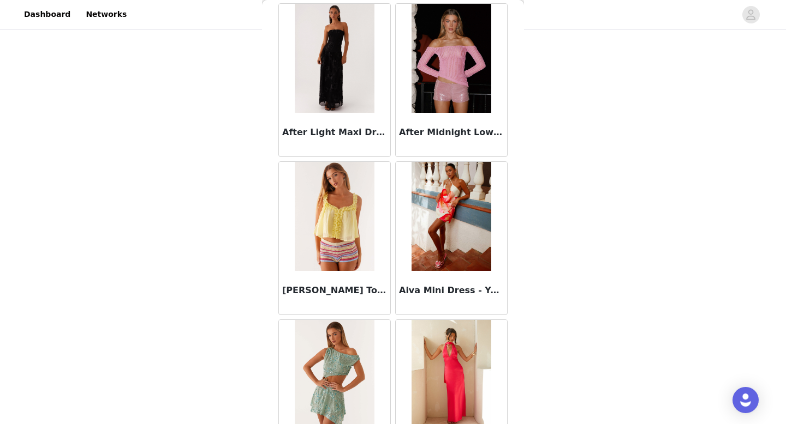
scroll to position [0, 0]
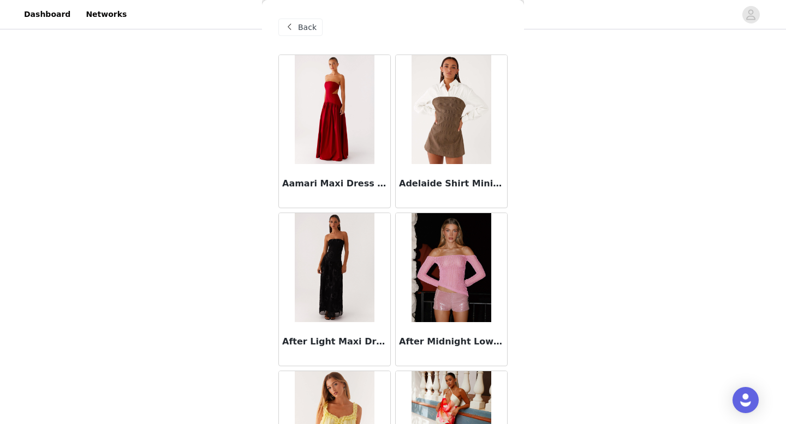
click at [297, 31] on div "Back" at bounding box center [300, 27] width 44 height 17
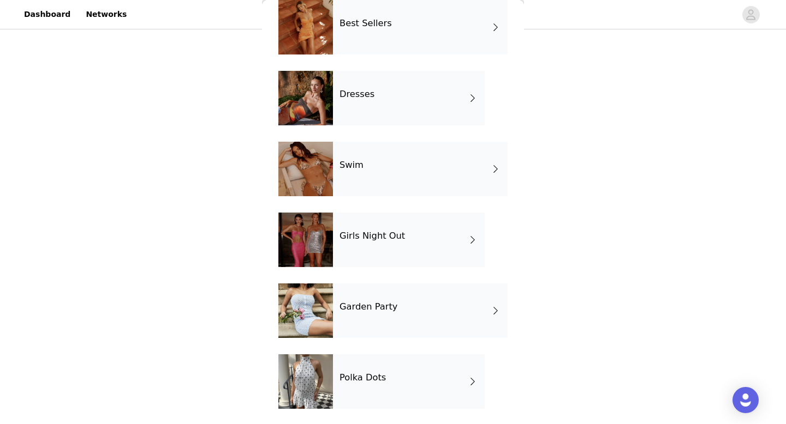
scroll to position [268, 0]
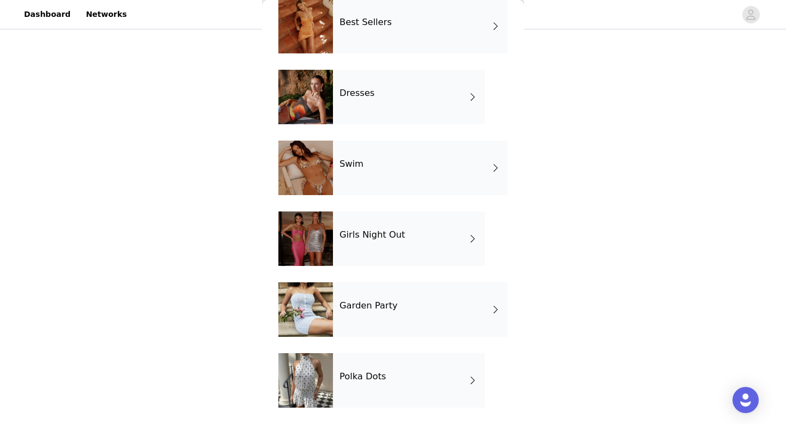
click at [368, 304] on h4 "Garden Party" at bounding box center [368, 306] width 58 height 10
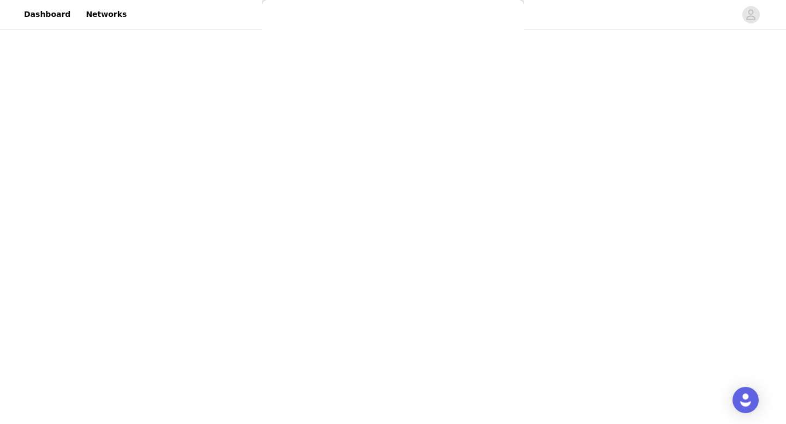
scroll to position [0, 0]
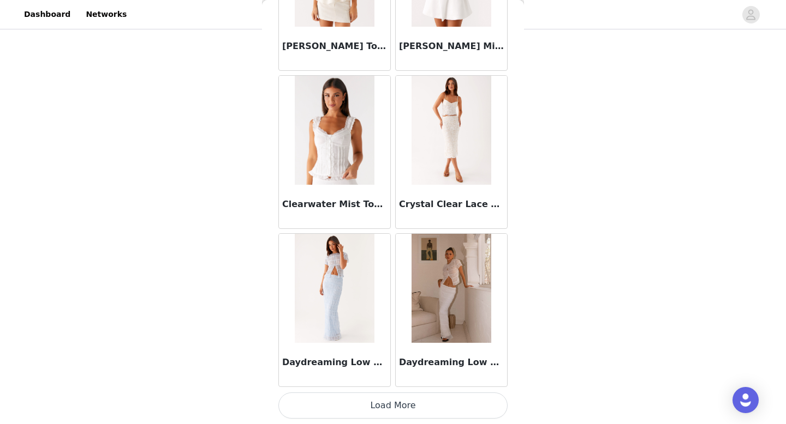
click at [396, 396] on button "Load More" at bounding box center [392, 406] width 229 height 26
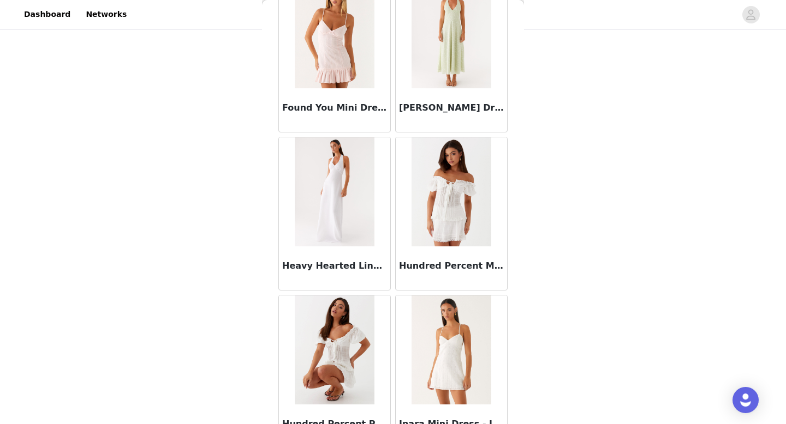
scroll to position [2827, 0]
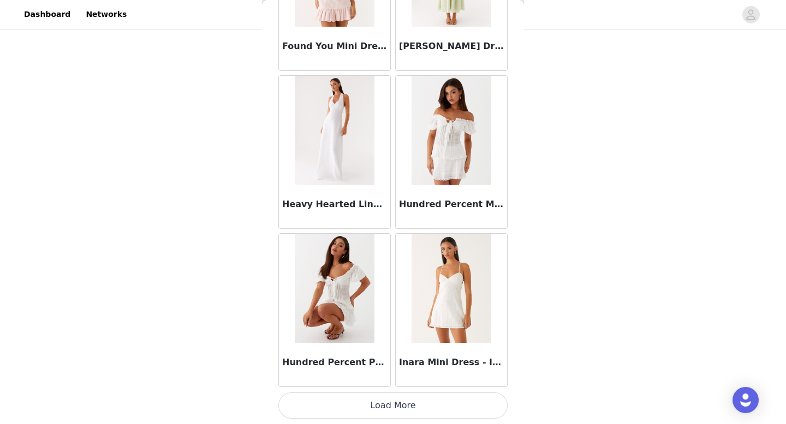
click at [393, 406] on button "Load More" at bounding box center [392, 406] width 229 height 26
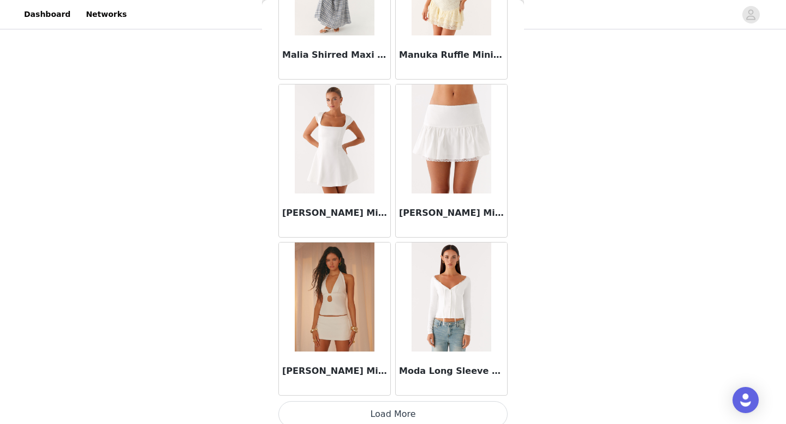
scroll to position [4409, 0]
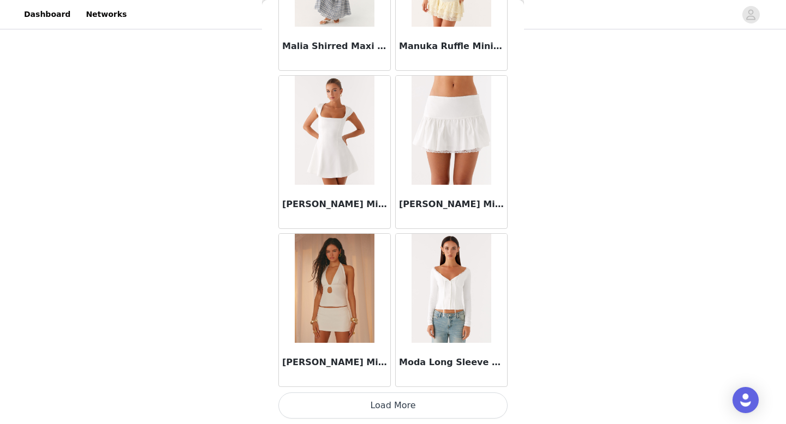
click at [382, 402] on button "Load More" at bounding box center [392, 406] width 229 height 26
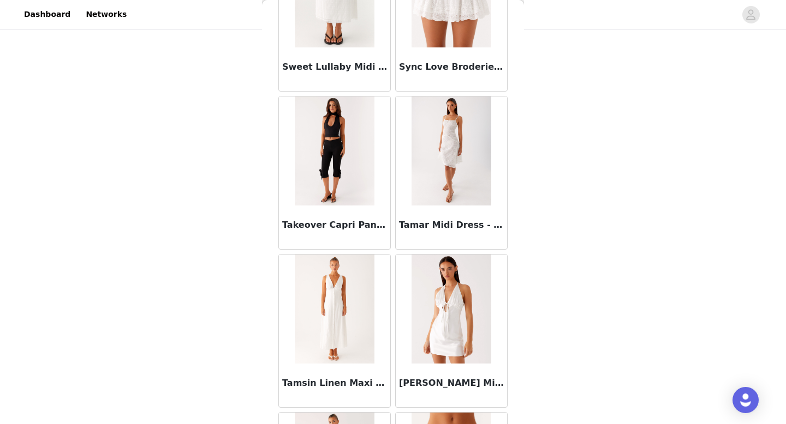
scroll to position [5503, 0]
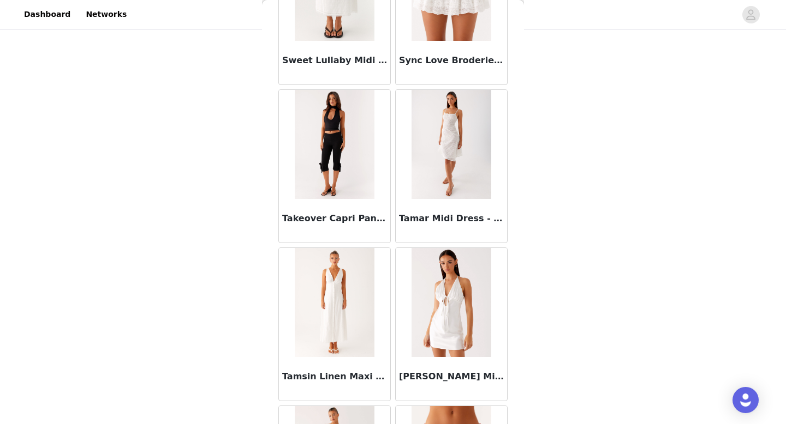
click at [342, 130] on img at bounding box center [334, 144] width 79 height 109
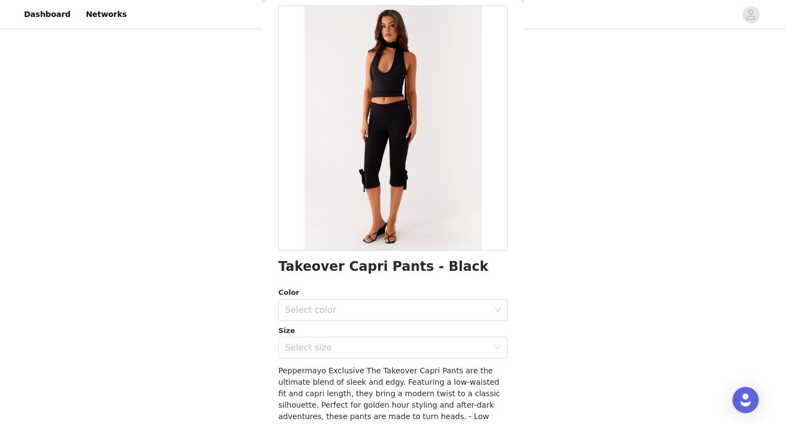
scroll to position [0, 0]
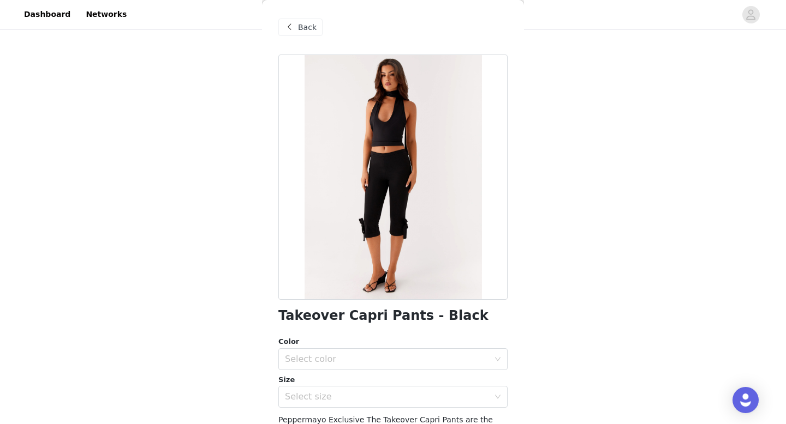
click at [307, 32] on span "Back" at bounding box center [307, 27] width 19 height 11
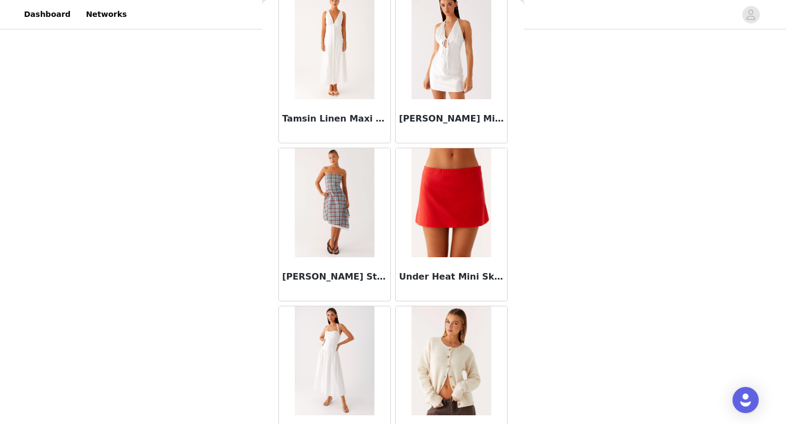
scroll to position [5992, 0]
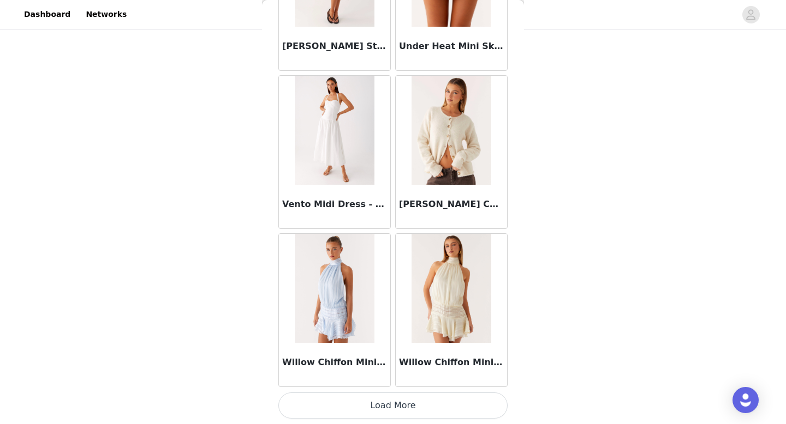
click at [395, 406] on button "Load More" at bounding box center [392, 406] width 229 height 26
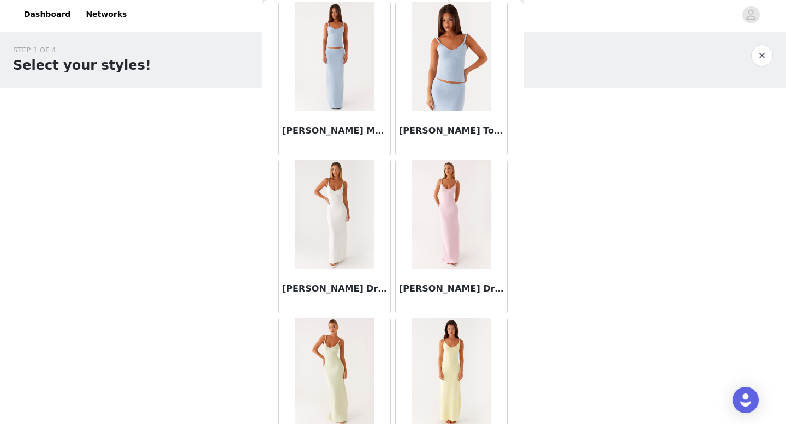
scroll to position [0, 0]
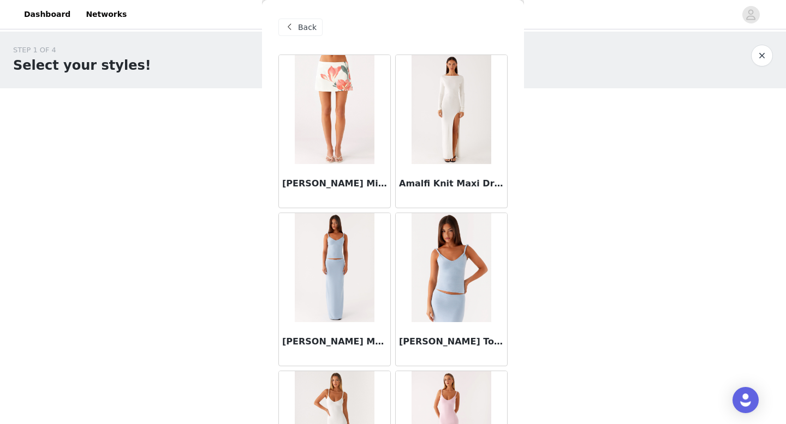
click at [295, 25] on span at bounding box center [289, 27] width 13 height 13
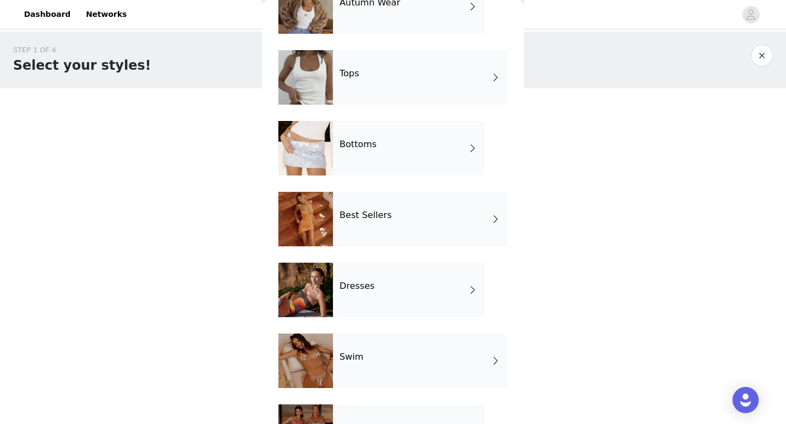
scroll to position [82, 0]
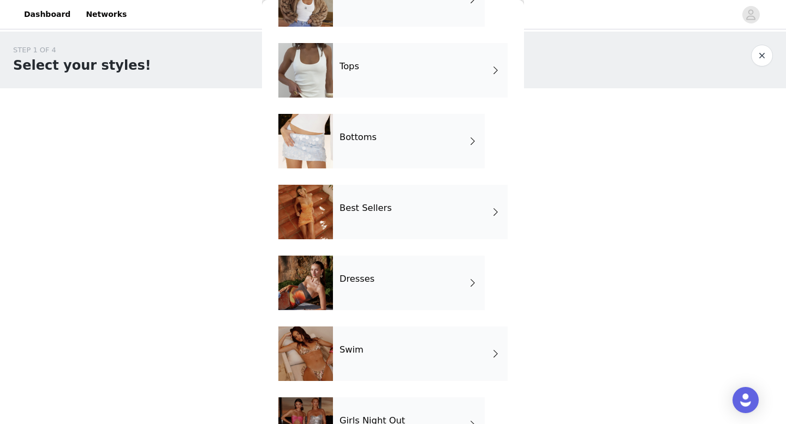
click at [355, 130] on div "Bottoms" at bounding box center [409, 141] width 152 height 55
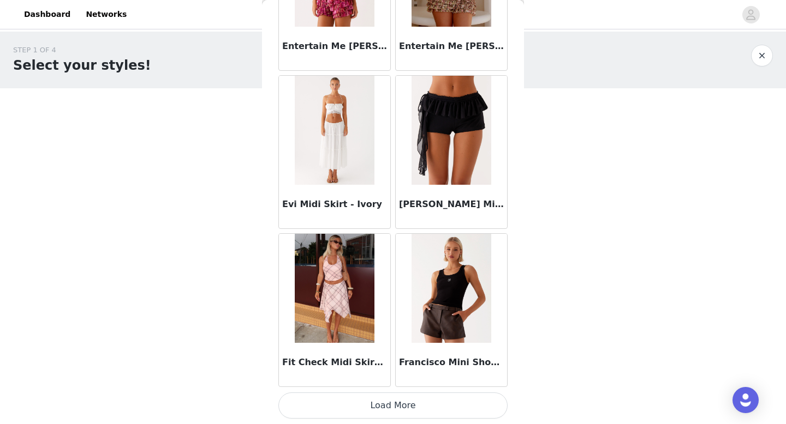
scroll to position [64, 0]
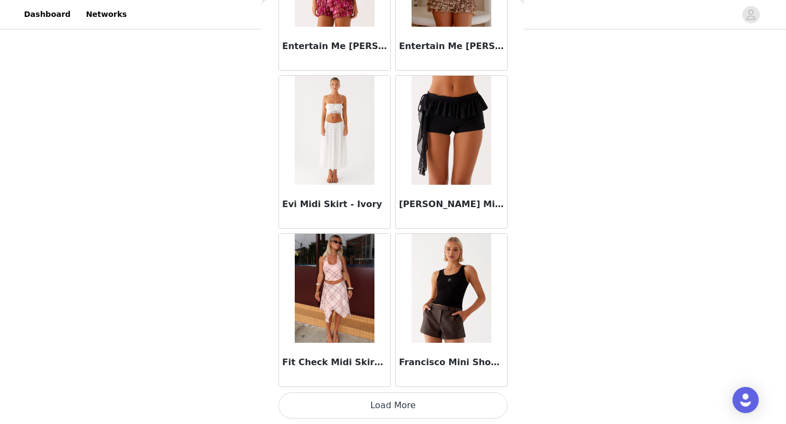
click at [384, 404] on button "Load More" at bounding box center [392, 406] width 229 height 26
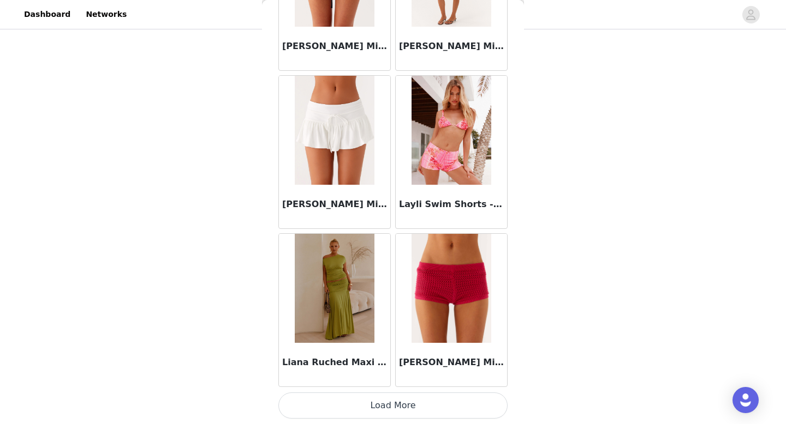
scroll to position [111, 0]
click at [395, 408] on button "Load More" at bounding box center [392, 406] width 229 height 26
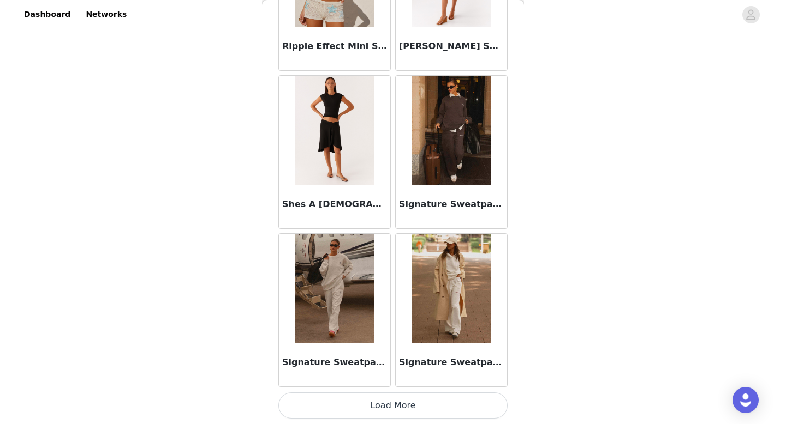
scroll to position [216, 0]
click at [371, 406] on button "Load More" at bounding box center [392, 406] width 229 height 26
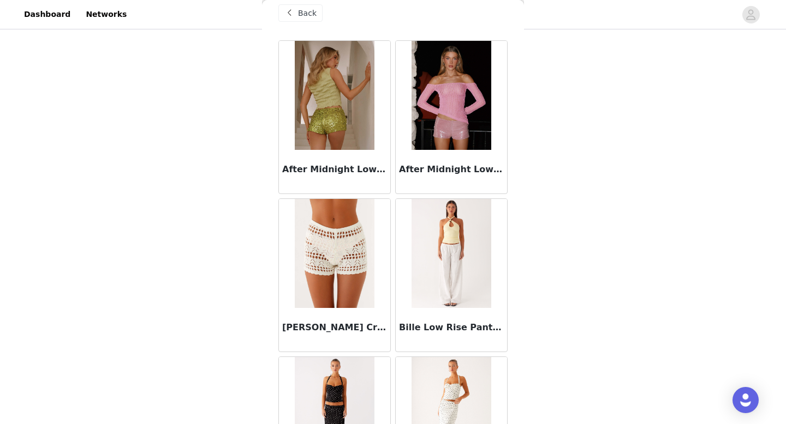
scroll to position [0, 0]
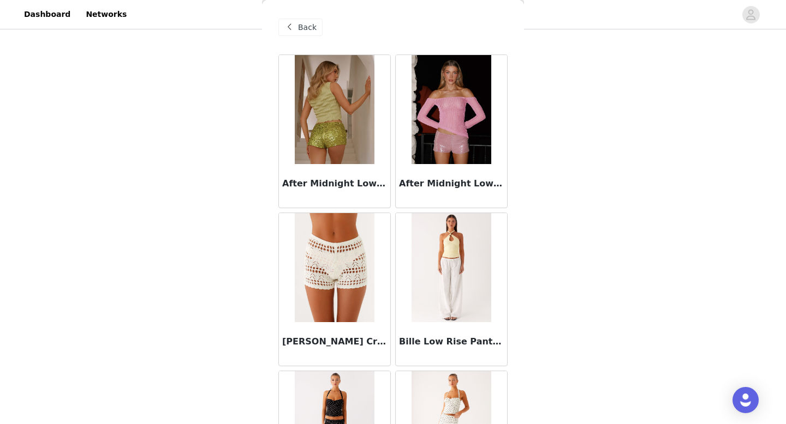
click at [302, 25] on span "Back" at bounding box center [307, 27] width 19 height 11
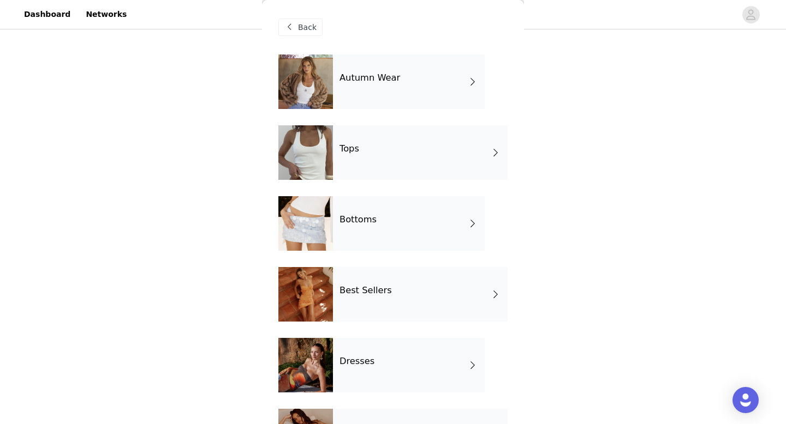
click at [432, 95] on div "Autumn Wear" at bounding box center [409, 82] width 152 height 55
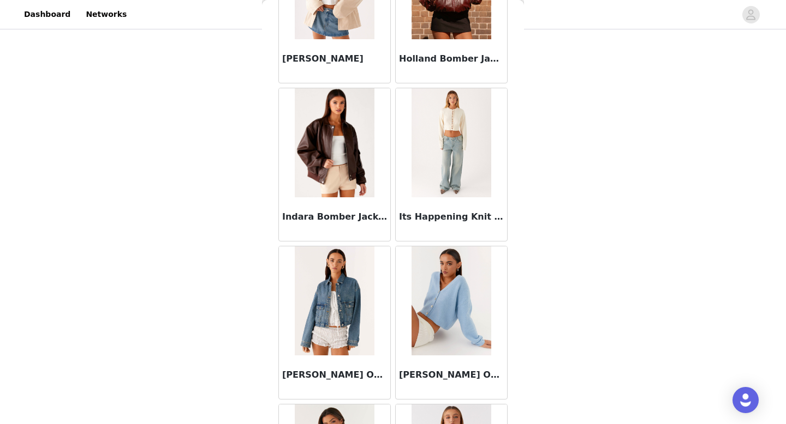
scroll to position [419, 0]
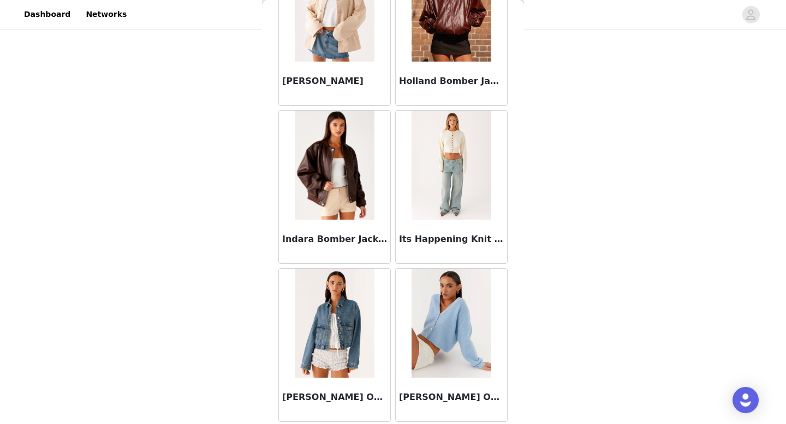
click at [465, 186] on img at bounding box center [450, 165] width 79 height 109
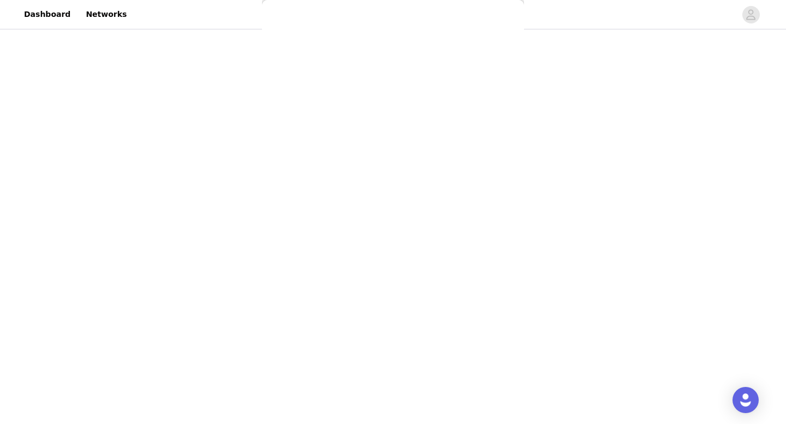
scroll to position [0, 0]
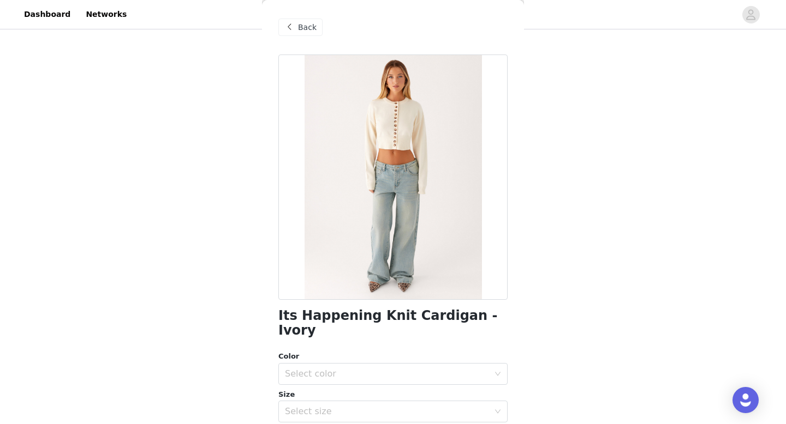
click at [312, 27] on span "Back" at bounding box center [307, 27] width 19 height 11
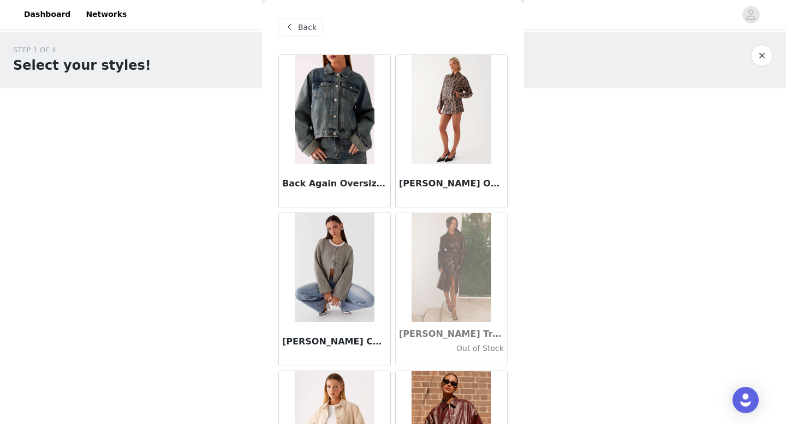
click at [302, 17] on div "Back" at bounding box center [392, 27] width 229 height 55
click at [302, 23] on span "Back" at bounding box center [307, 27] width 19 height 11
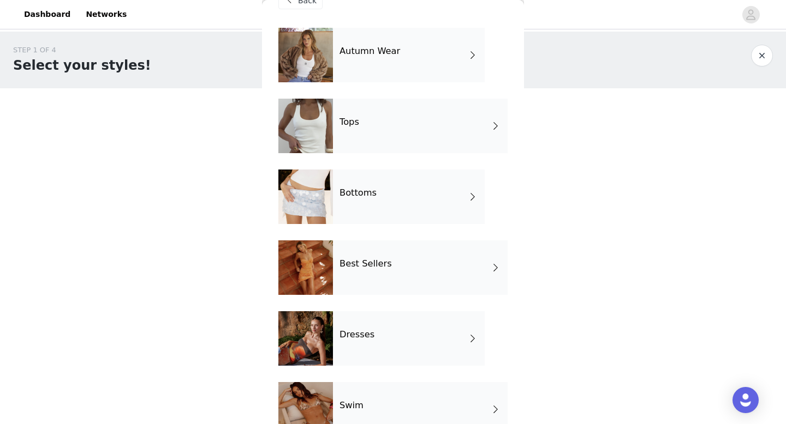
scroll to position [28, 0]
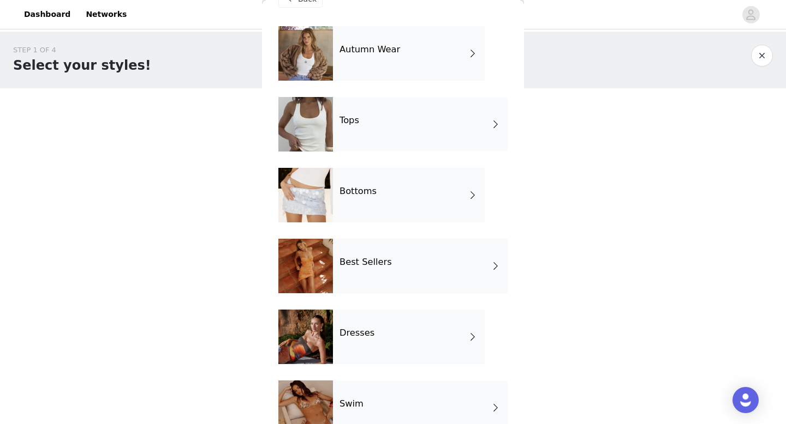
click at [419, 116] on div "Tops" at bounding box center [420, 124] width 175 height 55
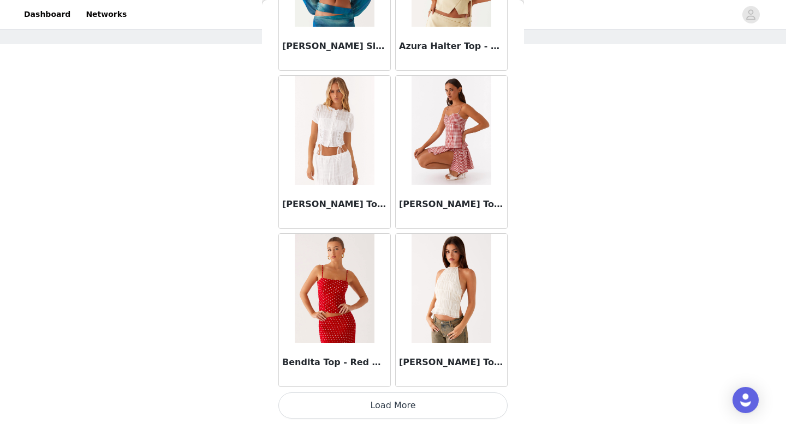
scroll to position [141, 0]
click at [386, 416] on button "Load More" at bounding box center [392, 406] width 229 height 26
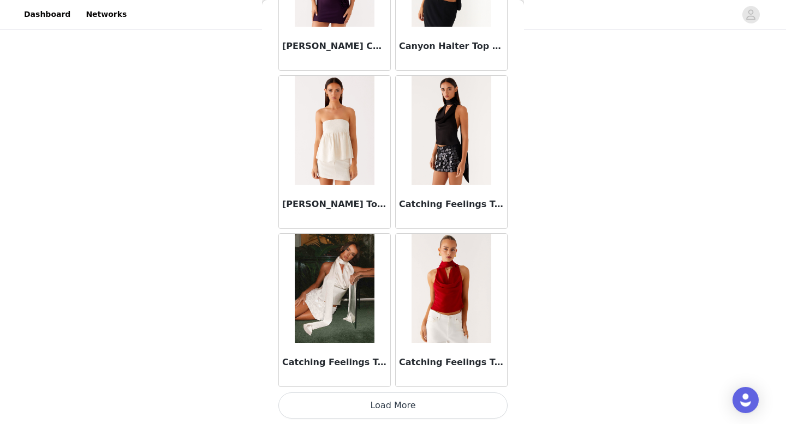
scroll to position [160, 0]
click at [390, 402] on button "Load More" at bounding box center [392, 406] width 229 height 26
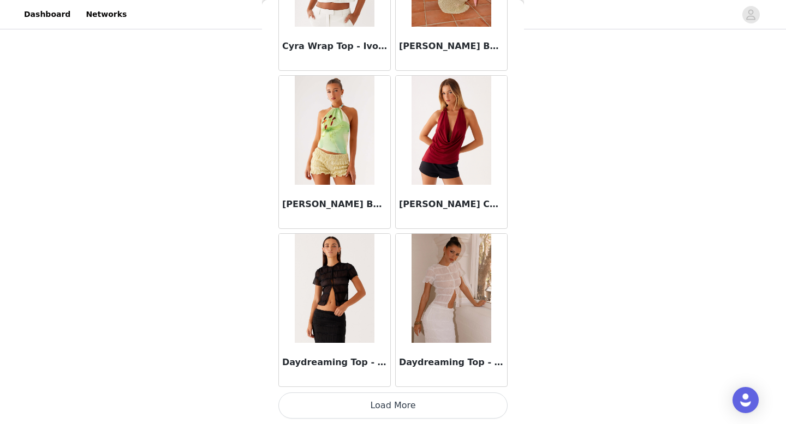
scroll to position [227, 0]
click at [393, 406] on button "Load More" at bounding box center [392, 406] width 229 height 26
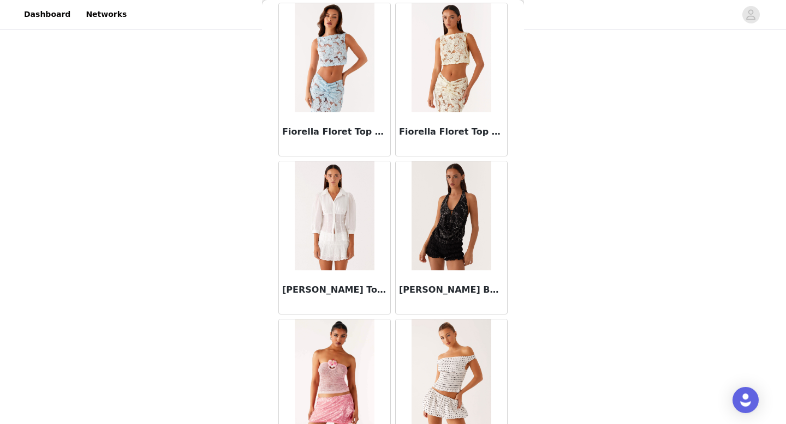
scroll to position [5992, 0]
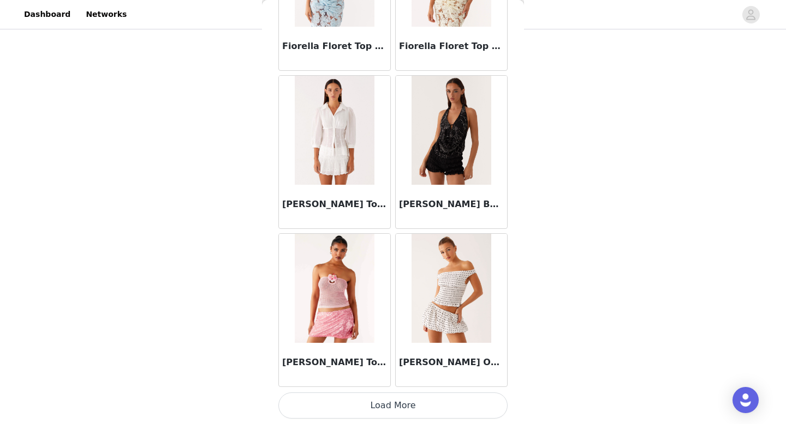
click at [386, 399] on button "Load More" at bounding box center [392, 406] width 229 height 26
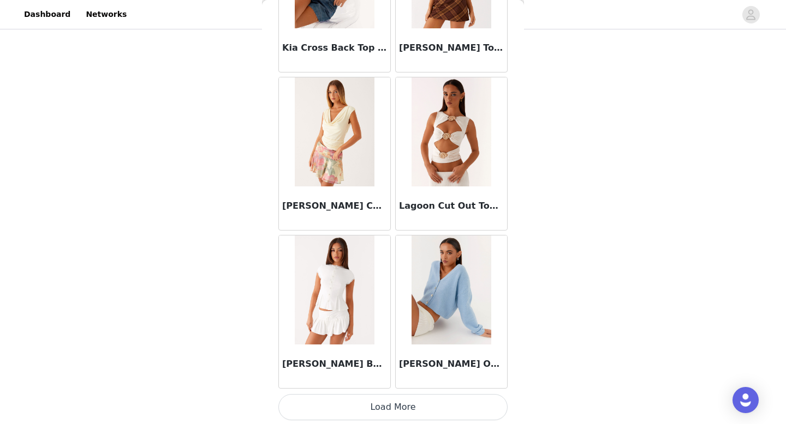
scroll to position [7574, 0]
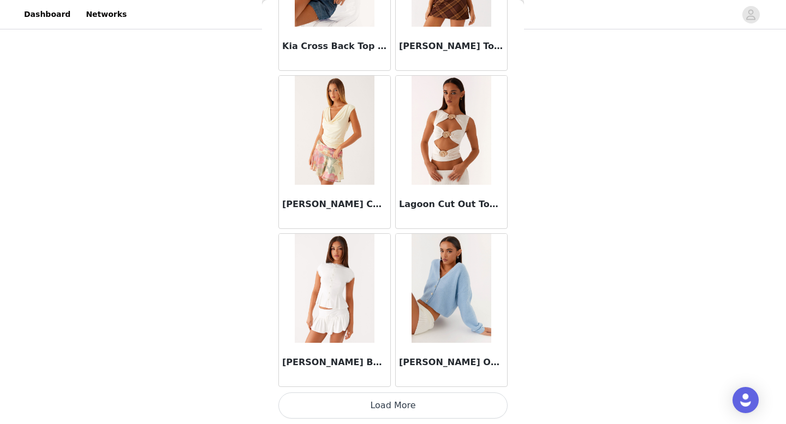
click at [386, 406] on button "Load More" at bounding box center [392, 406] width 229 height 26
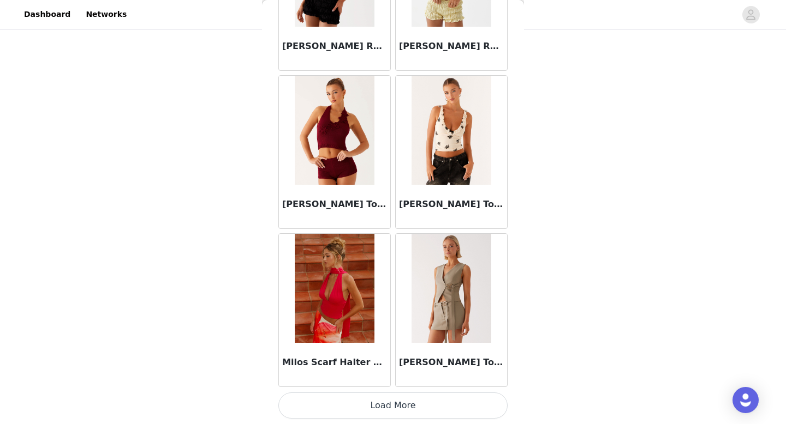
scroll to position [187, 0]
click at [382, 403] on button "Load More" at bounding box center [392, 406] width 229 height 26
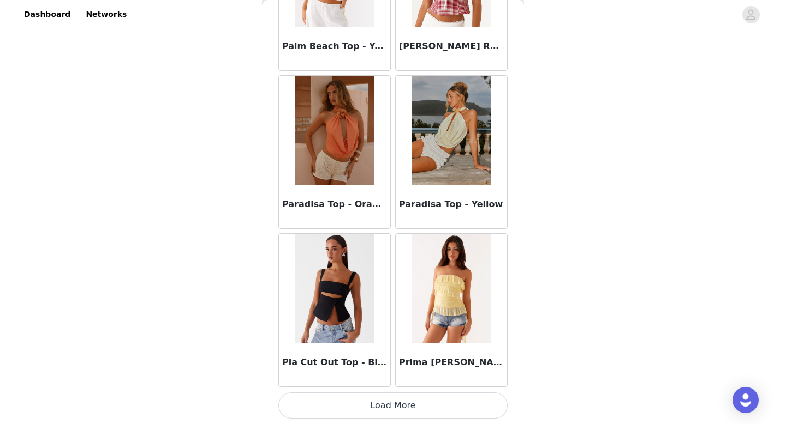
scroll to position [244, 0]
click at [381, 405] on button "Load More" at bounding box center [392, 406] width 229 height 26
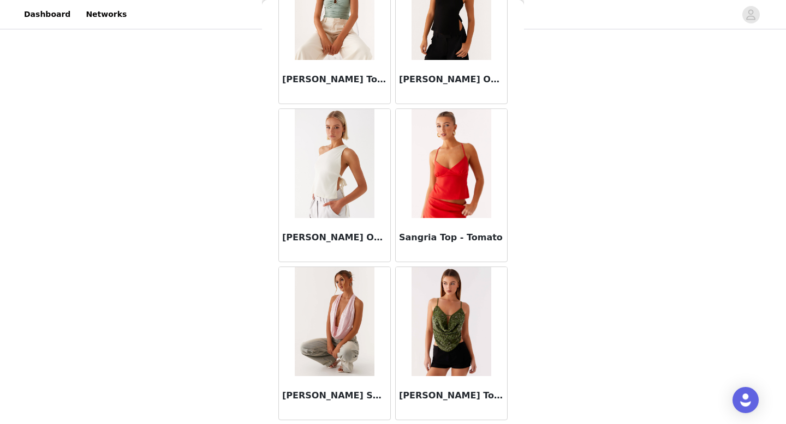
scroll to position [12321, 0]
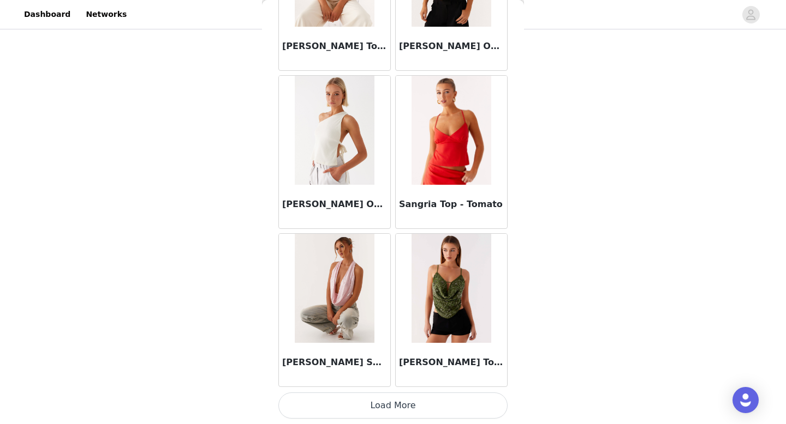
click at [375, 412] on button "Load More" at bounding box center [392, 406] width 229 height 26
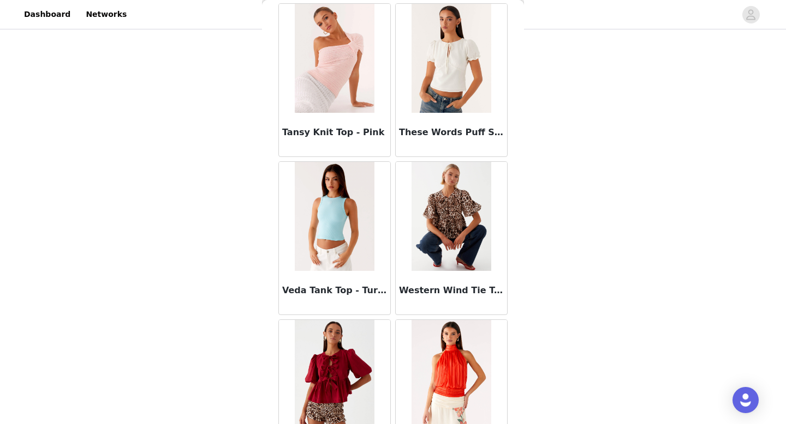
scroll to position [13903, 0]
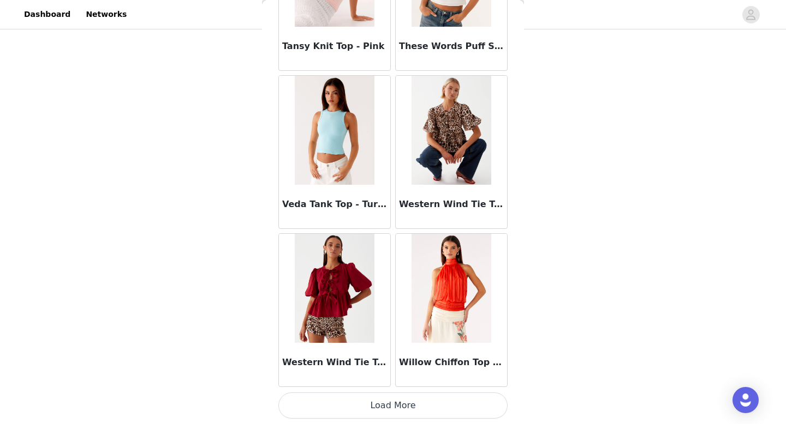
click at [391, 410] on button "Load More" at bounding box center [392, 406] width 229 height 26
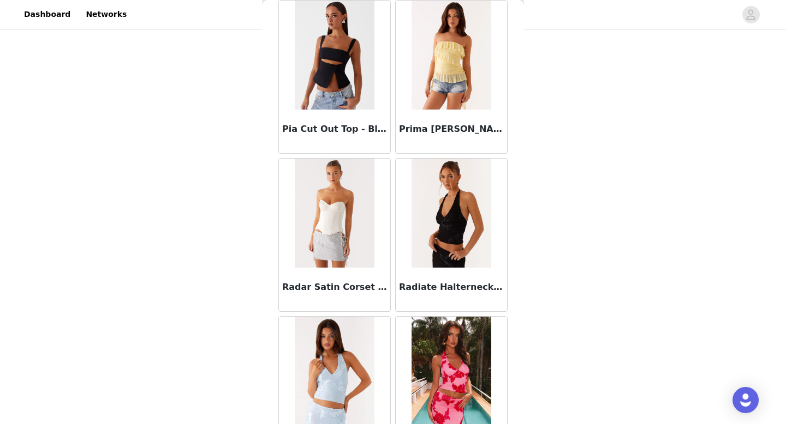
scroll to position [10909, 0]
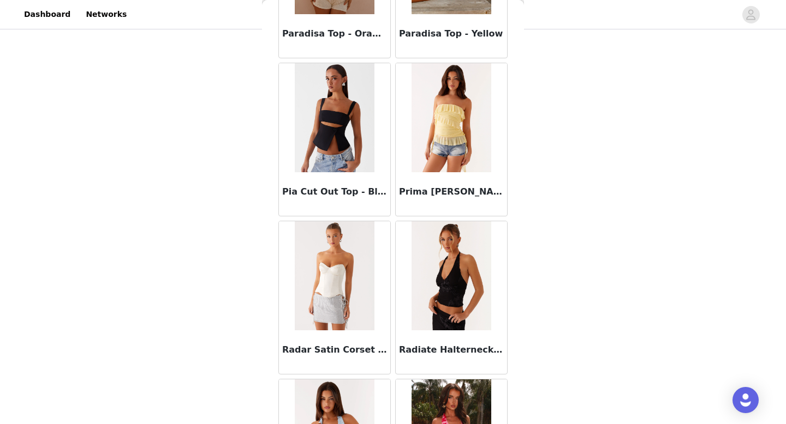
click at [364, 261] on img at bounding box center [334, 276] width 79 height 109
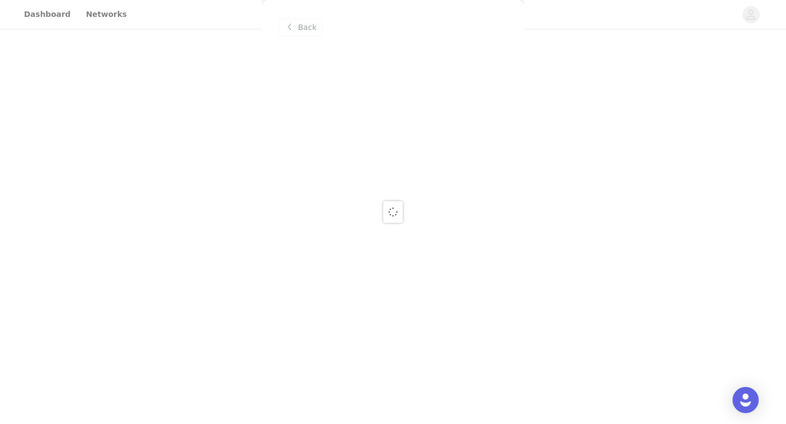
scroll to position [0, 0]
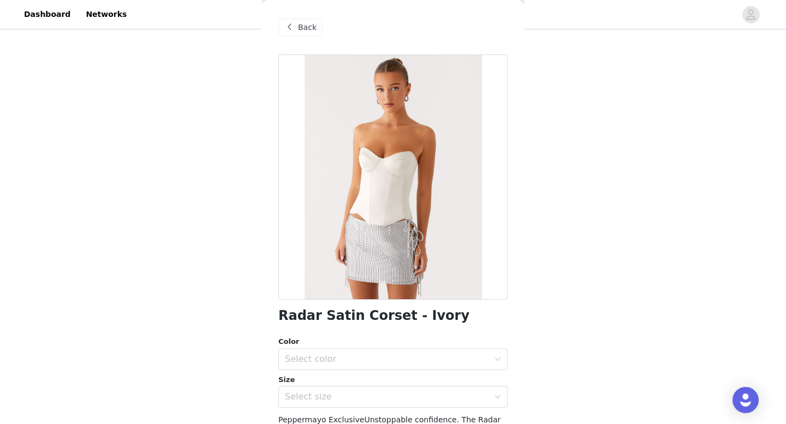
drag, startPoint x: 384, startPoint y: 158, endPoint x: 385, endPoint y: 129, distance: 29.0
click at [385, 129] on div at bounding box center [392, 178] width 229 height 246
click at [316, 31] on div "Back" at bounding box center [300, 27] width 44 height 17
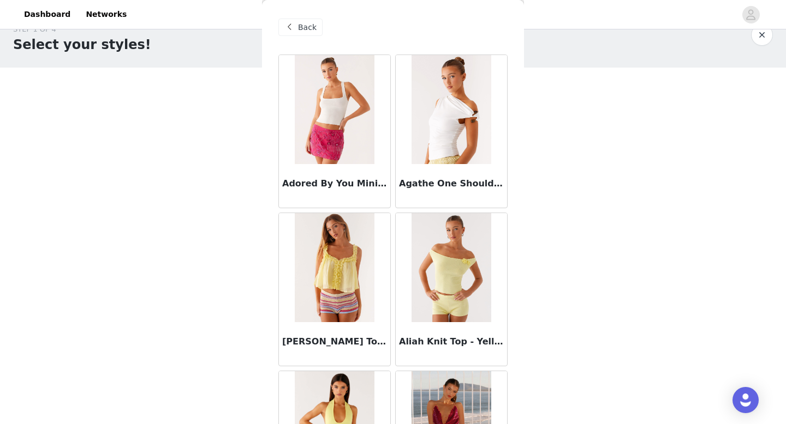
click at [306, 11] on div "Back" at bounding box center [392, 27] width 229 height 55
click at [306, 22] on span "Back" at bounding box center [307, 27] width 19 height 11
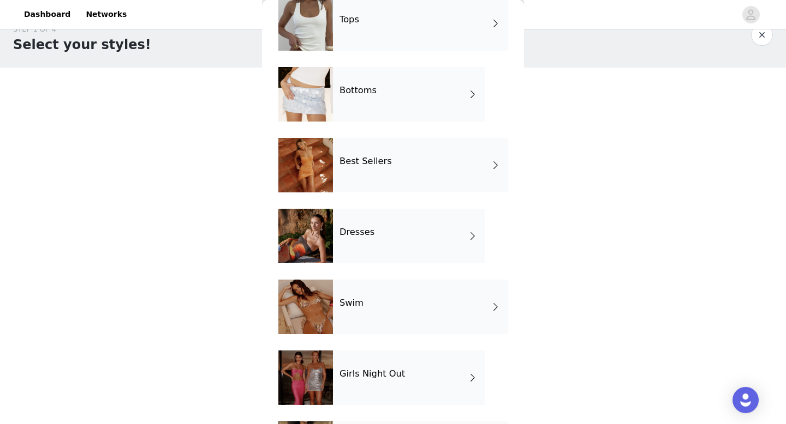
scroll to position [134, 0]
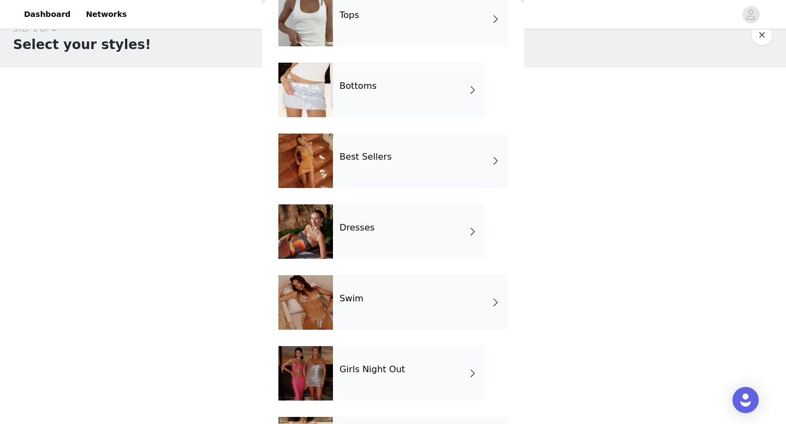
click at [382, 305] on div "Swim" at bounding box center [420, 303] width 175 height 55
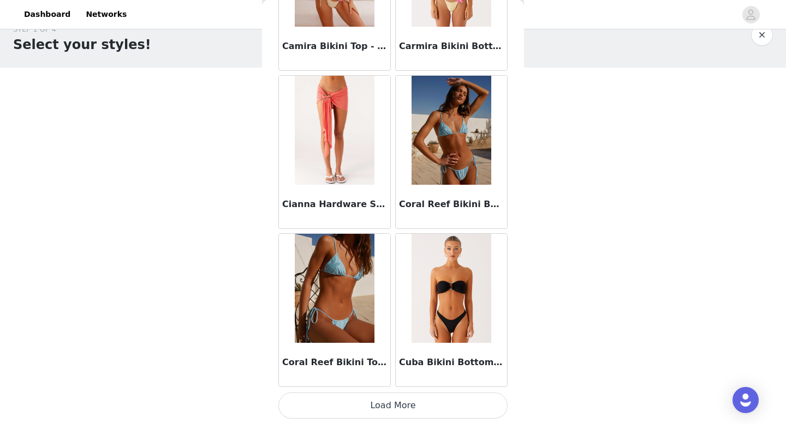
scroll to position [41, 0]
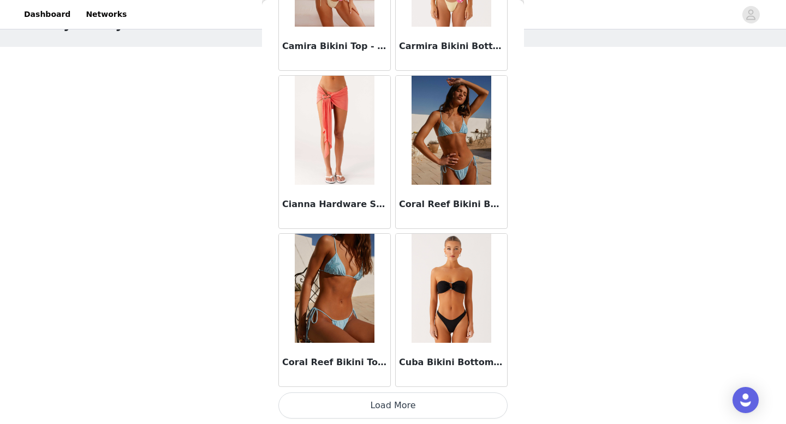
click at [351, 405] on button "Load More" at bounding box center [392, 406] width 229 height 26
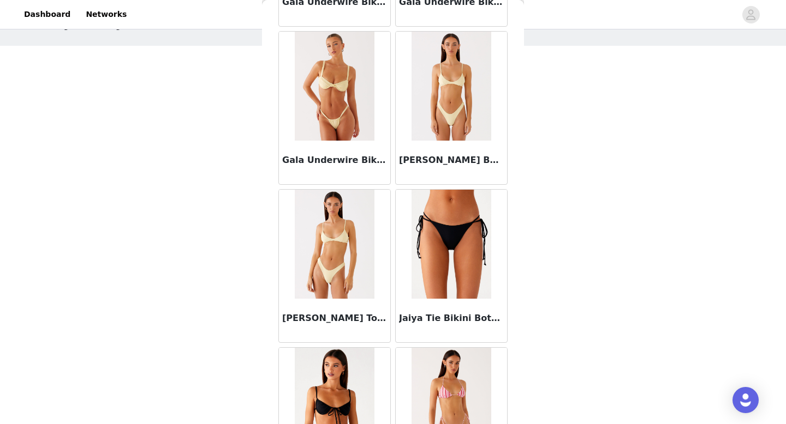
scroll to position [2827, 0]
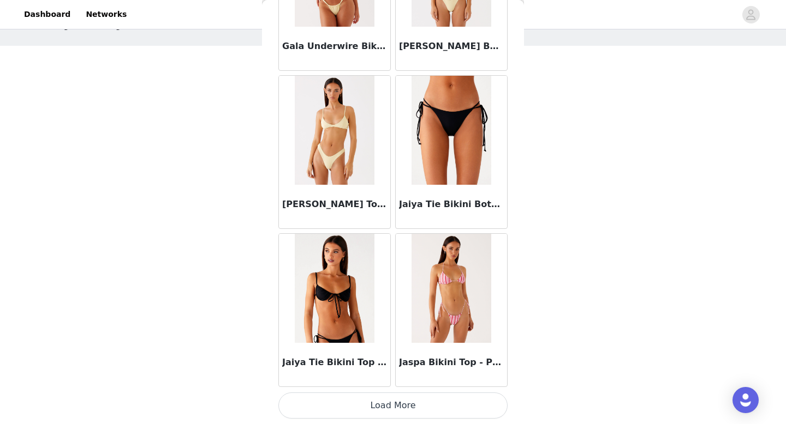
click at [366, 413] on button "Load More" at bounding box center [392, 406] width 229 height 26
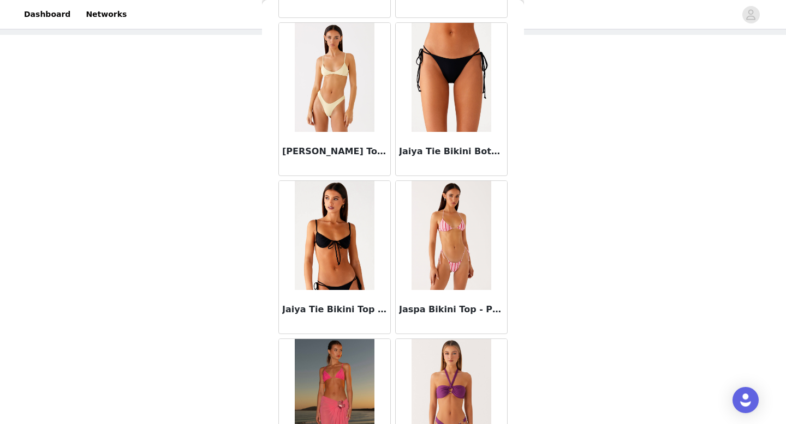
scroll to position [2957, 0]
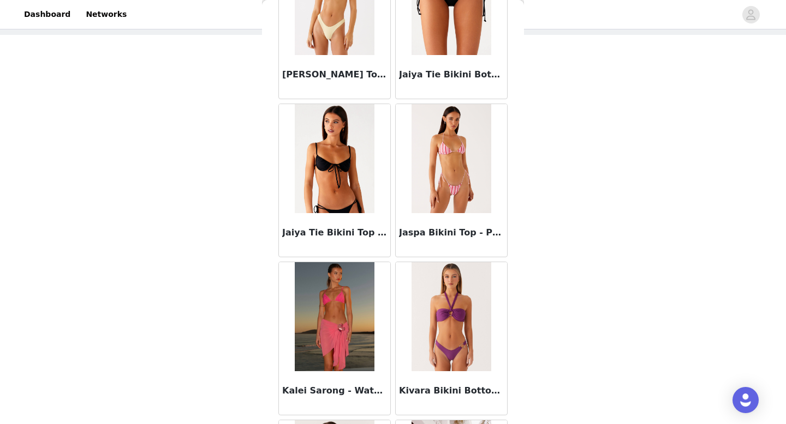
click at [465, 210] on img at bounding box center [450, 158] width 79 height 109
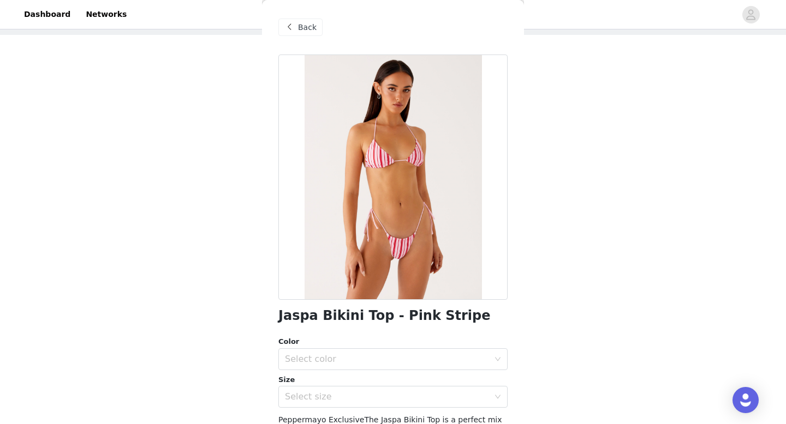
scroll to position [30, 0]
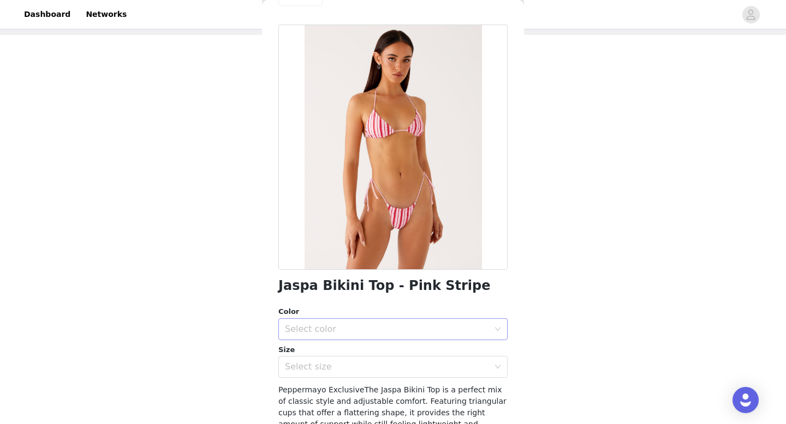
click at [345, 333] on div "Select color" at bounding box center [387, 329] width 204 height 11
click at [334, 353] on li "Pink Stripe" at bounding box center [392, 353] width 229 height 17
click at [333, 370] on div "Select size" at bounding box center [387, 367] width 204 height 11
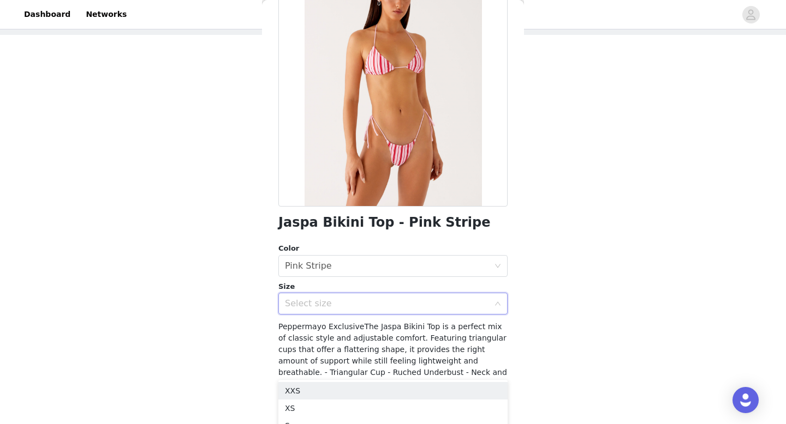
scroll to position [98, 0]
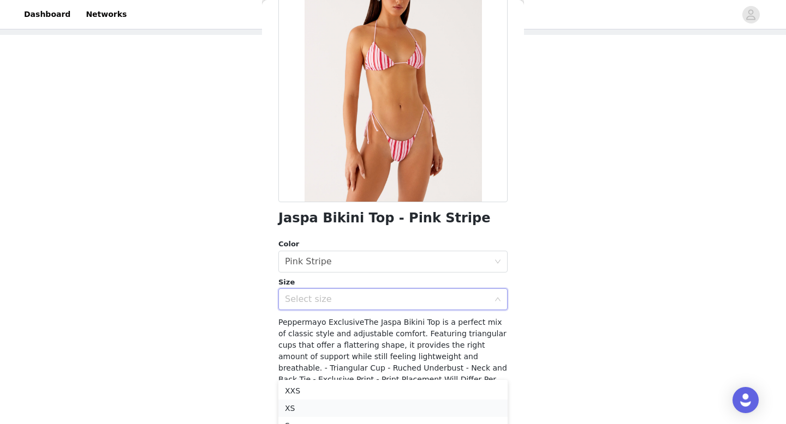
click at [310, 405] on li "XS" at bounding box center [392, 408] width 229 height 17
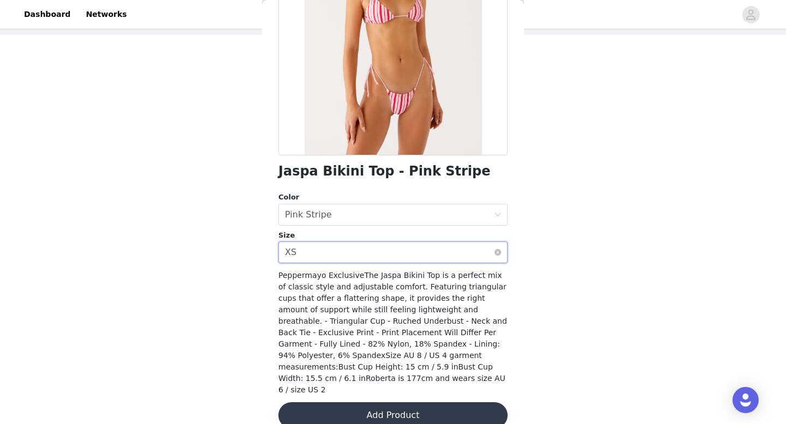
scroll to position [151, 0]
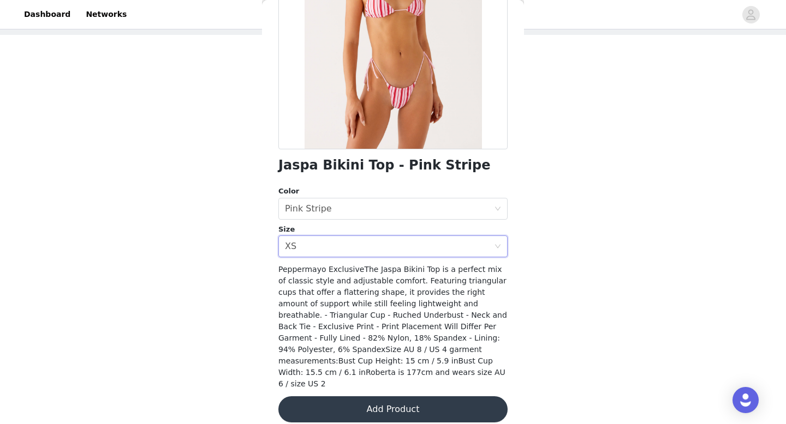
click at [349, 397] on button "Add Product" at bounding box center [392, 410] width 229 height 26
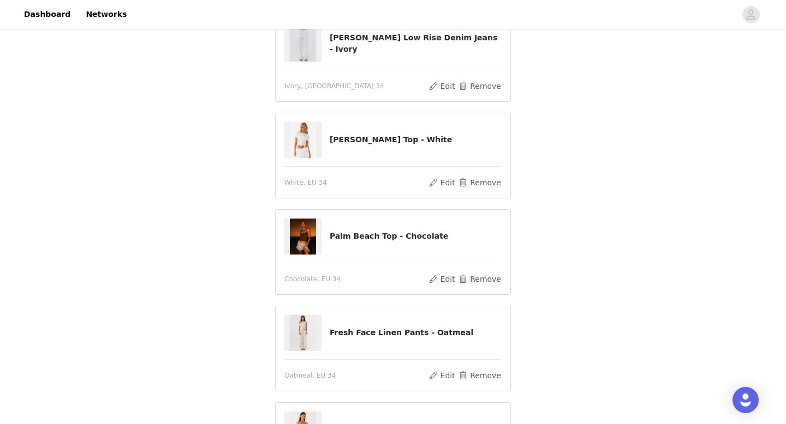
scroll to position [341, 0]
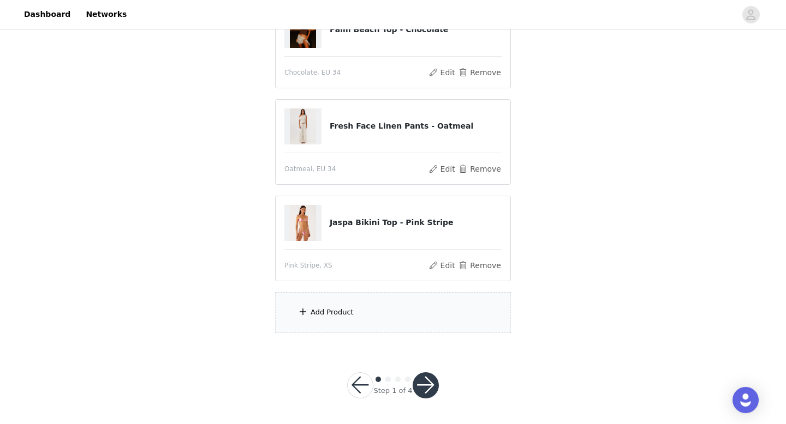
click at [348, 313] on div "Add Product" at bounding box center [331, 312] width 43 height 11
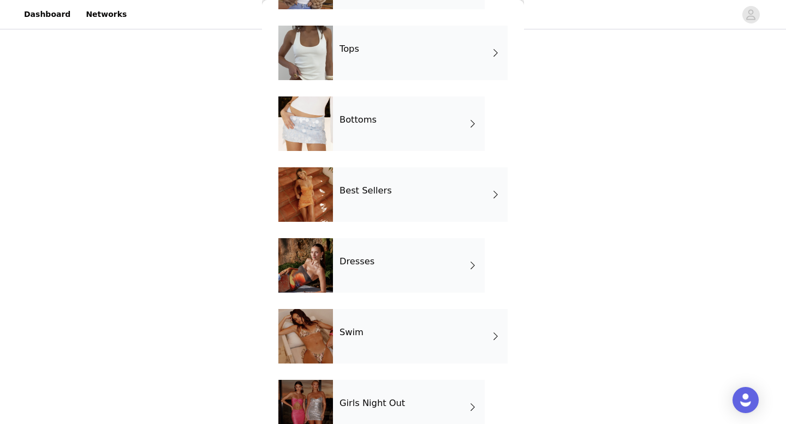
scroll to position [116, 0]
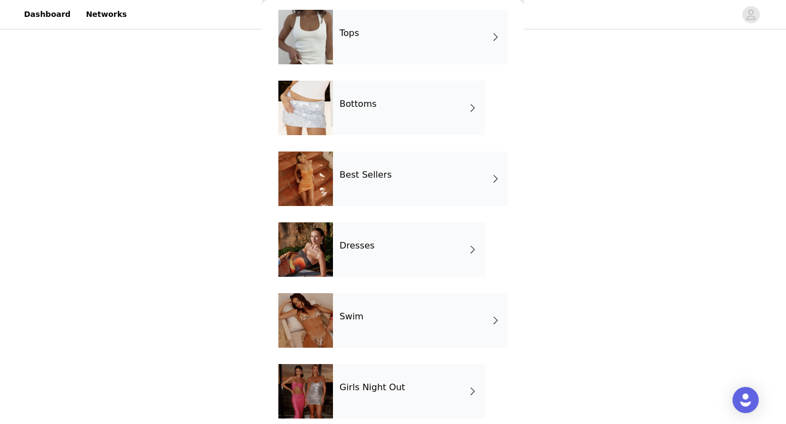
click at [376, 326] on div "Swim" at bounding box center [420, 321] width 175 height 55
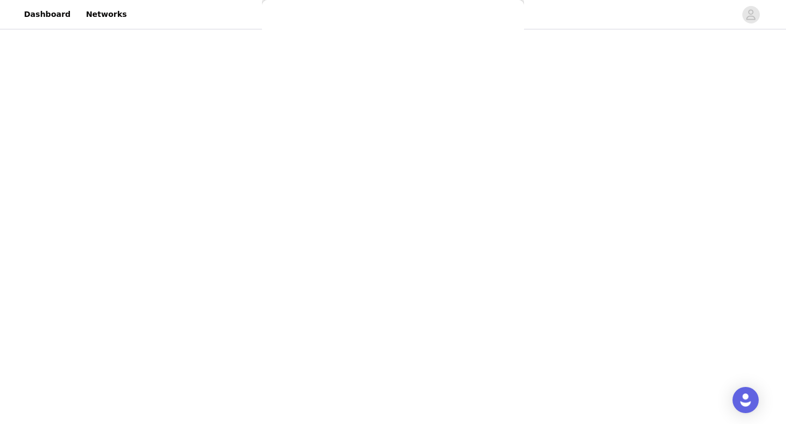
scroll to position [0, 0]
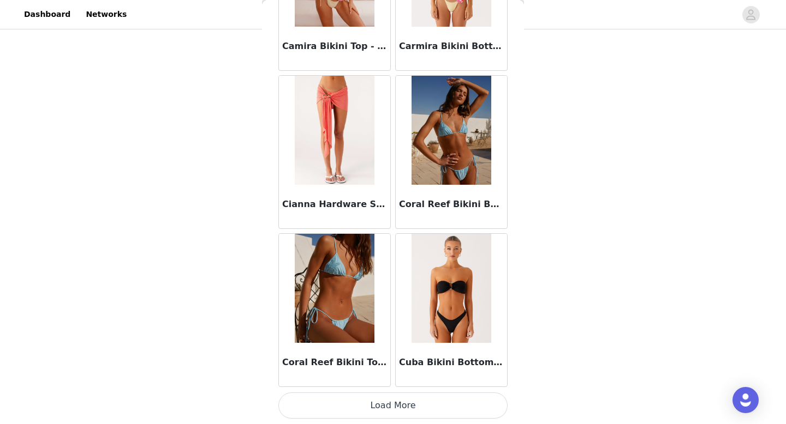
click at [386, 410] on button "Load More" at bounding box center [392, 406] width 229 height 26
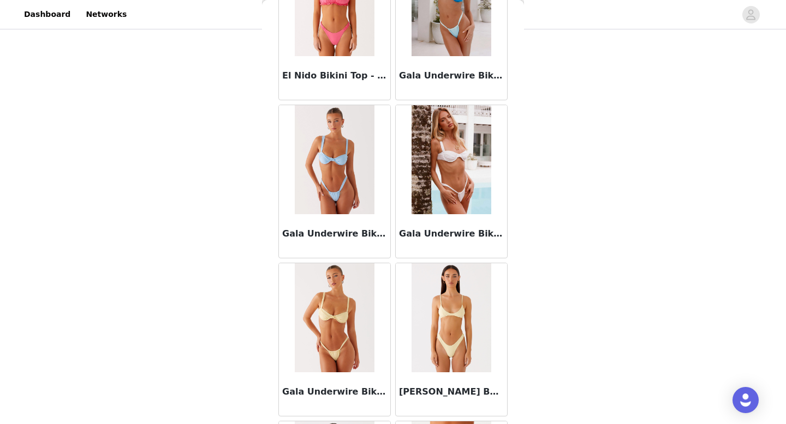
scroll to position [2827, 0]
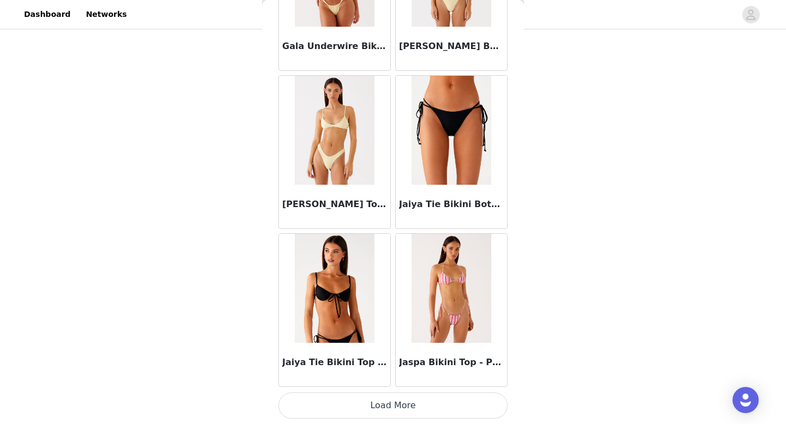
click at [382, 412] on button "Load More" at bounding box center [392, 406] width 229 height 26
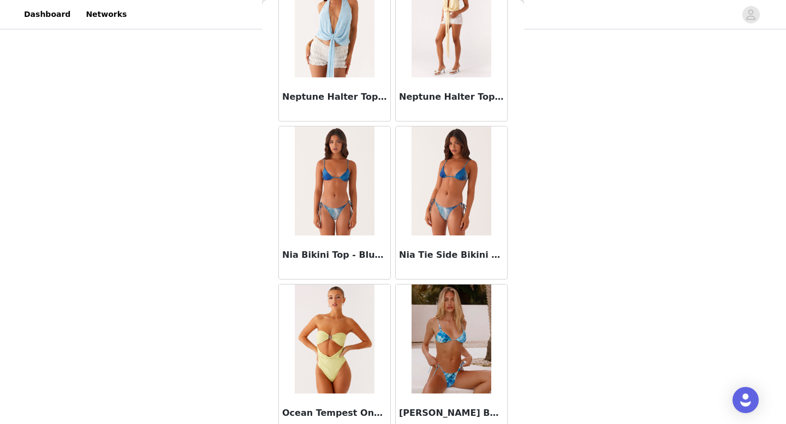
scroll to position [4409, 0]
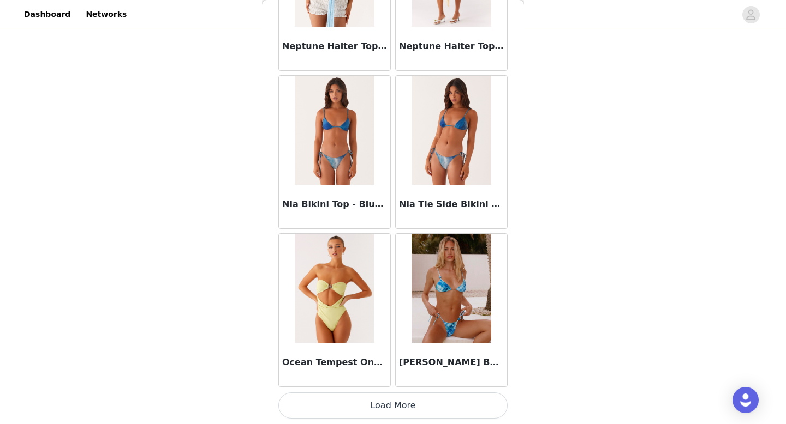
click at [395, 408] on button "Load More" at bounding box center [392, 406] width 229 height 26
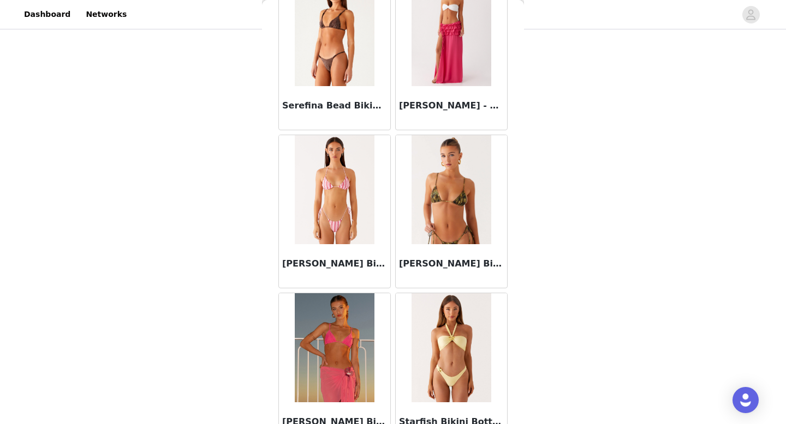
scroll to position [5307, 0]
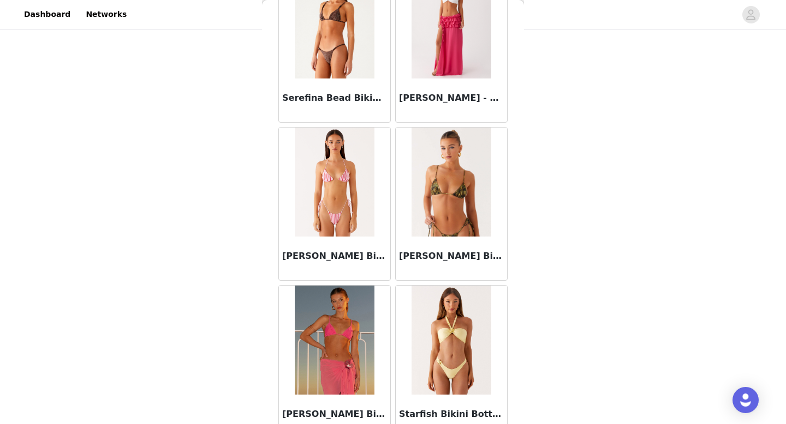
click at [366, 259] on h3 "[PERSON_NAME] Bikini Bottoms - Pink Stripe" at bounding box center [334, 256] width 105 height 13
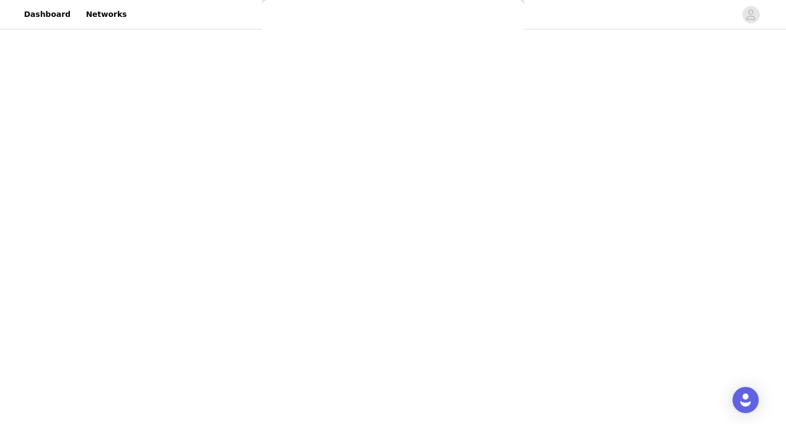
scroll to position [0, 0]
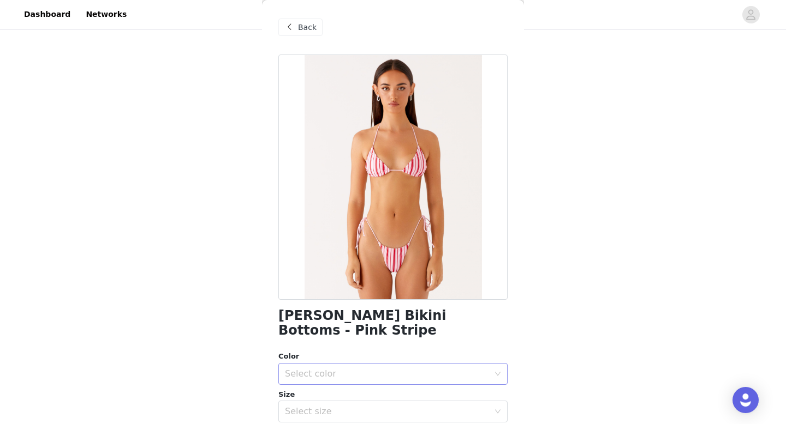
click at [373, 369] on div "Select color" at bounding box center [387, 374] width 204 height 11
click at [357, 378] on li "Pink Stripe" at bounding box center [392, 383] width 229 height 17
click at [354, 406] on div "Select size" at bounding box center [387, 411] width 204 height 11
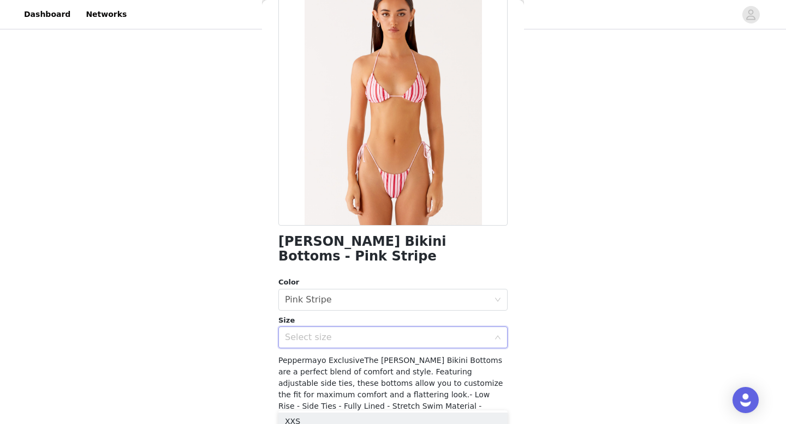
scroll to position [89, 0]
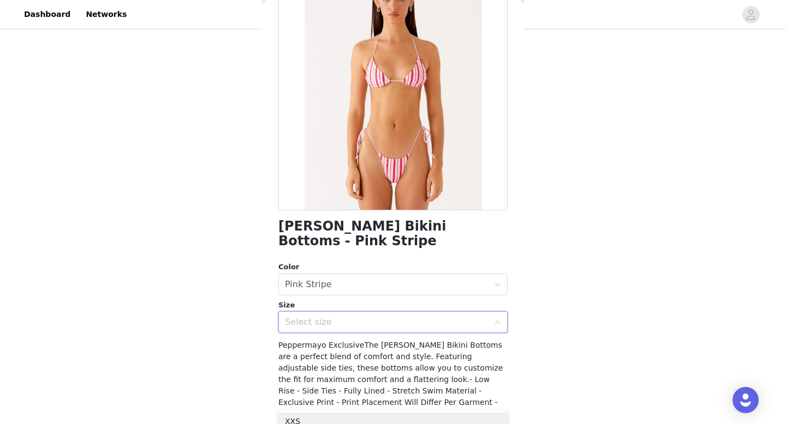
click at [344, 317] on div "Select size" at bounding box center [387, 322] width 204 height 11
click at [328, 317] on div "Select size" at bounding box center [387, 322] width 204 height 11
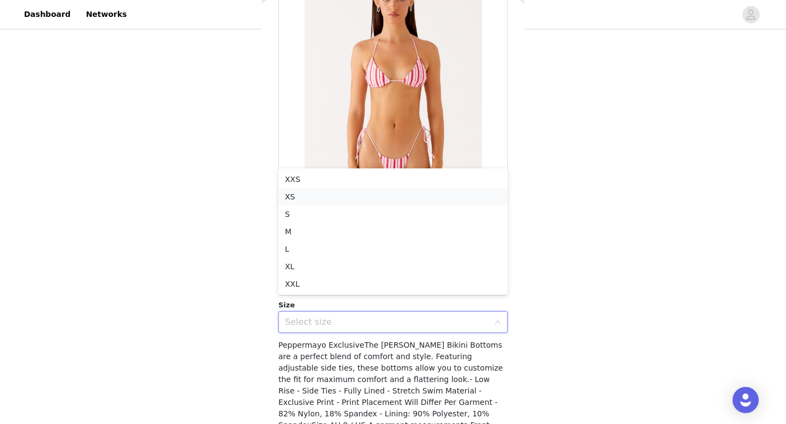
click at [331, 193] on li "XS" at bounding box center [392, 196] width 229 height 17
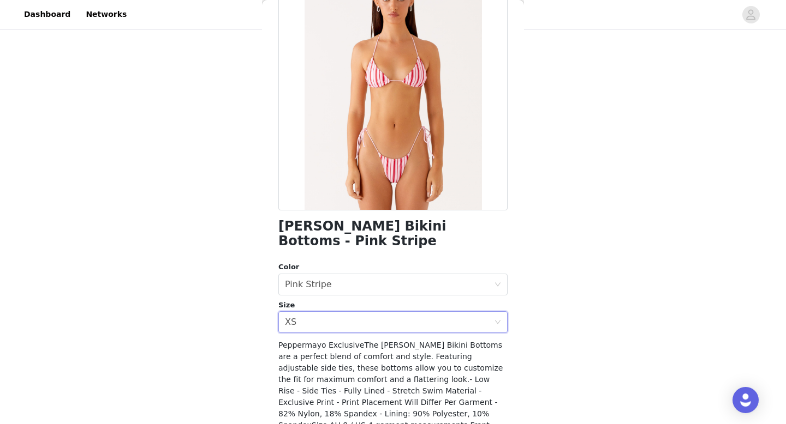
scroll to position [151, 0]
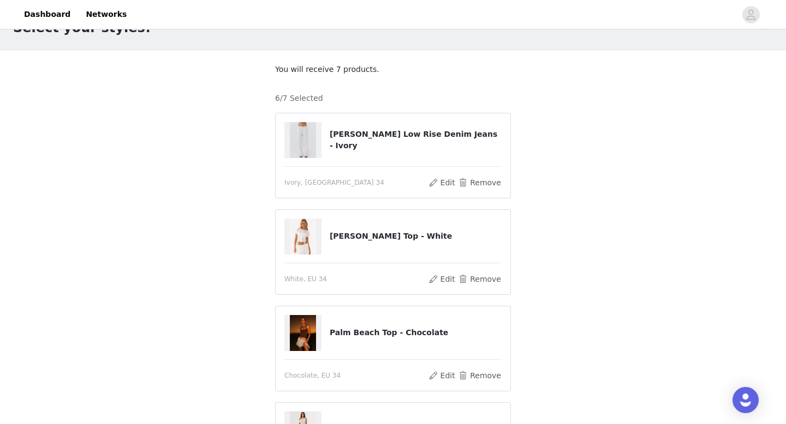
scroll to position [438, 0]
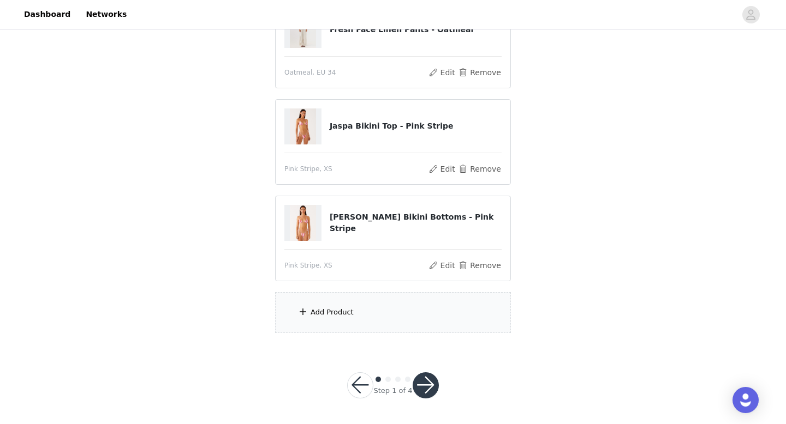
click at [360, 297] on div "Add Product" at bounding box center [393, 312] width 236 height 41
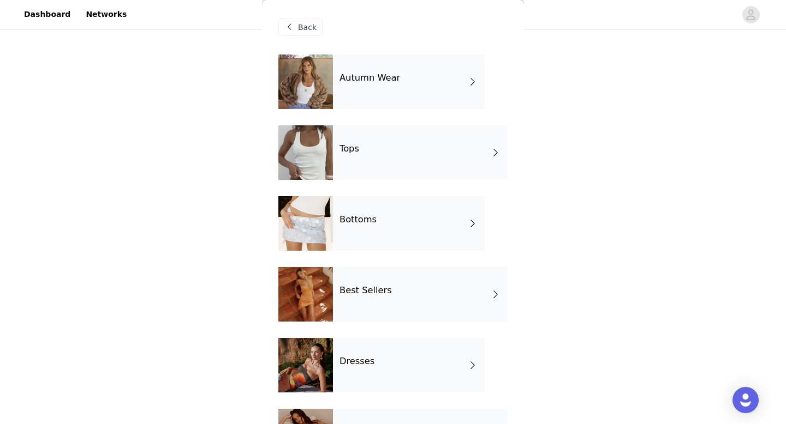
scroll to position [268, 0]
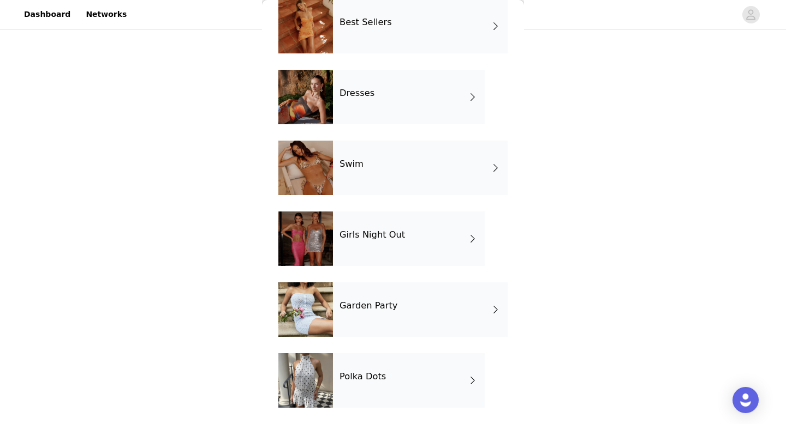
click at [391, 175] on div "Swim" at bounding box center [420, 168] width 175 height 55
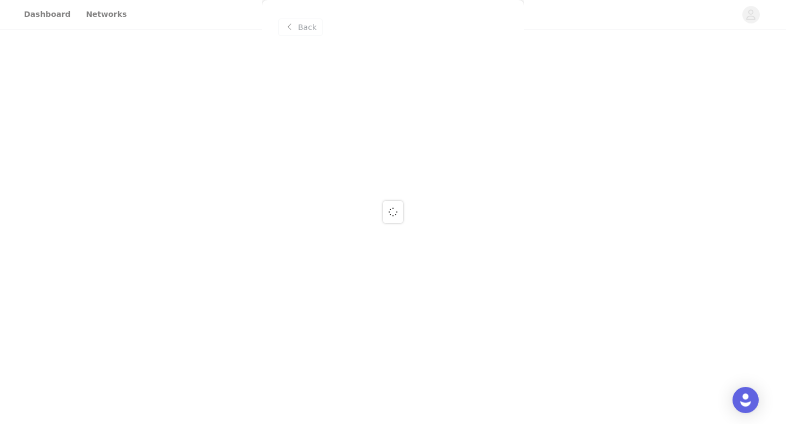
scroll to position [0, 0]
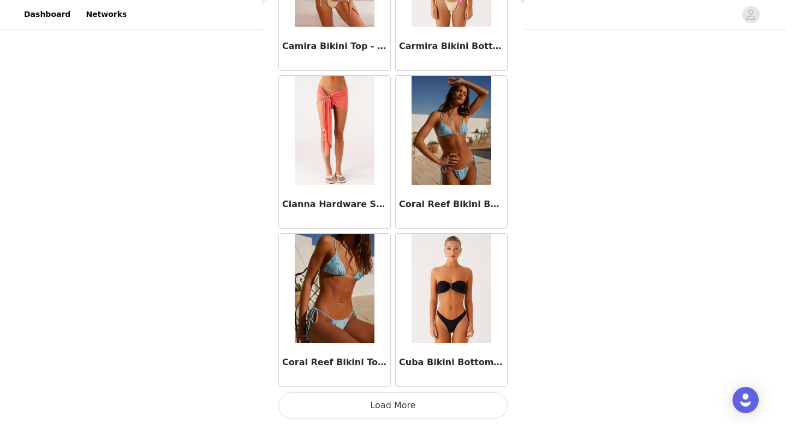
click at [388, 402] on button "Load More" at bounding box center [392, 406] width 229 height 26
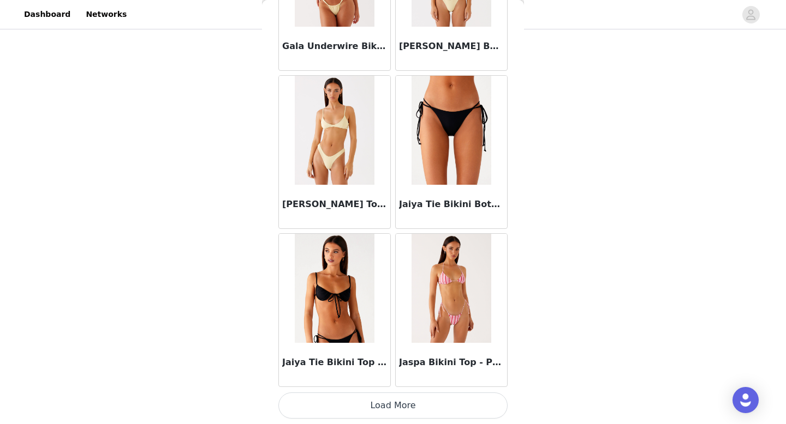
click at [373, 414] on button "Load More" at bounding box center [392, 406] width 229 height 26
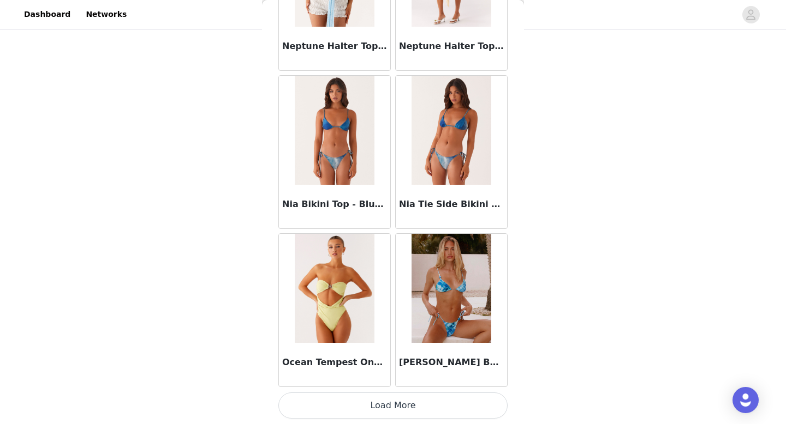
click at [397, 410] on button "Load More" at bounding box center [392, 406] width 229 height 26
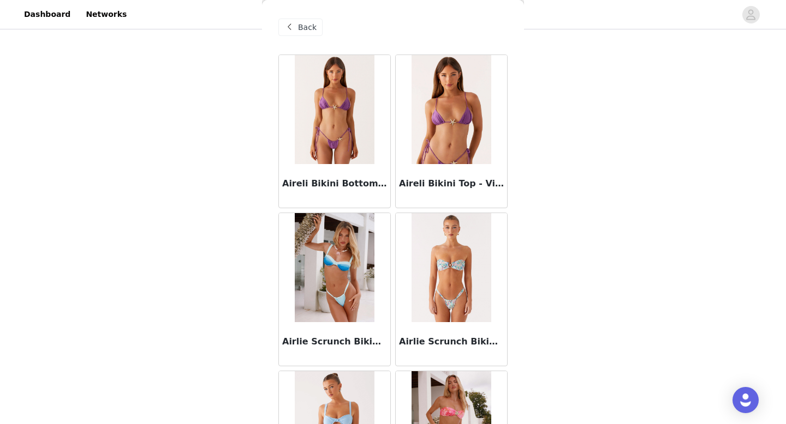
click at [292, 28] on span at bounding box center [289, 27] width 13 height 13
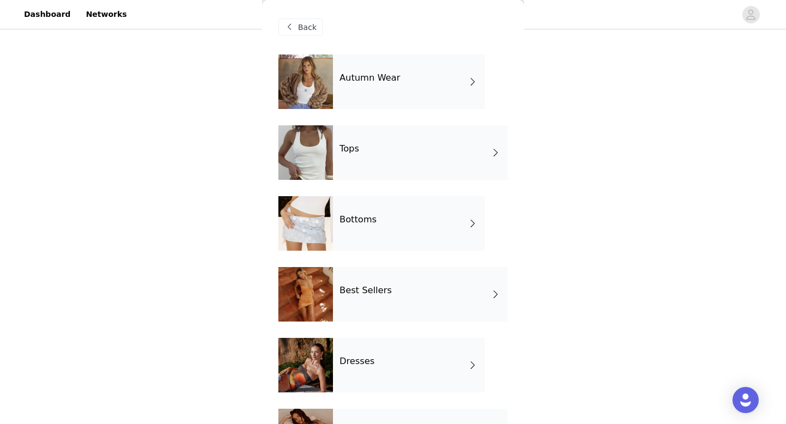
scroll to position [397, 0]
click at [427, 137] on div "Tops" at bounding box center [420, 152] width 175 height 55
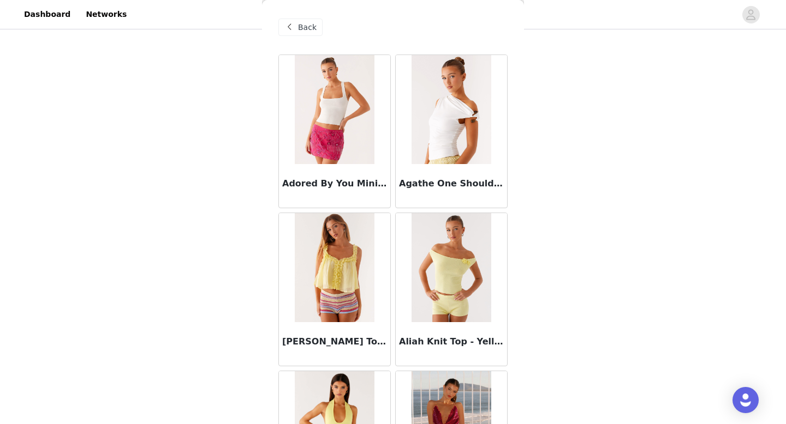
click at [303, 34] on div "Back" at bounding box center [300, 27] width 44 height 17
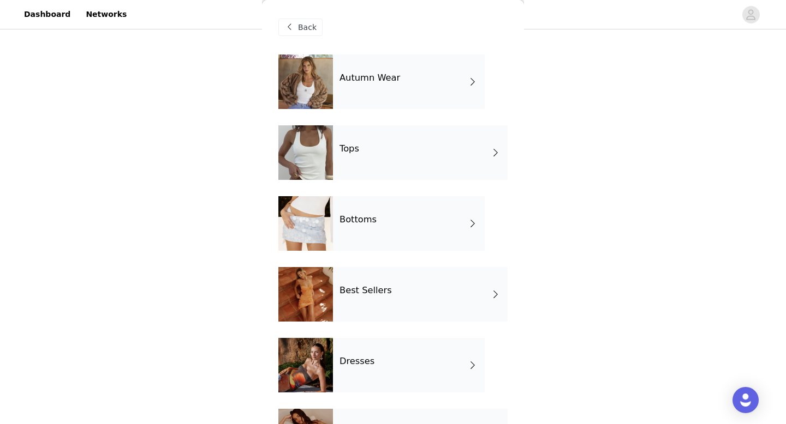
click at [379, 80] on h4 "Autumn Wear" at bounding box center [369, 78] width 61 height 10
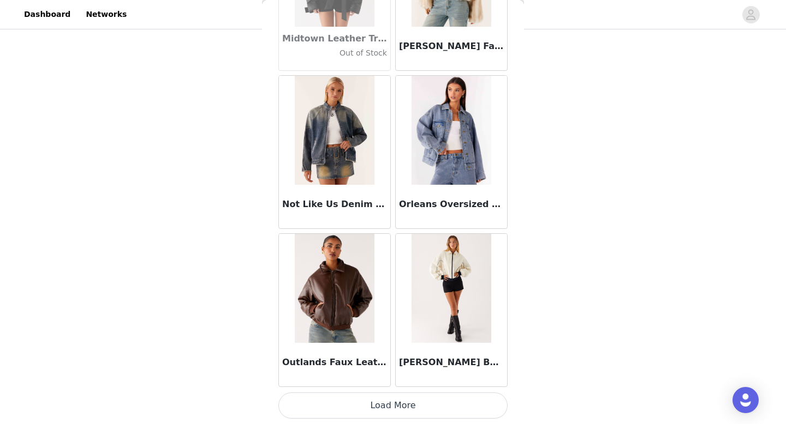
scroll to position [424, 0]
click at [370, 410] on button "Load More" at bounding box center [392, 406] width 229 height 26
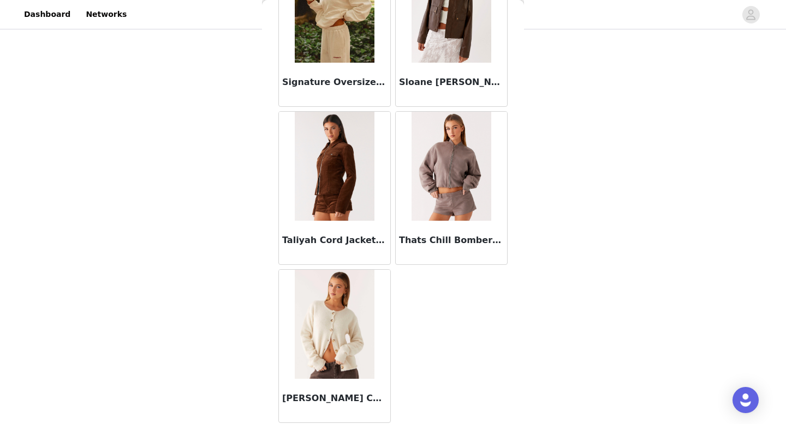
scroll to position [1843, 0]
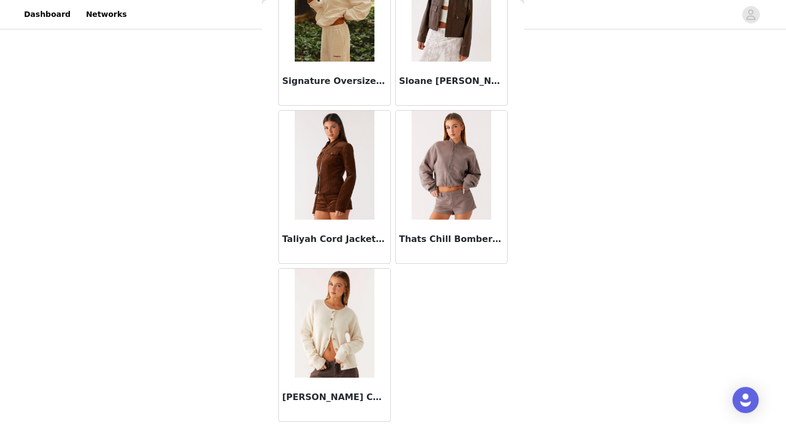
click at [449, 194] on img at bounding box center [450, 165] width 79 height 109
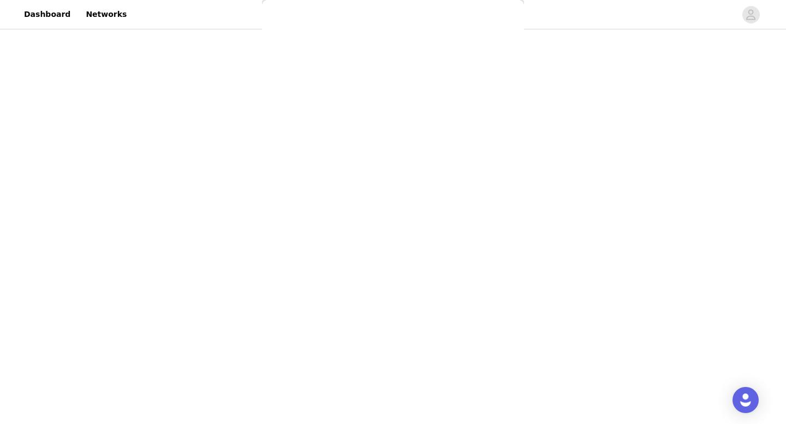
scroll to position [0, 0]
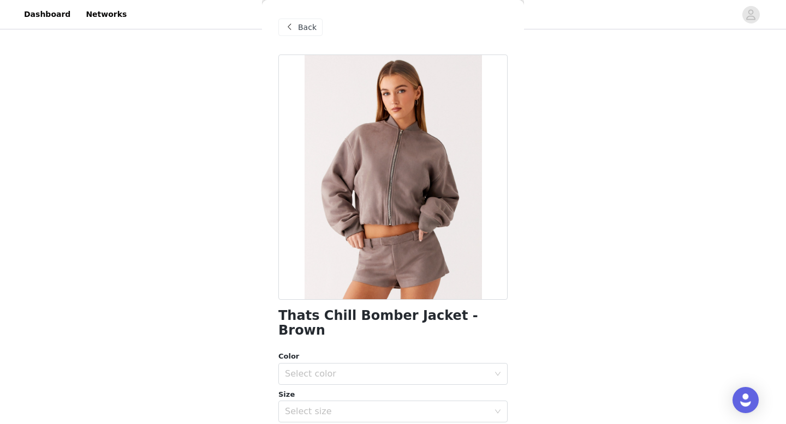
click at [308, 29] on span "Back" at bounding box center [307, 27] width 19 height 11
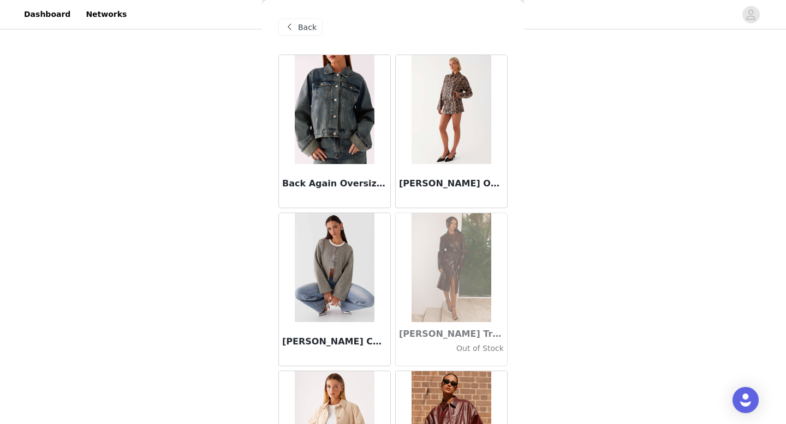
click at [308, 29] on span "Back" at bounding box center [307, 27] width 19 height 11
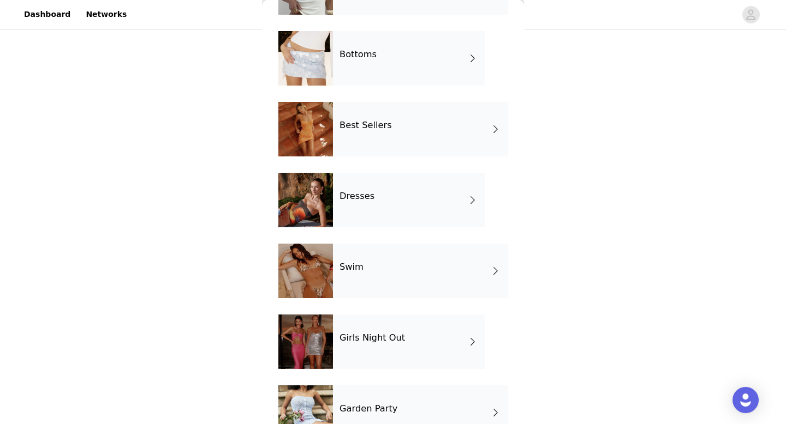
scroll to position [268, 0]
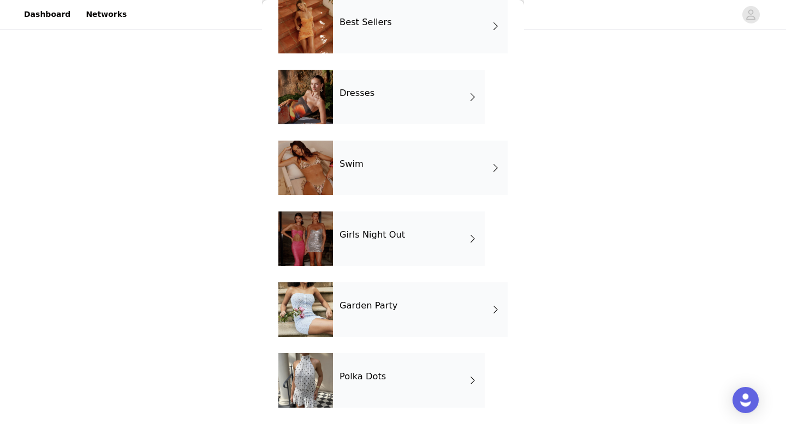
click at [401, 249] on div "Girls Night Out" at bounding box center [409, 239] width 152 height 55
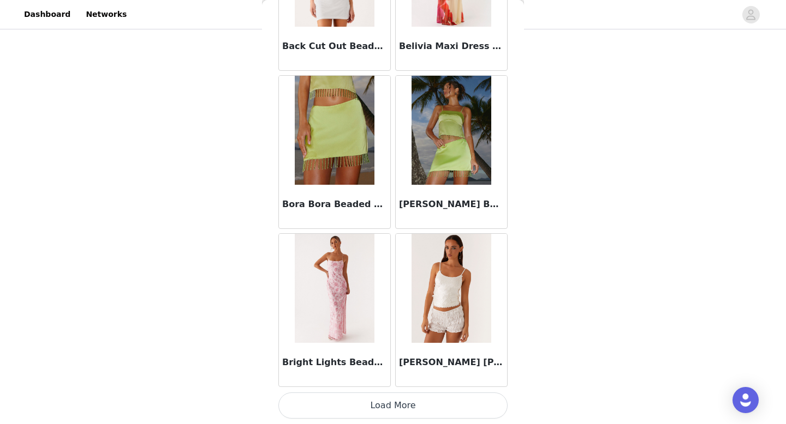
scroll to position [438, 0]
click at [397, 408] on button "Load More" at bounding box center [392, 406] width 229 height 26
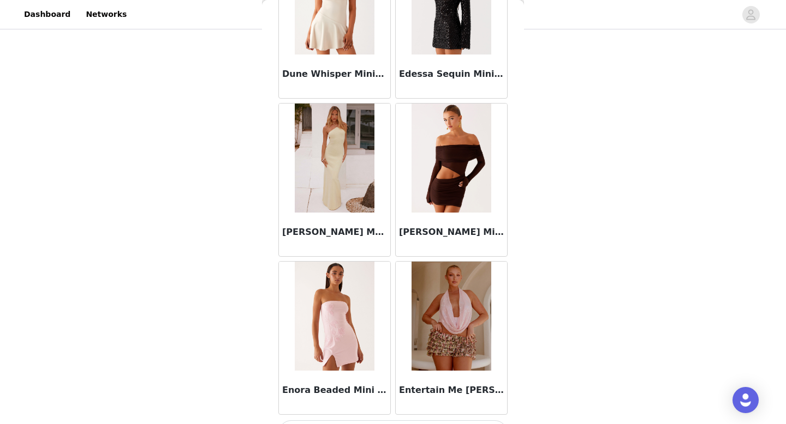
scroll to position [2827, 0]
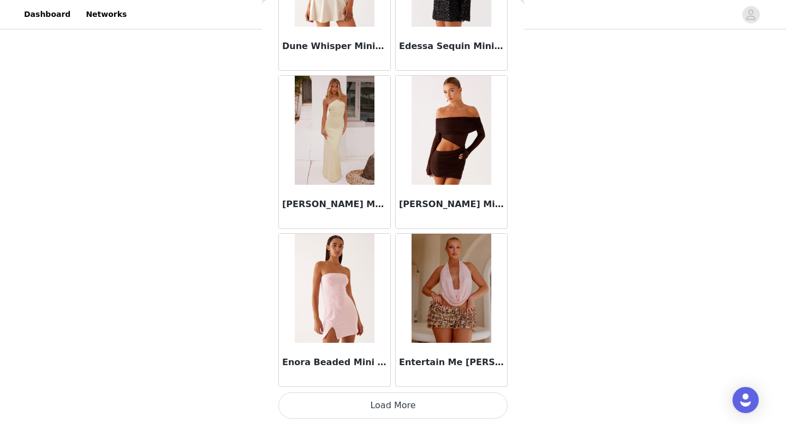
click at [390, 404] on button "Load More" at bounding box center [392, 406] width 229 height 26
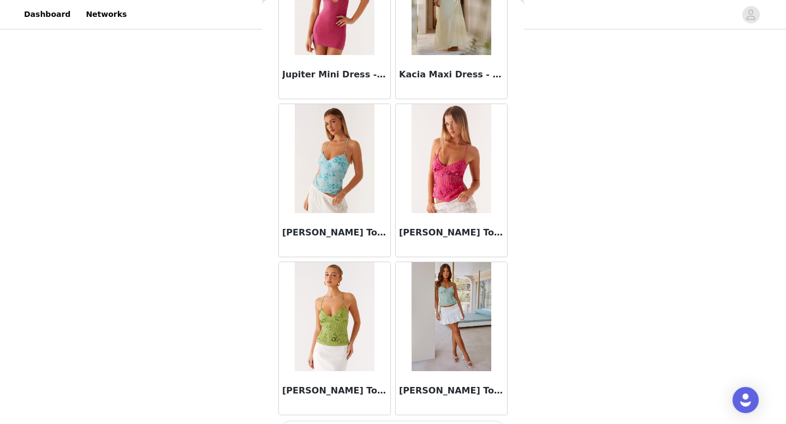
scroll to position [4409, 0]
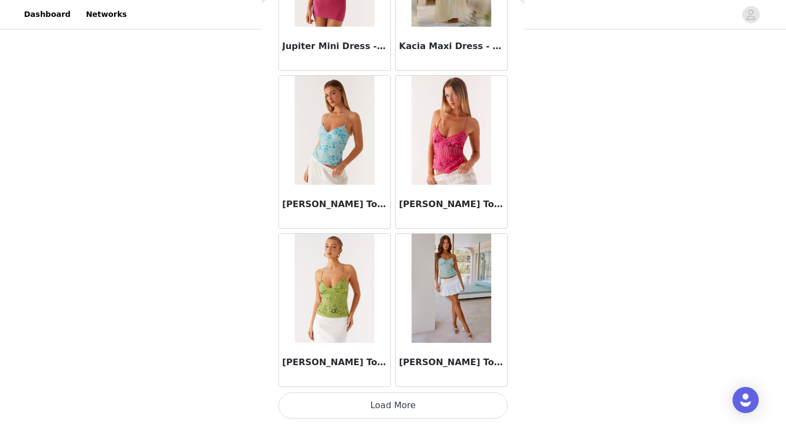
click at [380, 408] on button "Load More" at bounding box center [392, 406] width 229 height 26
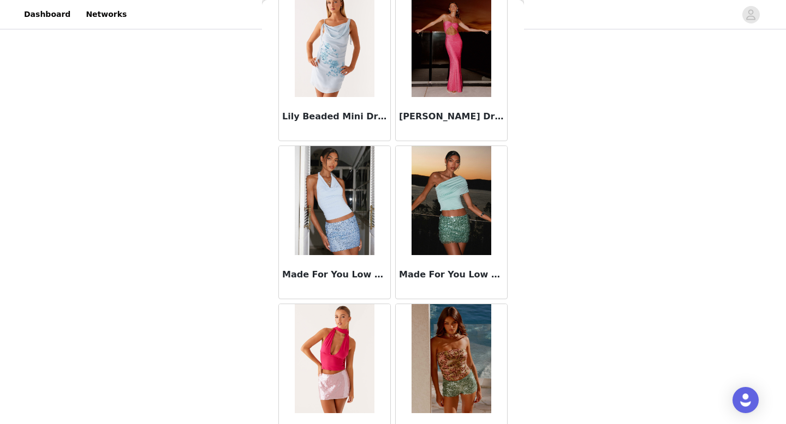
scroll to position [5992, 0]
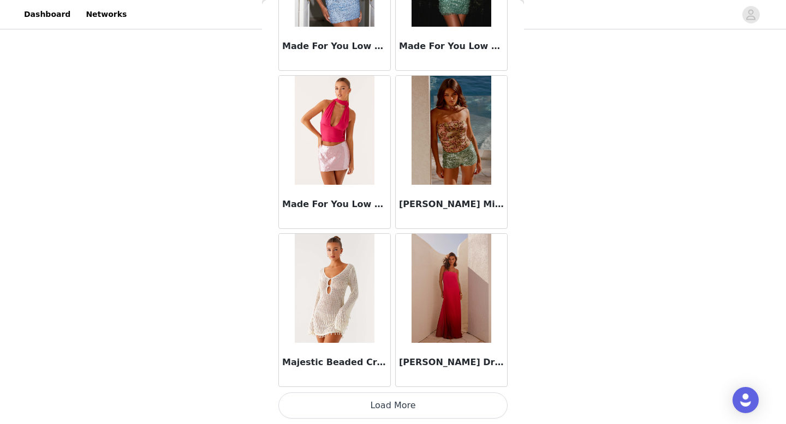
click at [399, 413] on button "Load More" at bounding box center [392, 406] width 229 height 26
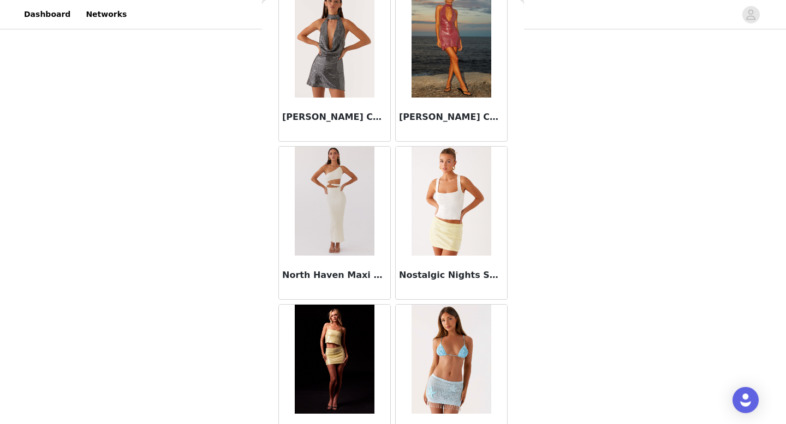
scroll to position [7574, 0]
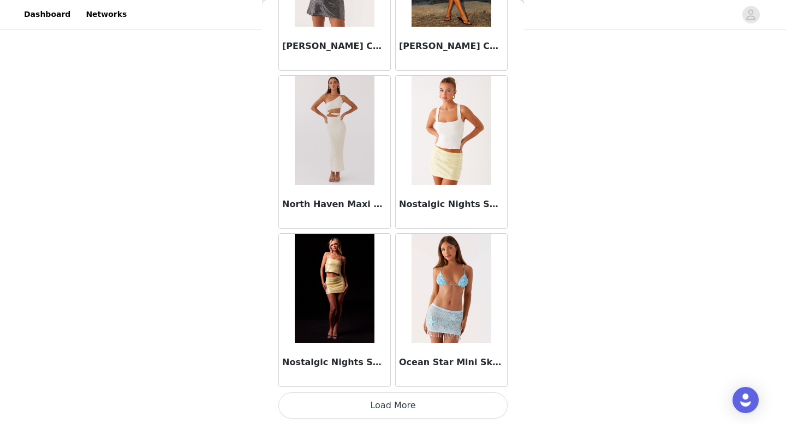
click at [386, 414] on button "Load More" at bounding box center [392, 406] width 229 height 26
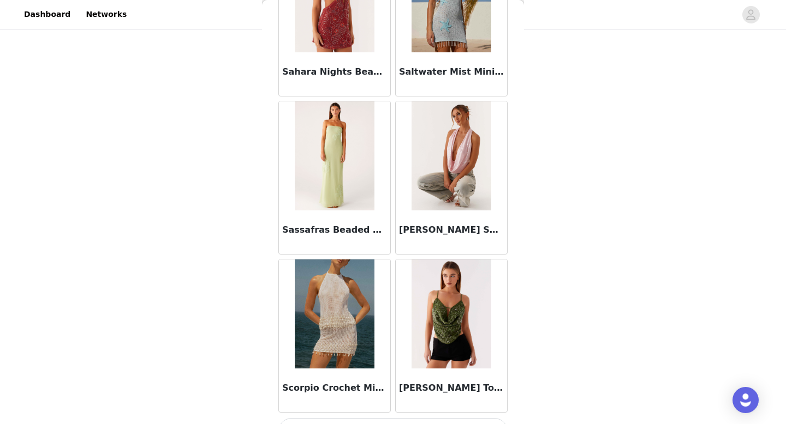
scroll to position [9156, 0]
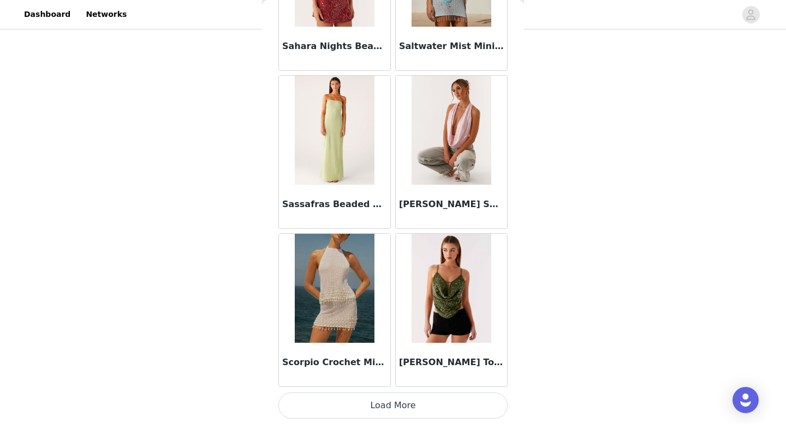
click at [386, 408] on button "Load More" at bounding box center [392, 406] width 229 height 26
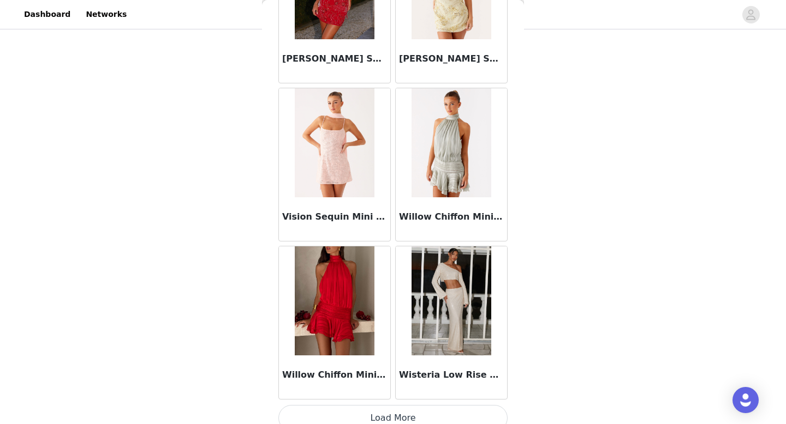
scroll to position [10738, 0]
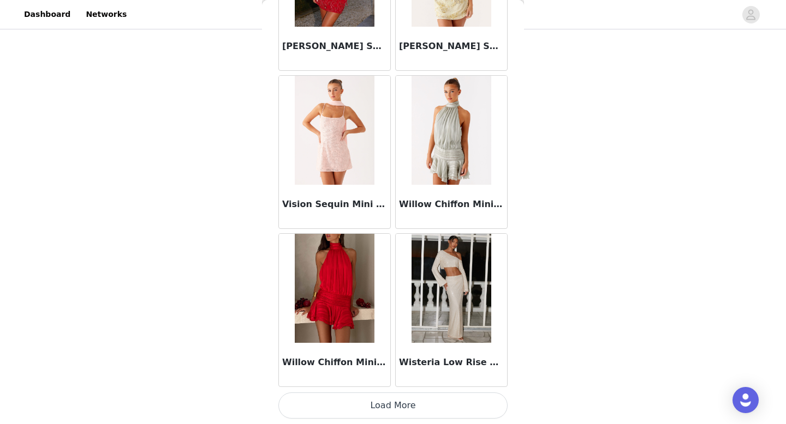
click at [408, 403] on button "Load More" at bounding box center [392, 406] width 229 height 26
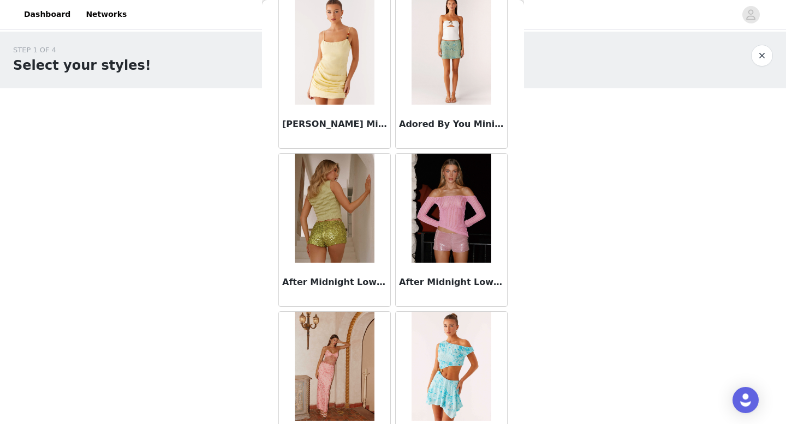
scroll to position [0, 0]
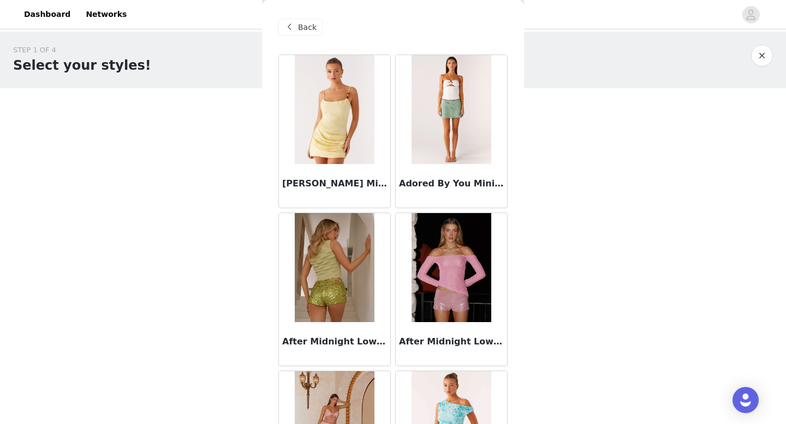
click at [304, 26] on span "Back" at bounding box center [307, 27] width 19 height 11
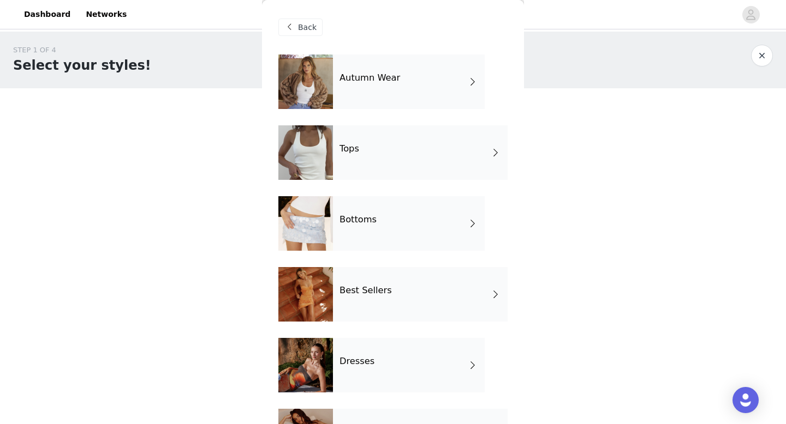
click at [309, 31] on span "Back" at bounding box center [307, 27] width 19 height 11
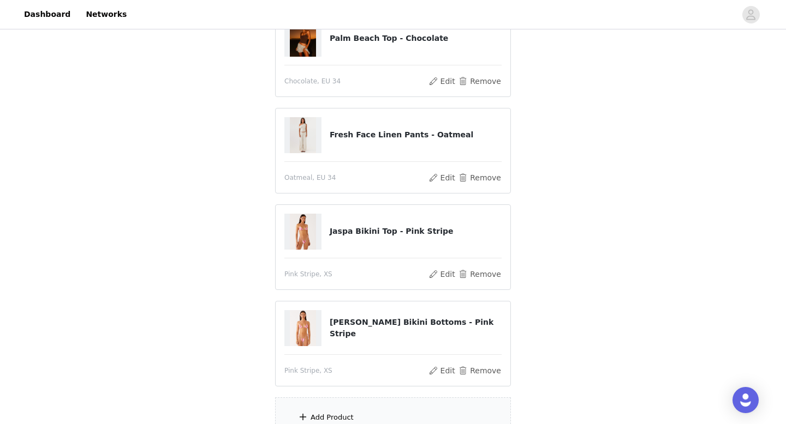
scroll to position [438, 0]
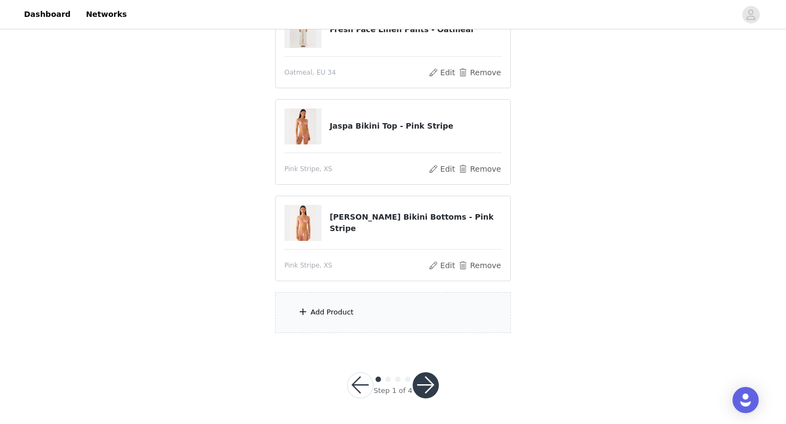
click at [423, 386] on button "button" at bounding box center [425, 386] width 26 height 26
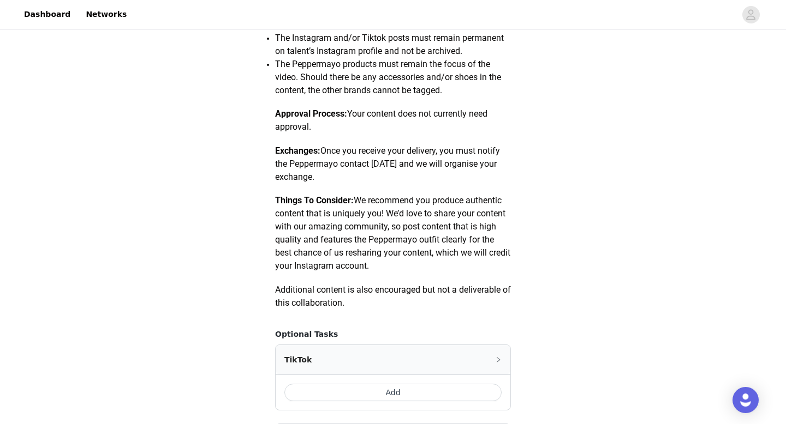
scroll to position [577, 0]
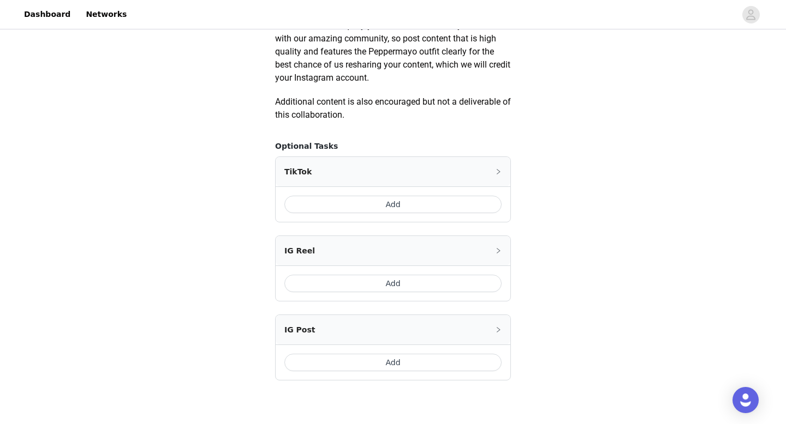
click at [442, 197] on button "Add" at bounding box center [392, 204] width 217 height 17
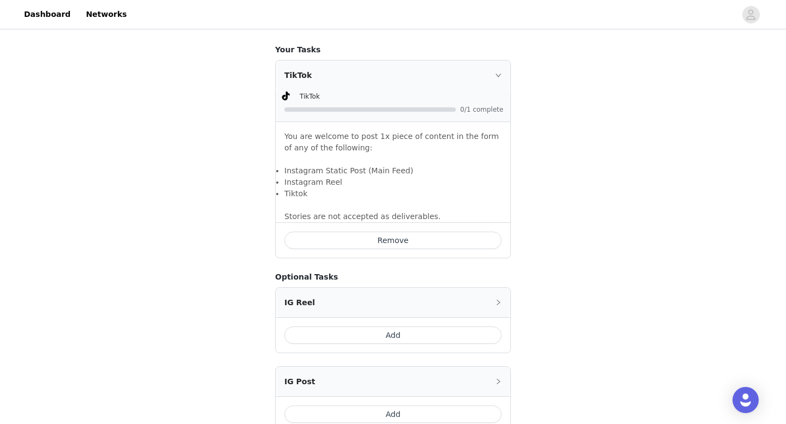
scroll to position [787, 0]
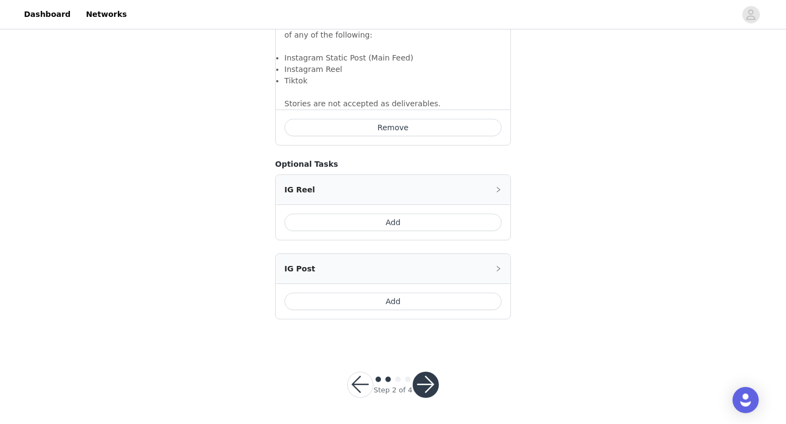
click at [434, 380] on button "button" at bounding box center [425, 385] width 26 height 26
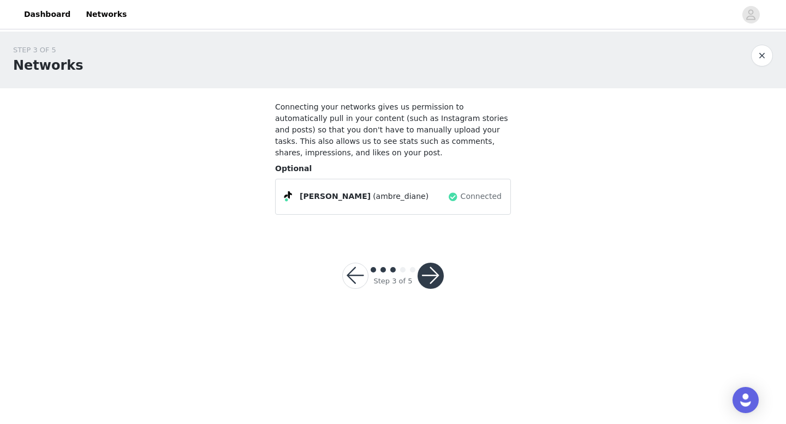
click at [430, 279] on button "button" at bounding box center [430, 276] width 26 height 26
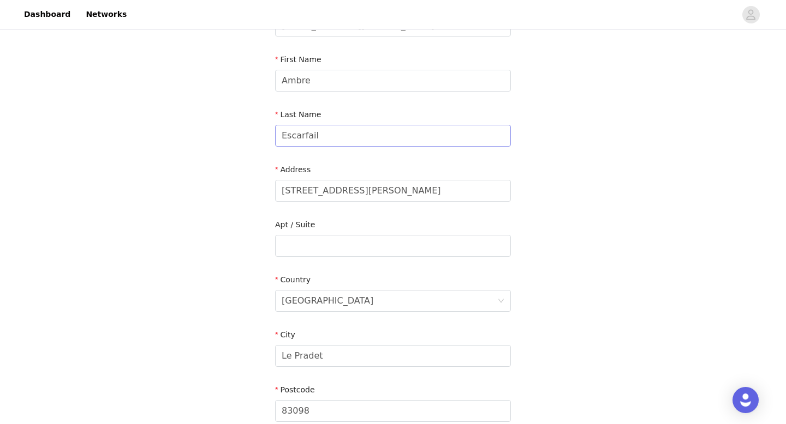
scroll to position [264, 0]
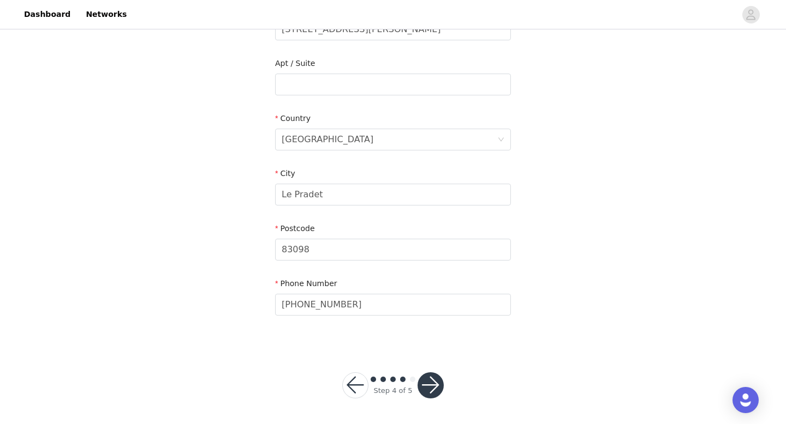
click at [427, 388] on button "button" at bounding box center [430, 386] width 26 height 26
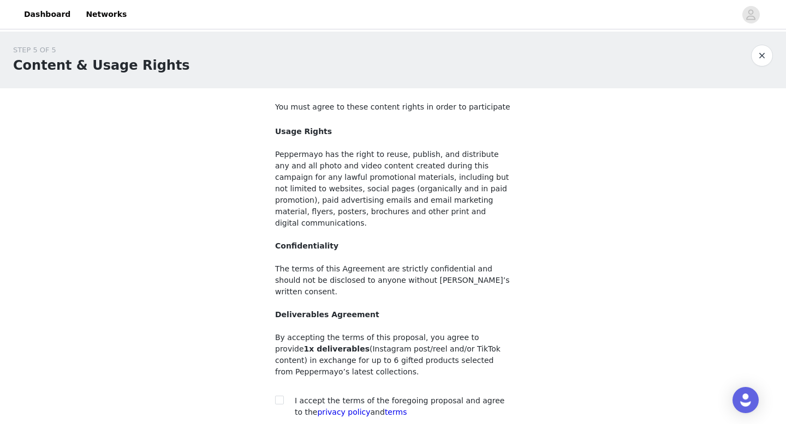
scroll to position [80, 0]
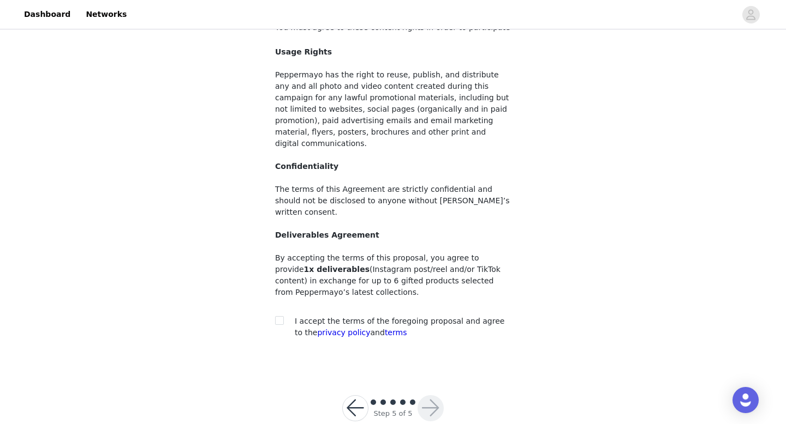
click at [352, 396] on button "button" at bounding box center [355, 409] width 26 height 26
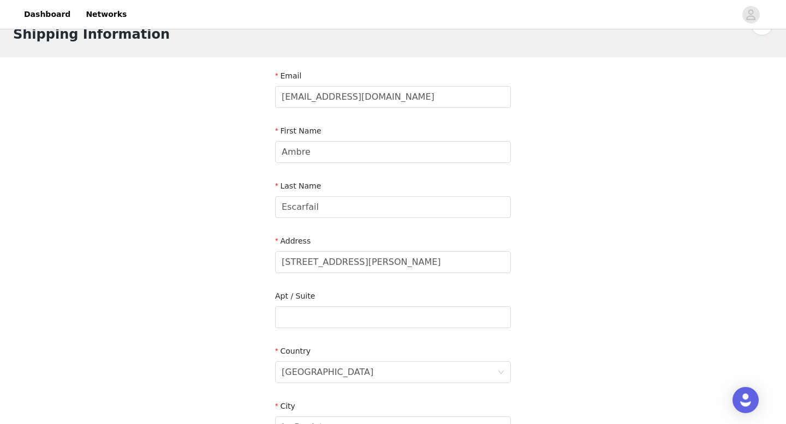
scroll to position [39, 0]
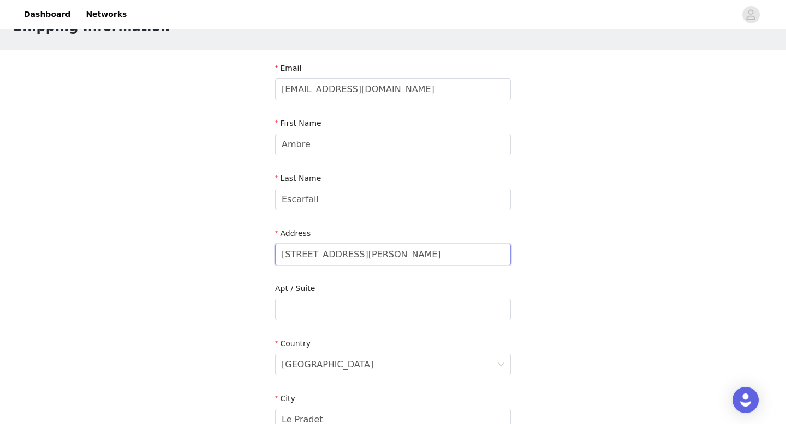
click at [376, 255] on input "[STREET_ADDRESS][PERSON_NAME]" at bounding box center [393, 255] width 236 height 22
type input "[STREET_ADDRESS]"
type input "Batiment A, code 3652A, interphone ESCARFAIL"
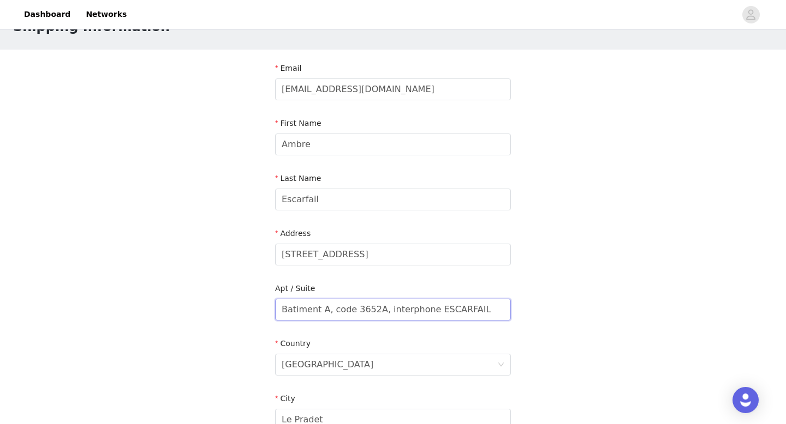
click at [328, 310] on input "Batiment A, code 3652A, interphone ESCARFAIL" at bounding box center [393, 310] width 236 height 22
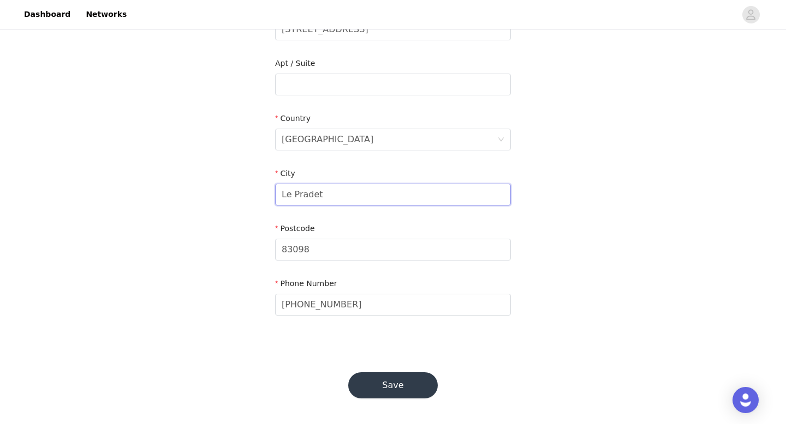
click at [330, 198] on input "Le Pradet" at bounding box center [393, 195] width 236 height 22
type input "[GEOGRAPHIC_DATA]"
type input "75009"
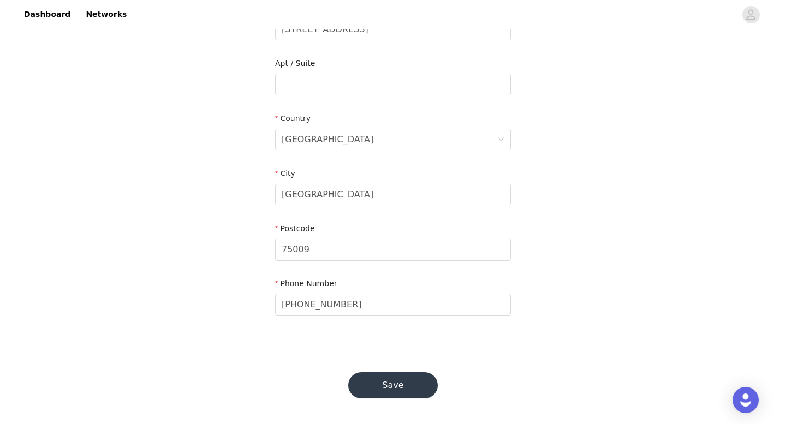
click at [261, 282] on div "STEP 4 OF 5 Shipping Information Email [EMAIL_ADDRESS][DOMAIN_NAME] First Name …" at bounding box center [393, 57] width 786 height 579
click at [384, 365] on div "Save" at bounding box center [393, 386] width 116 height 52
click at [384, 378] on button "Save" at bounding box center [392, 386] width 89 height 26
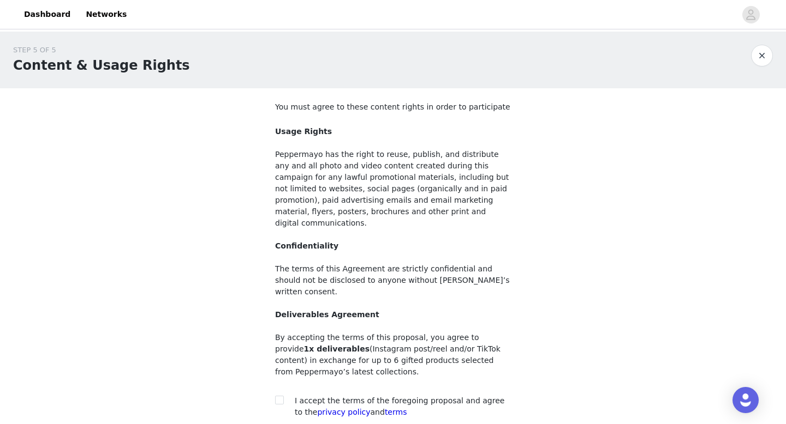
scroll to position [80, 0]
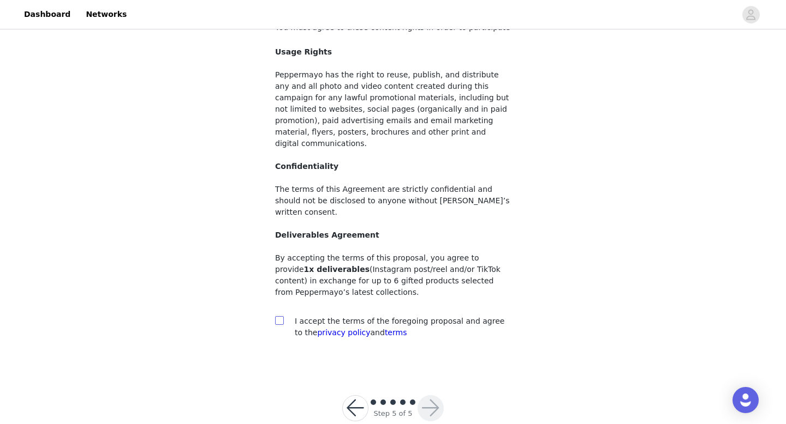
click at [280, 316] on input "checkbox" at bounding box center [279, 320] width 8 height 8
checkbox input "true"
click at [434, 396] on button "button" at bounding box center [430, 409] width 26 height 26
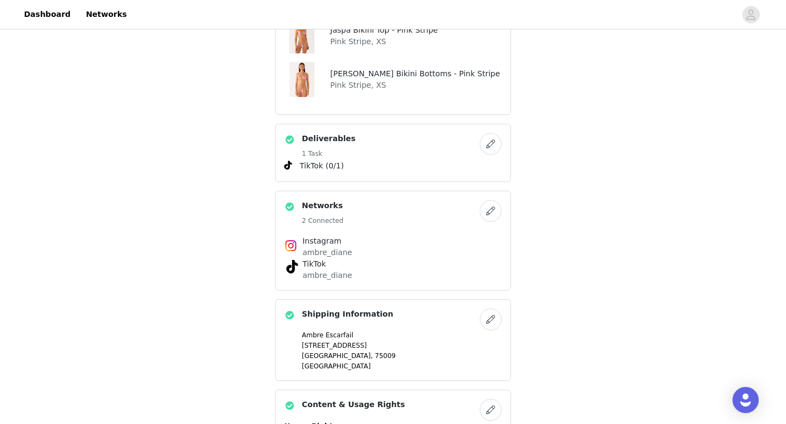
scroll to position [905, 0]
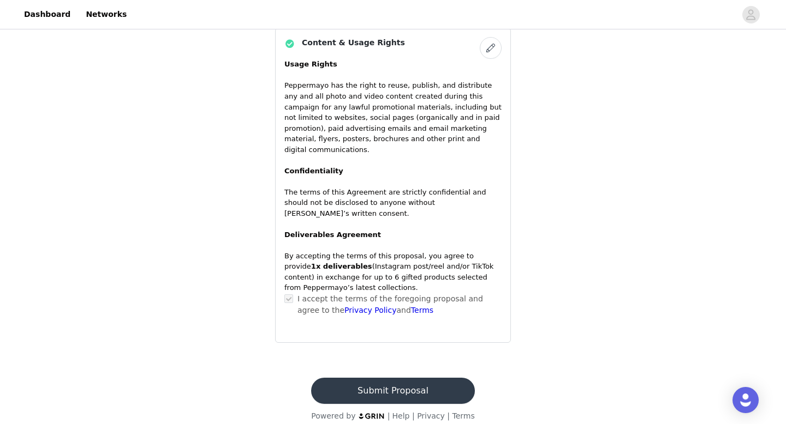
click at [431, 378] on button "Submit Proposal" at bounding box center [392, 391] width 163 height 26
